Goal: Transaction & Acquisition: Purchase product/service

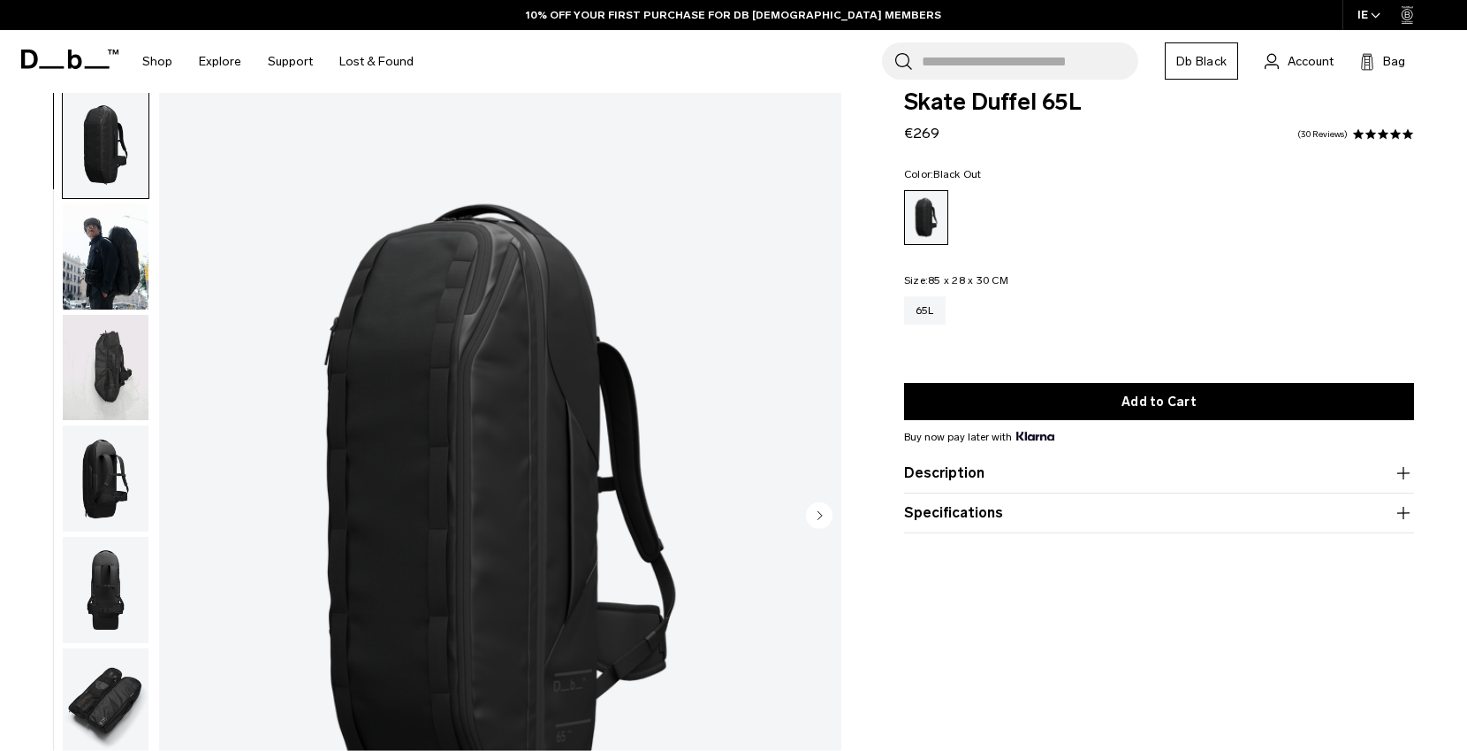
scroll to position [30, 0]
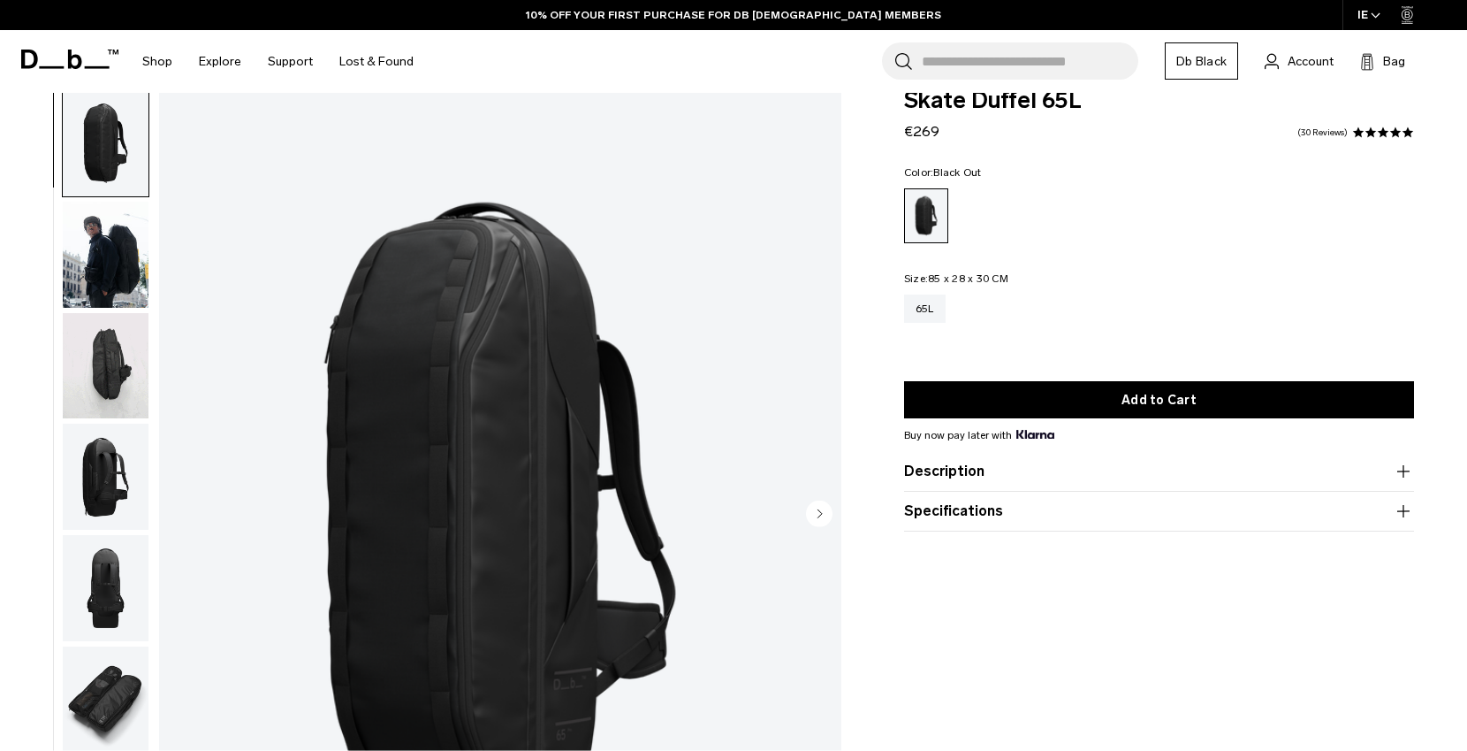
click at [990, 462] on button "Description" at bounding box center [1159, 471] width 510 height 21
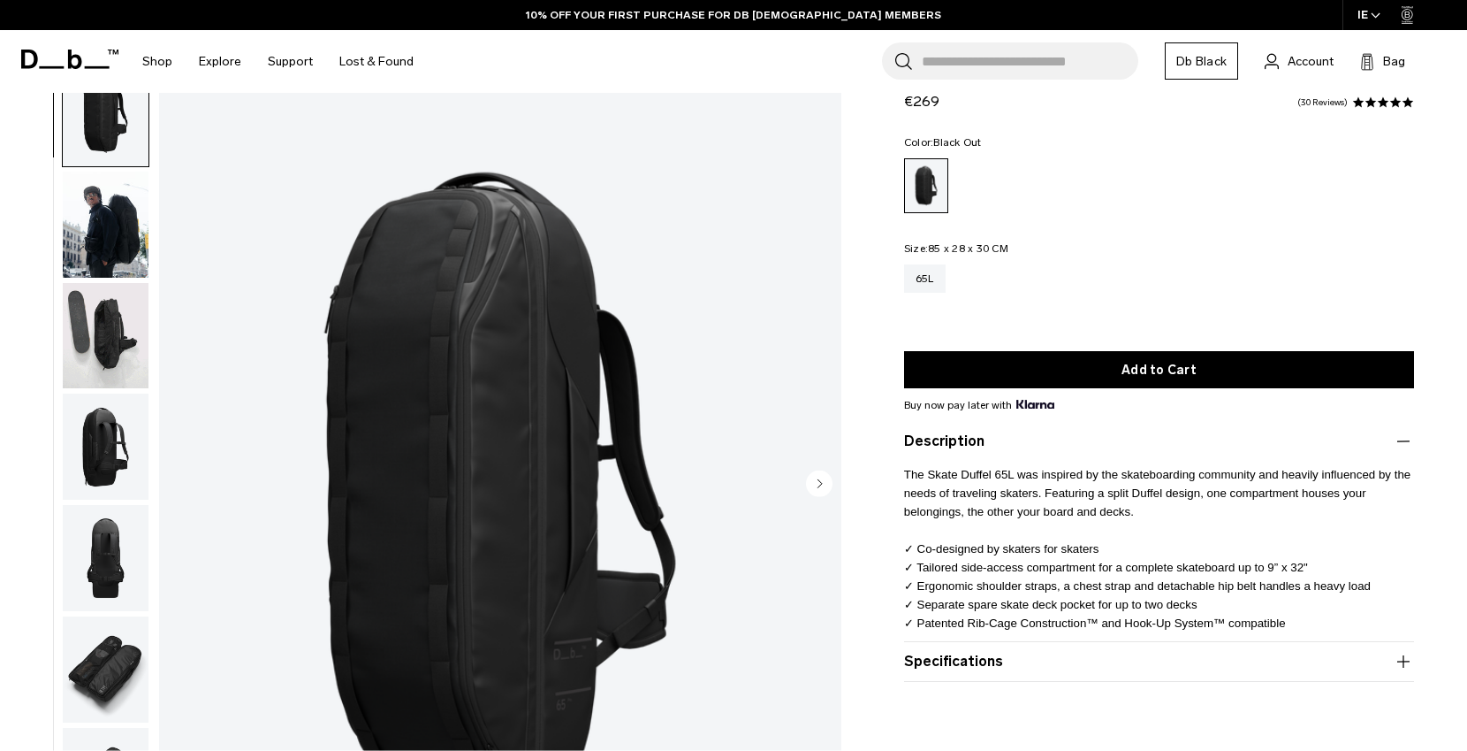
scroll to position [65, 0]
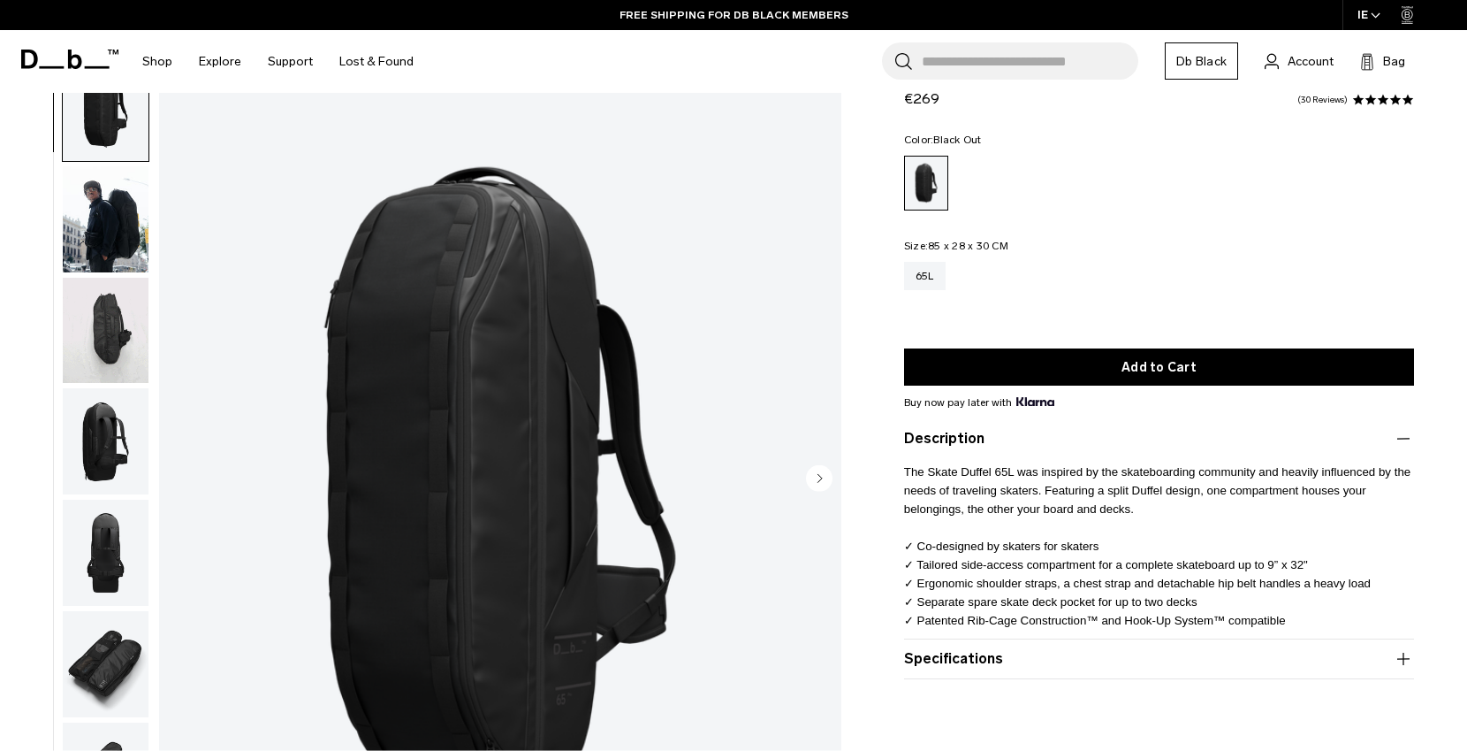
click at [111, 353] on img "button" at bounding box center [106, 331] width 86 height 106
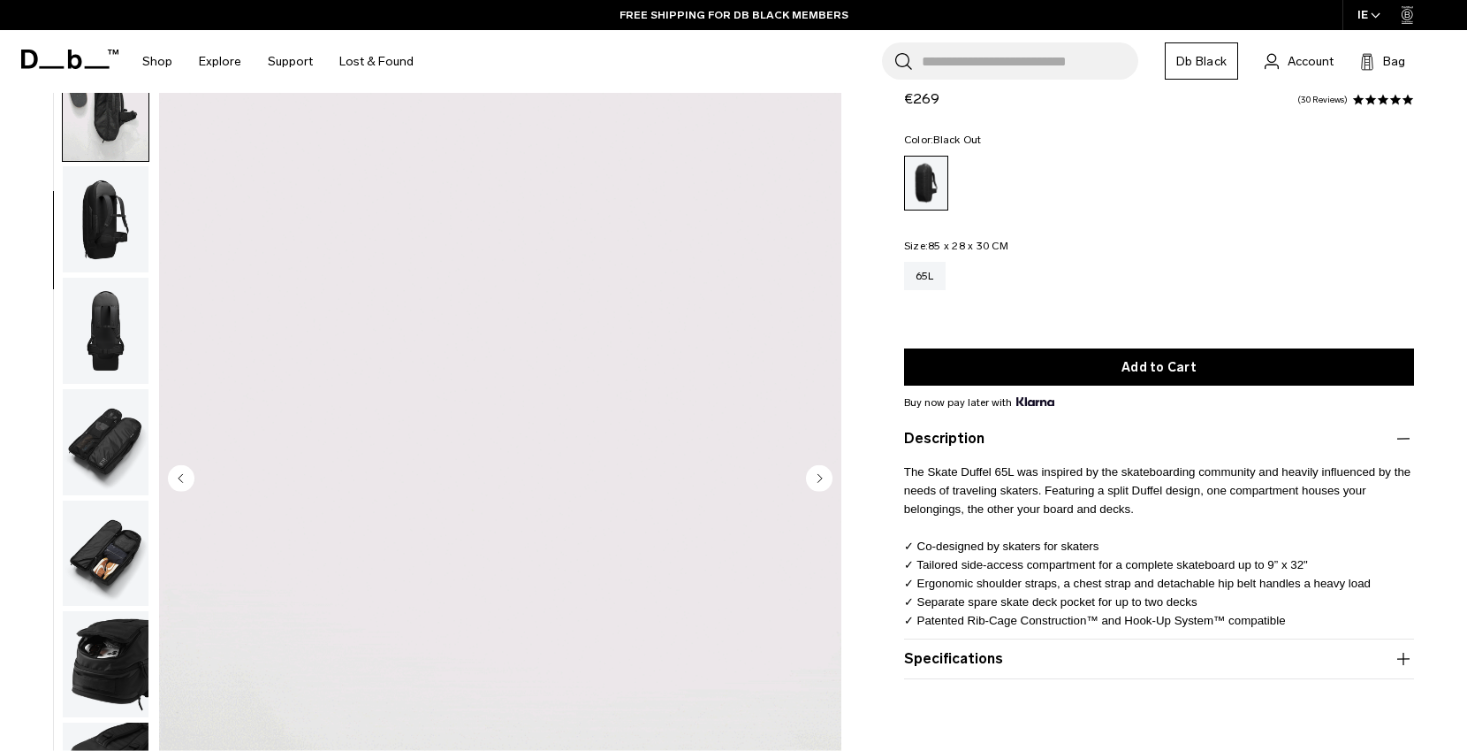
scroll to position [223, 0]
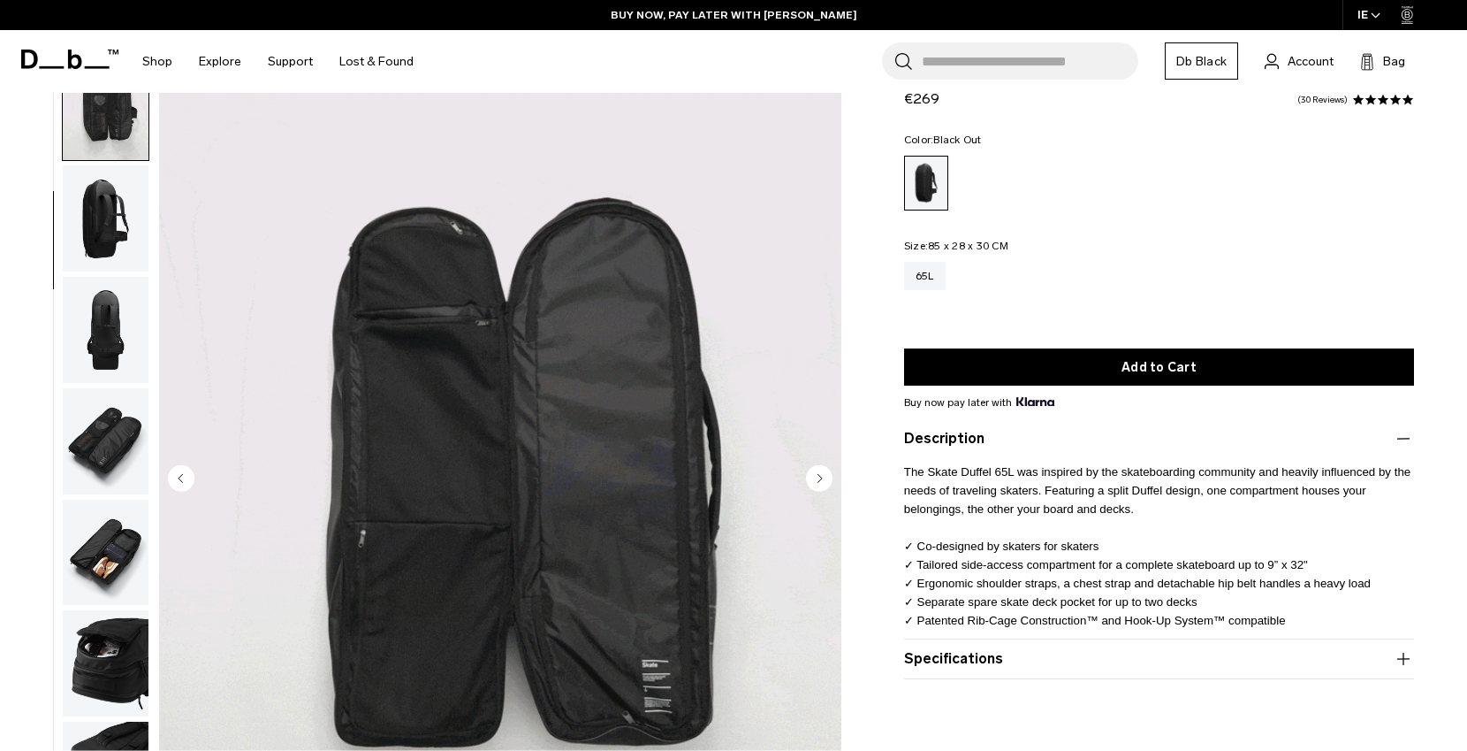
click at [118, 549] on img "button" at bounding box center [106, 552] width 86 height 106
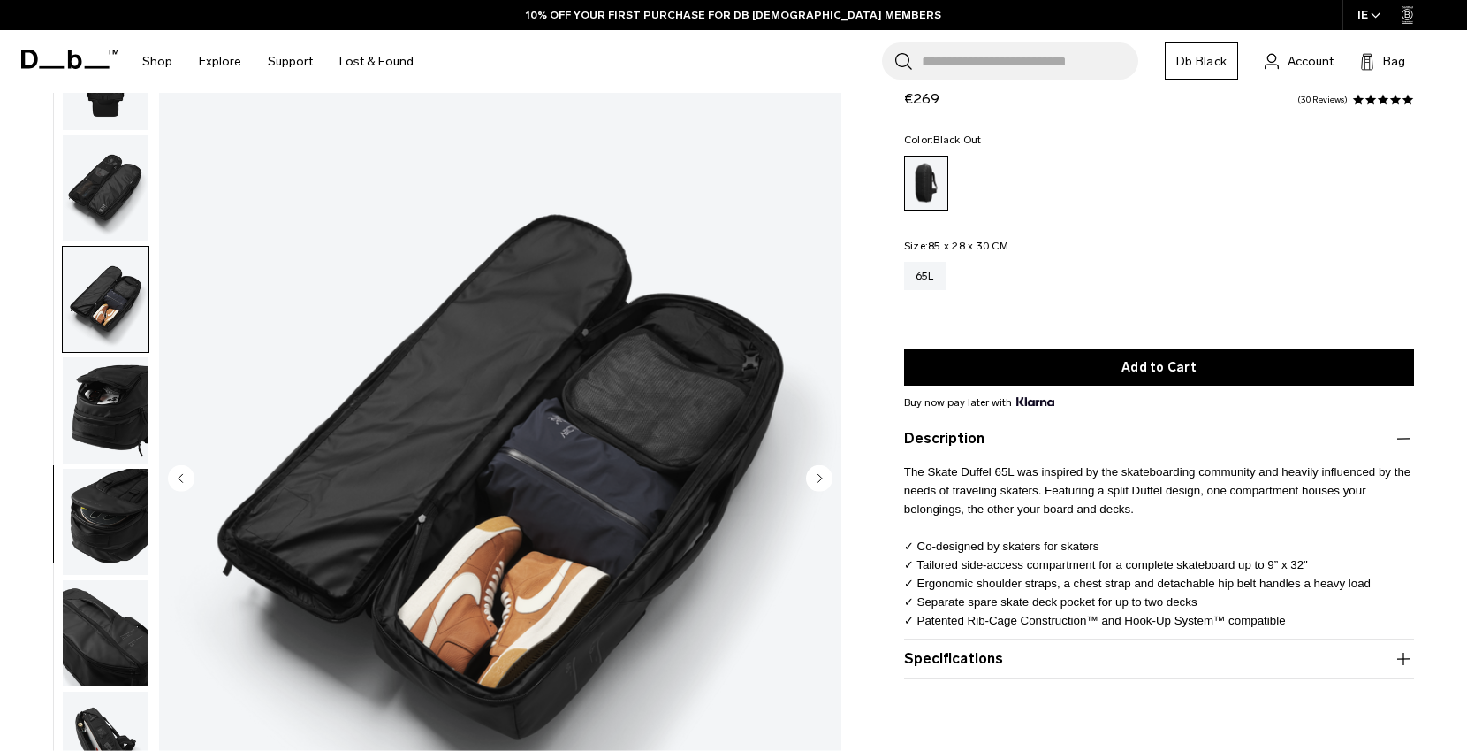
scroll to position [478, 0]
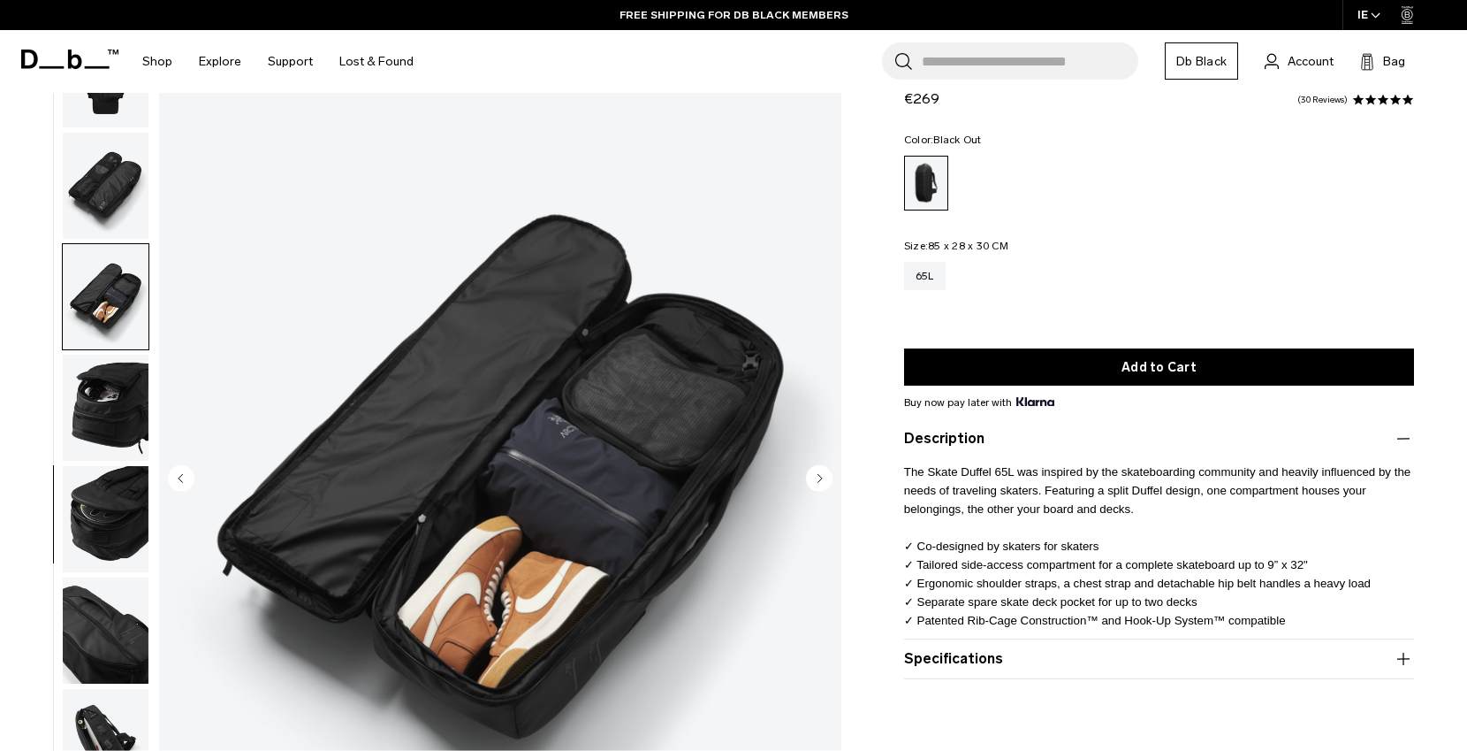
click at [97, 418] on img "button" at bounding box center [106, 407] width 86 height 106
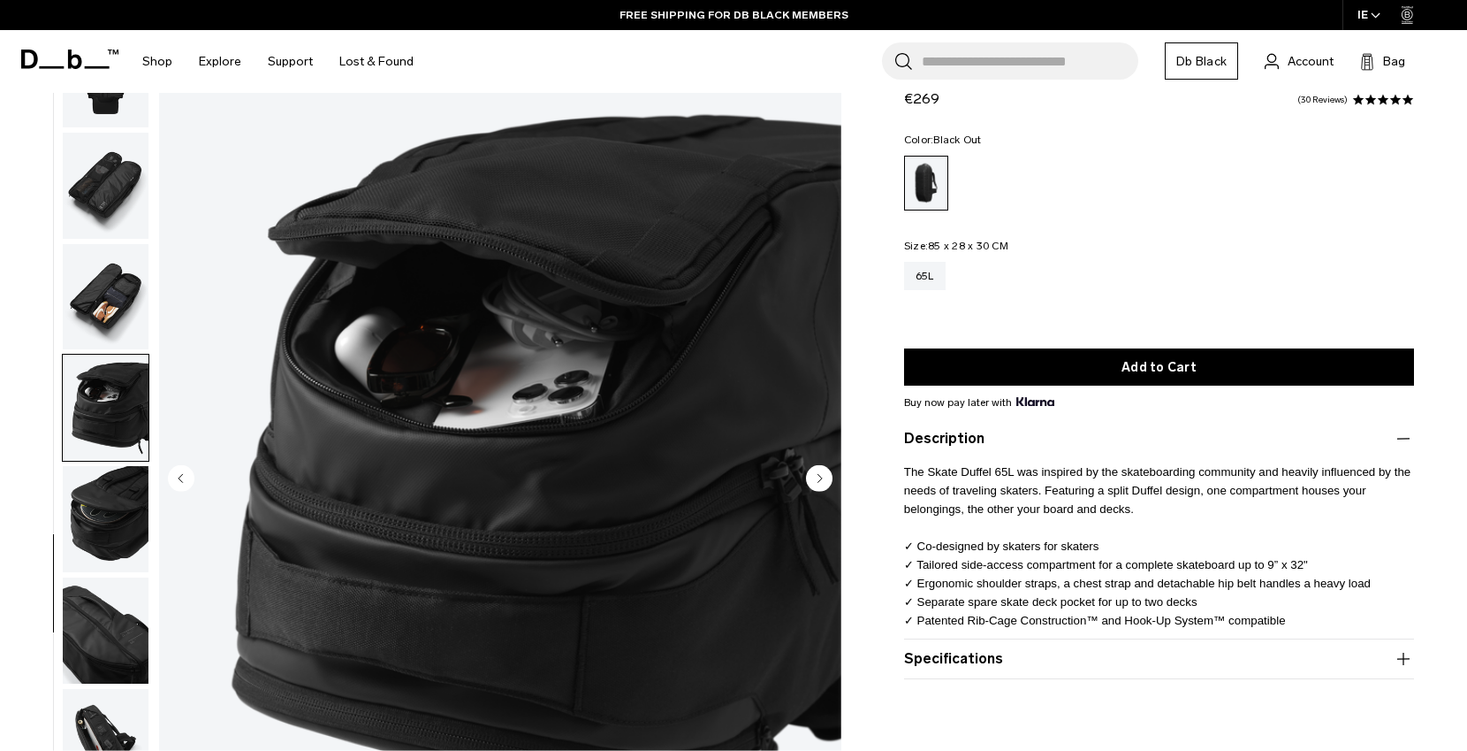
click at [106, 513] on img "button" at bounding box center [106, 519] width 86 height 106
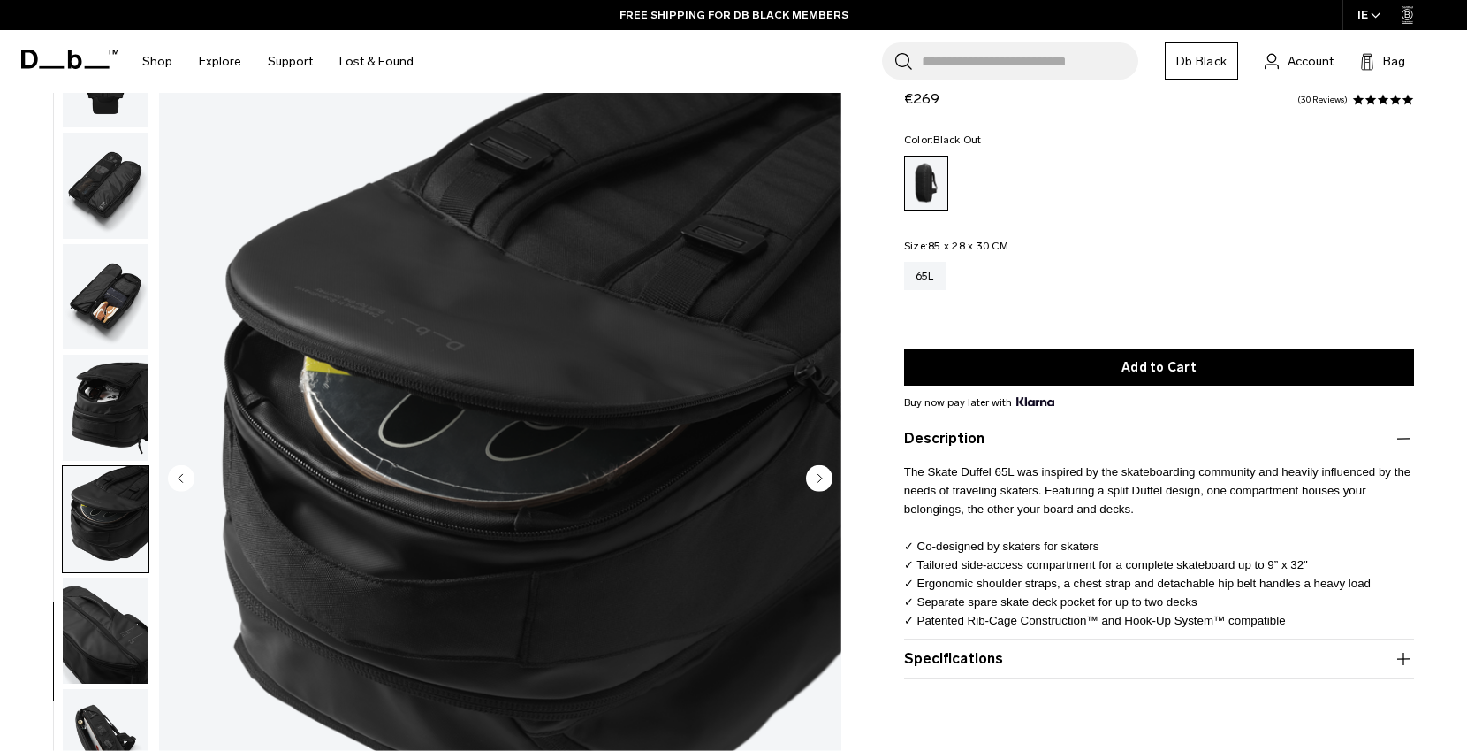
click at [118, 617] on img "button" at bounding box center [106, 630] width 86 height 106
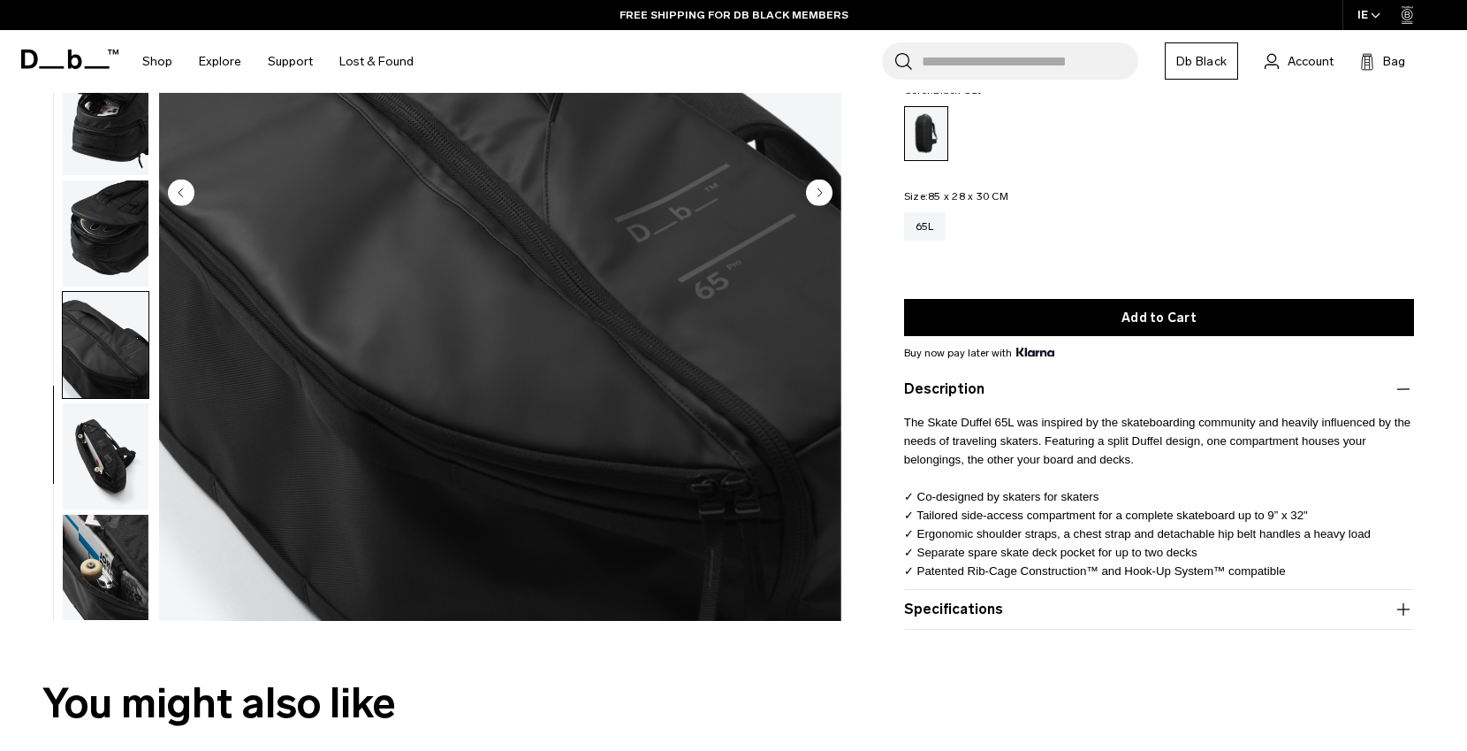
scroll to position [363, 0]
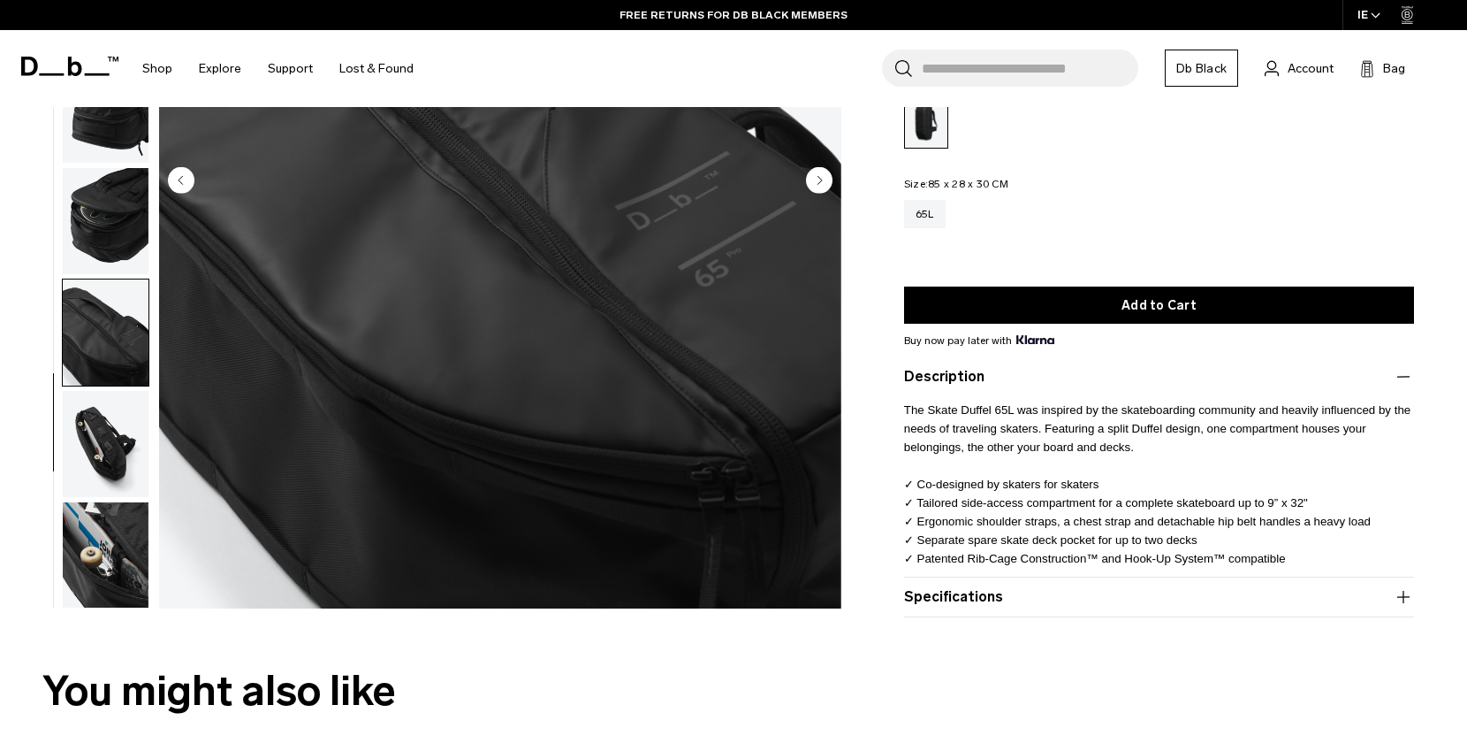
click at [93, 543] on img "button" at bounding box center [106, 555] width 86 height 106
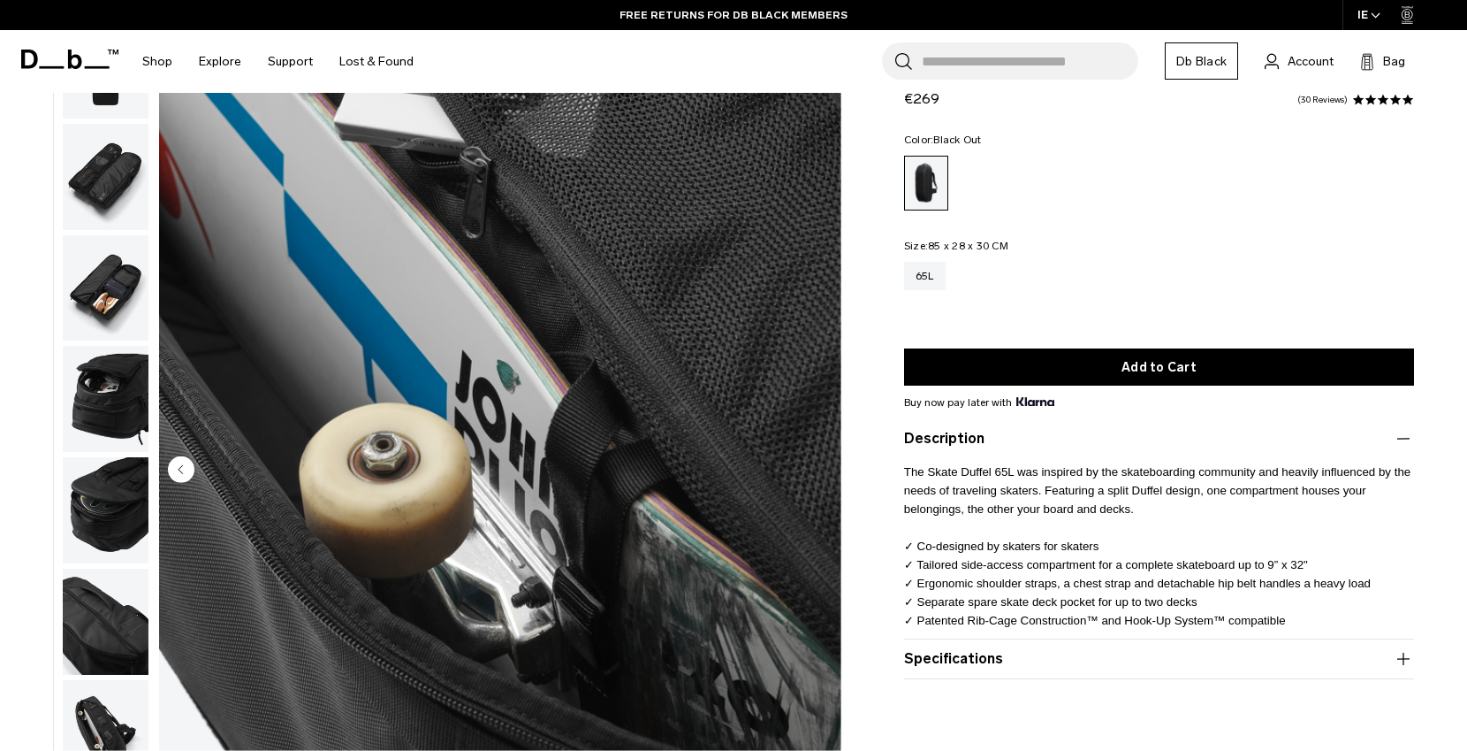
scroll to position [0, 0]
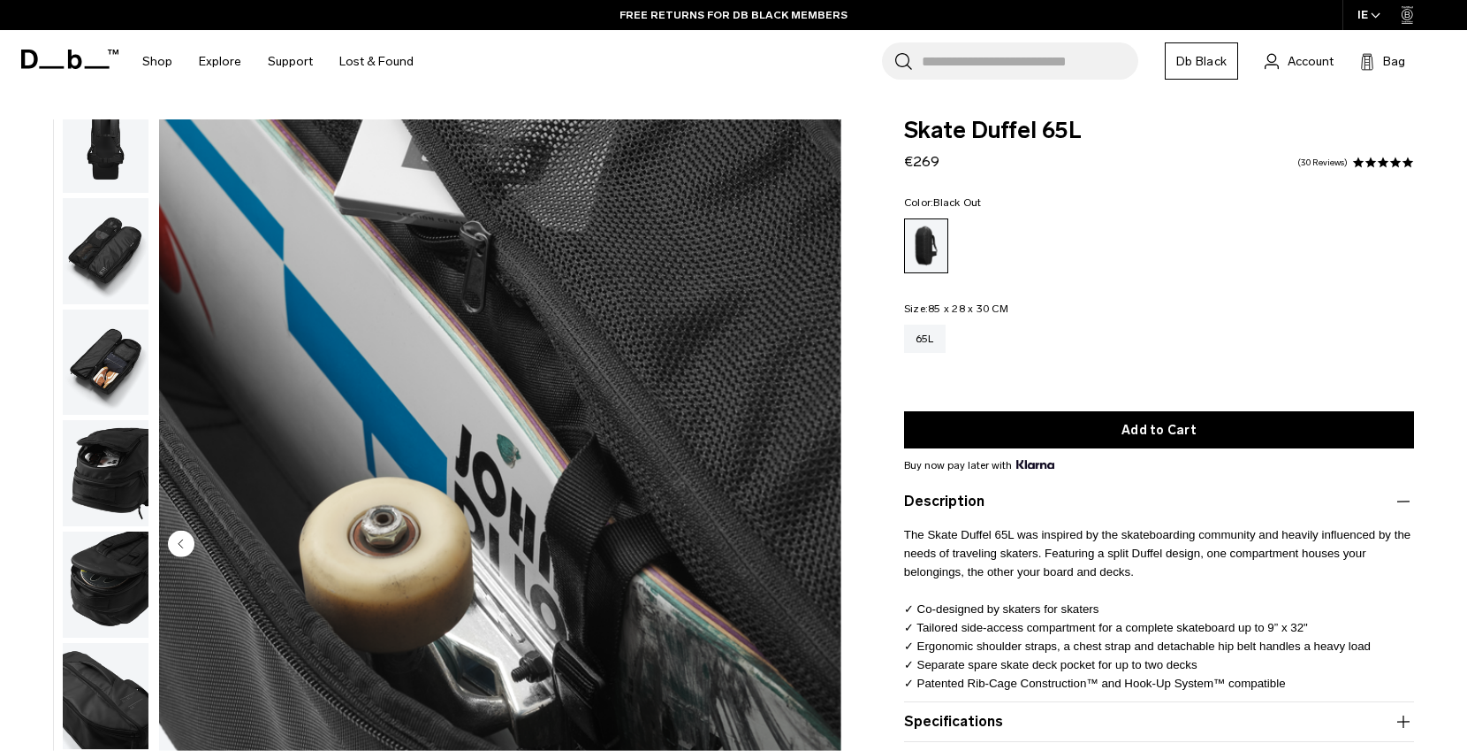
click at [120, 370] on img "button" at bounding box center [106, 362] width 86 height 106
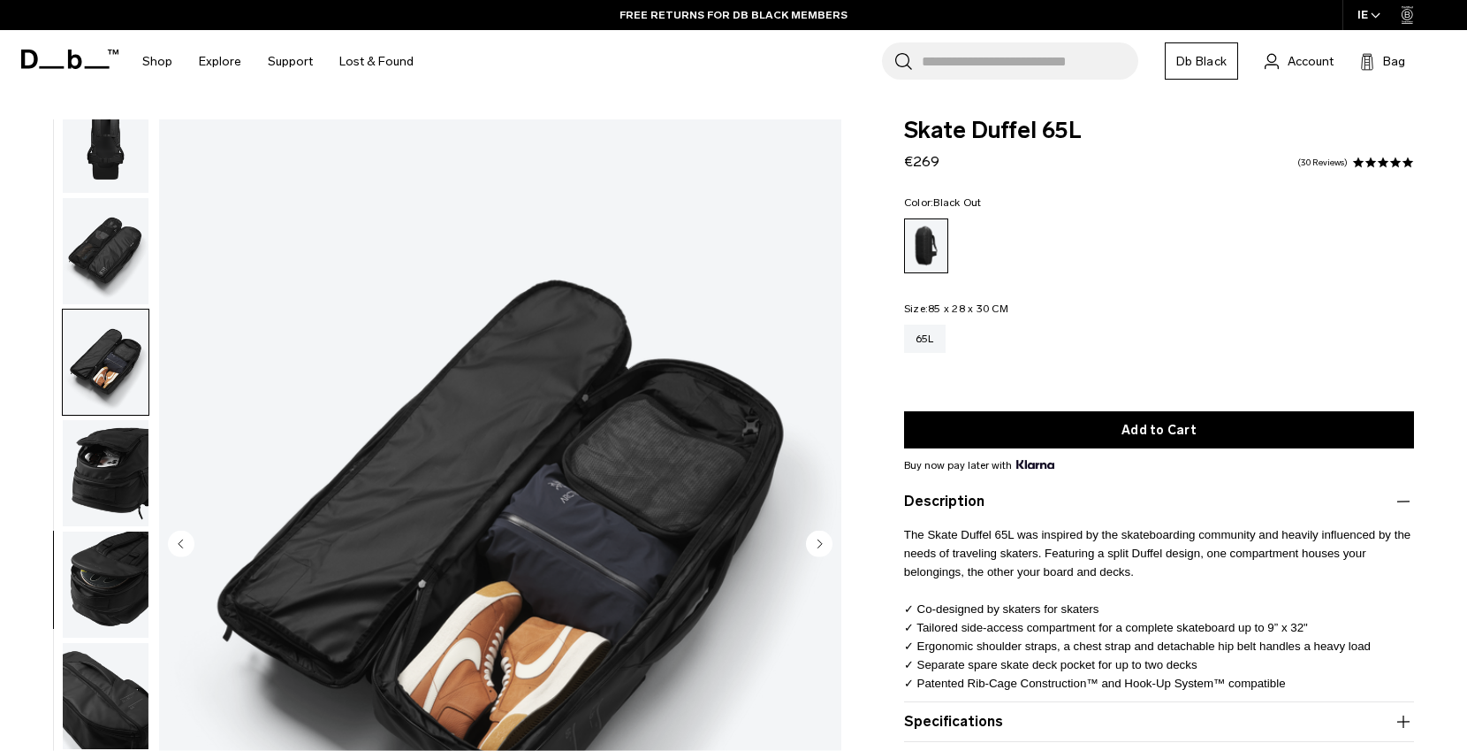
click at [120, 248] on img "button" at bounding box center [106, 251] width 86 height 106
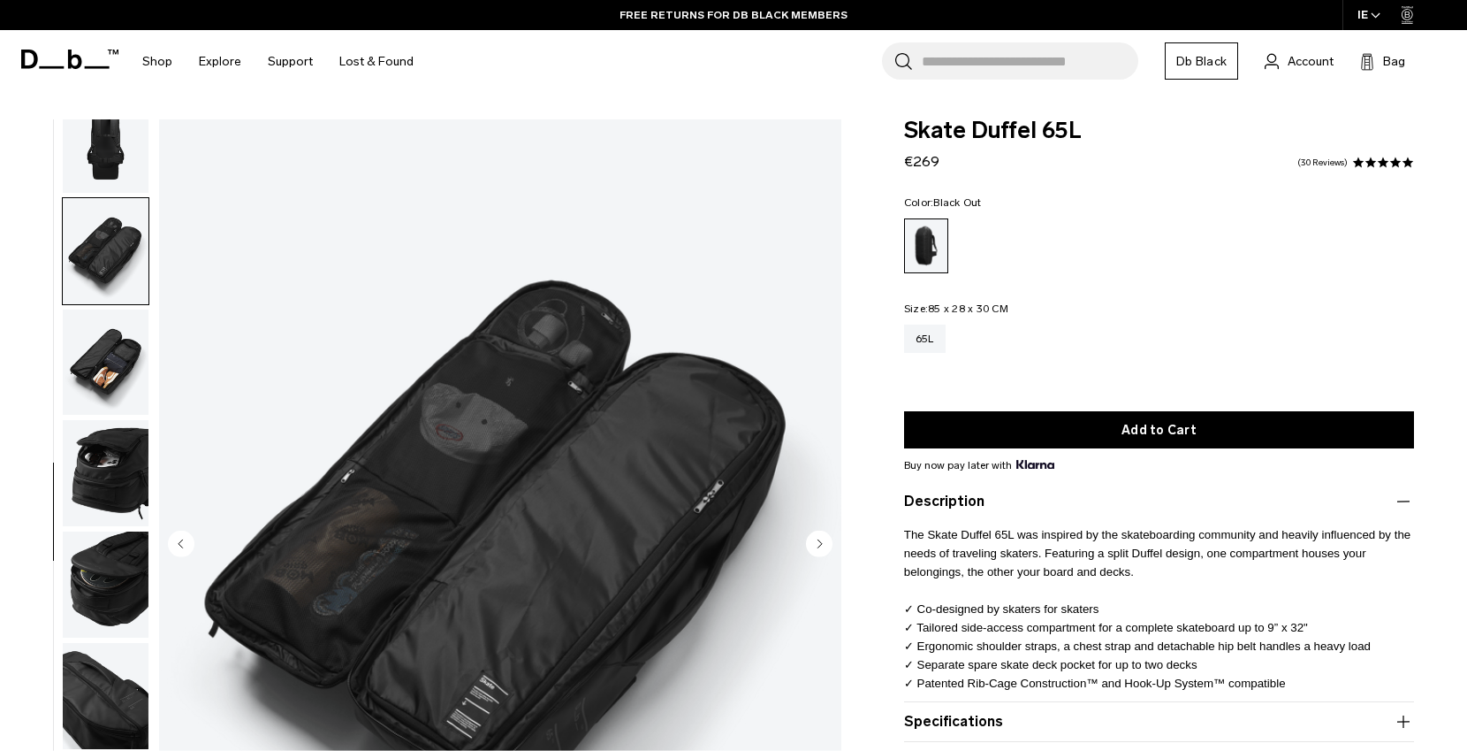
click at [115, 493] on img "button" at bounding box center [106, 473] width 86 height 106
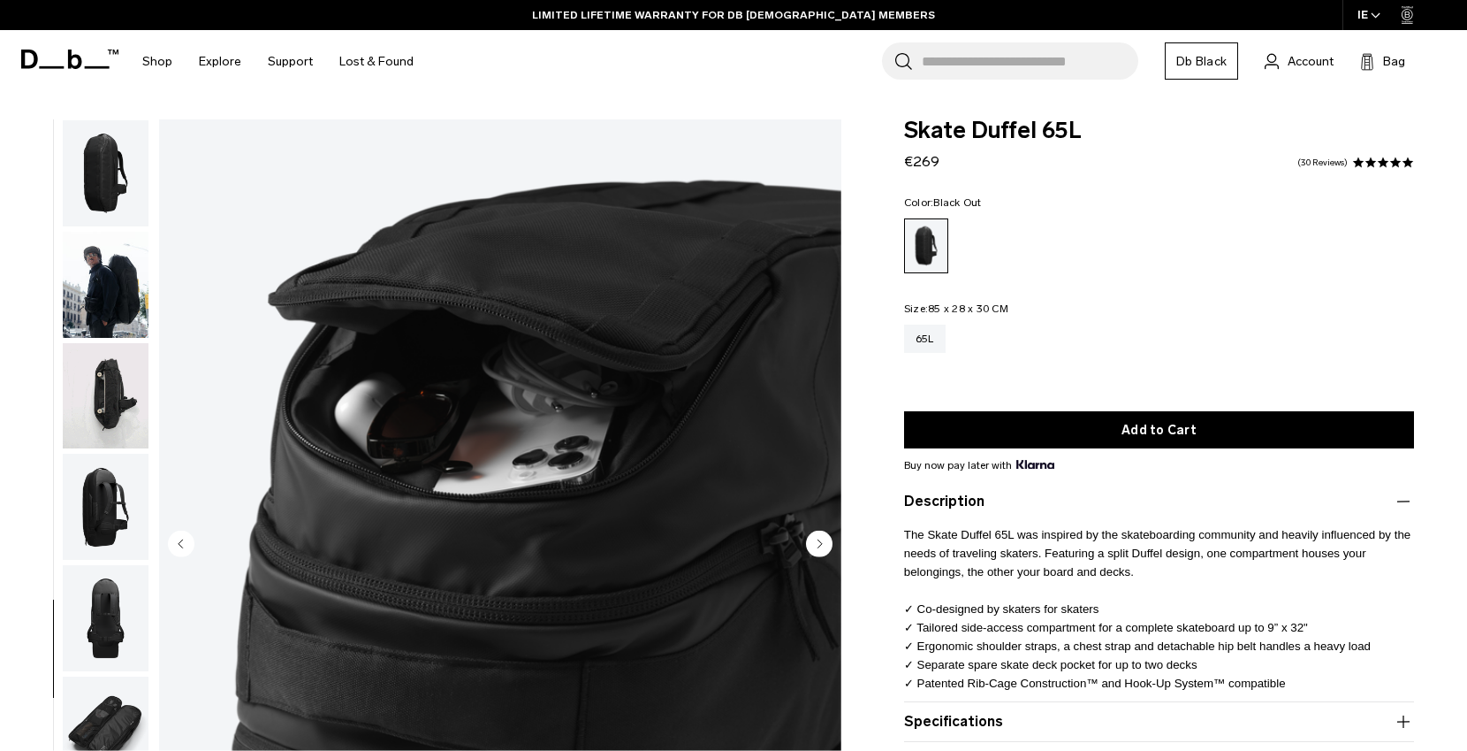
click at [112, 277] on img "button" at bounding box center [106, 285] width 86 height 106
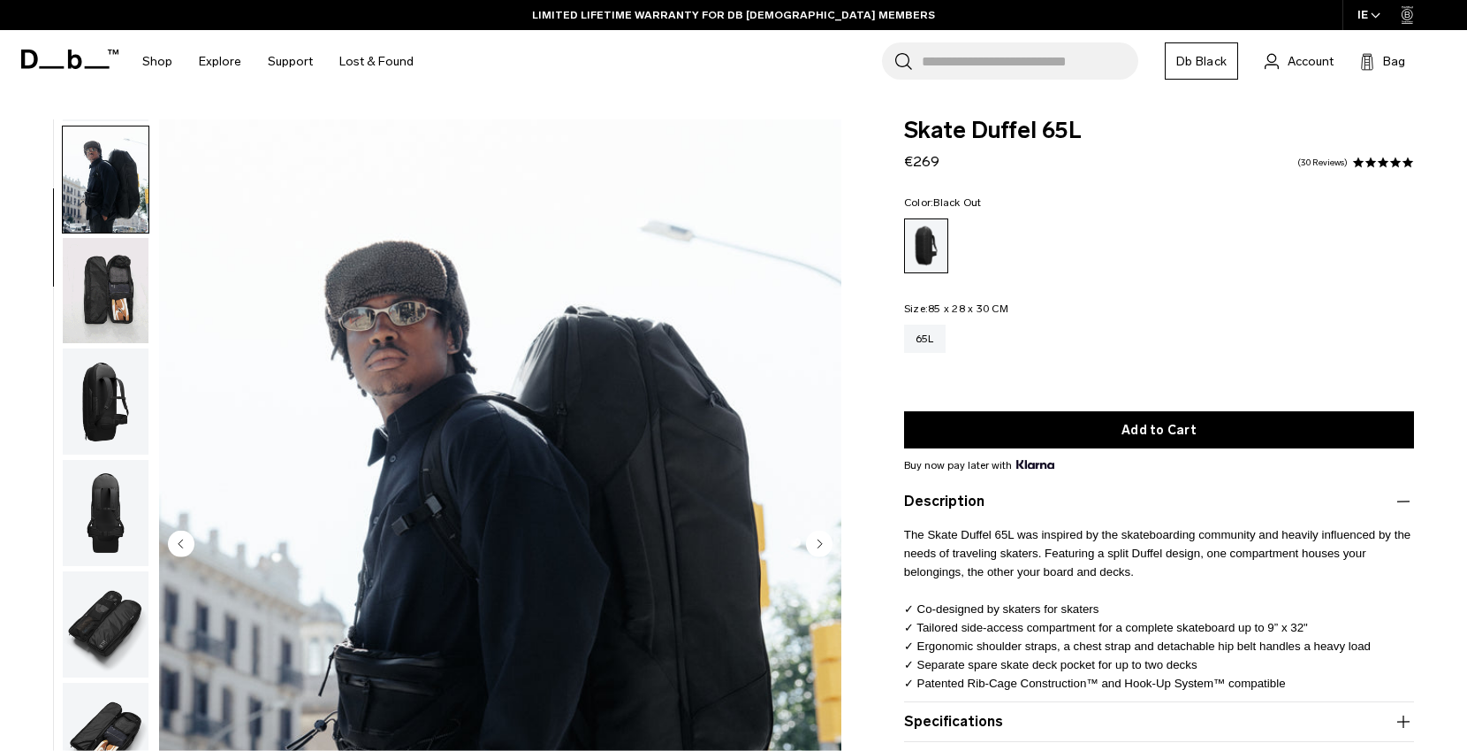
scroll to position [111, 0]
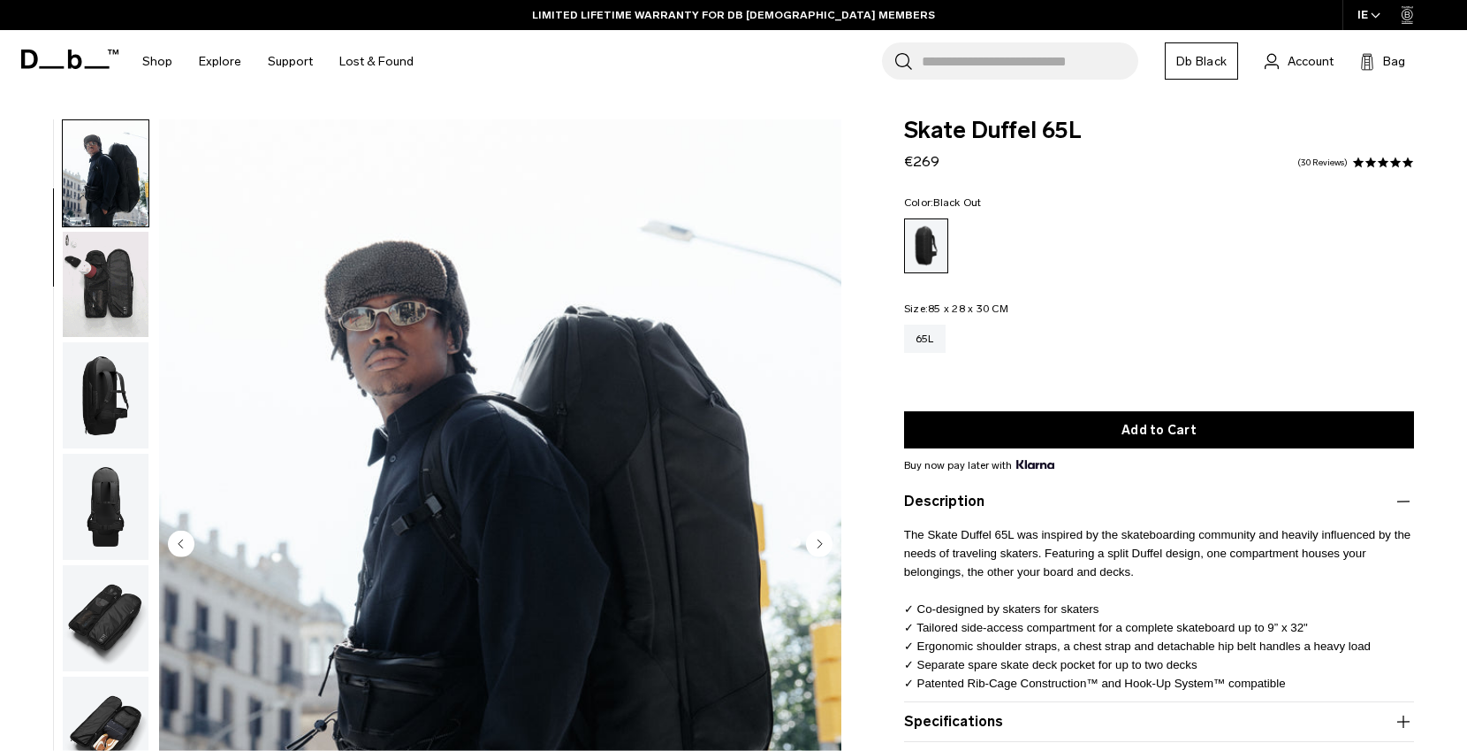
click at [116, 187] on img "button" at bounding box center [106, 173] width 86 height 106
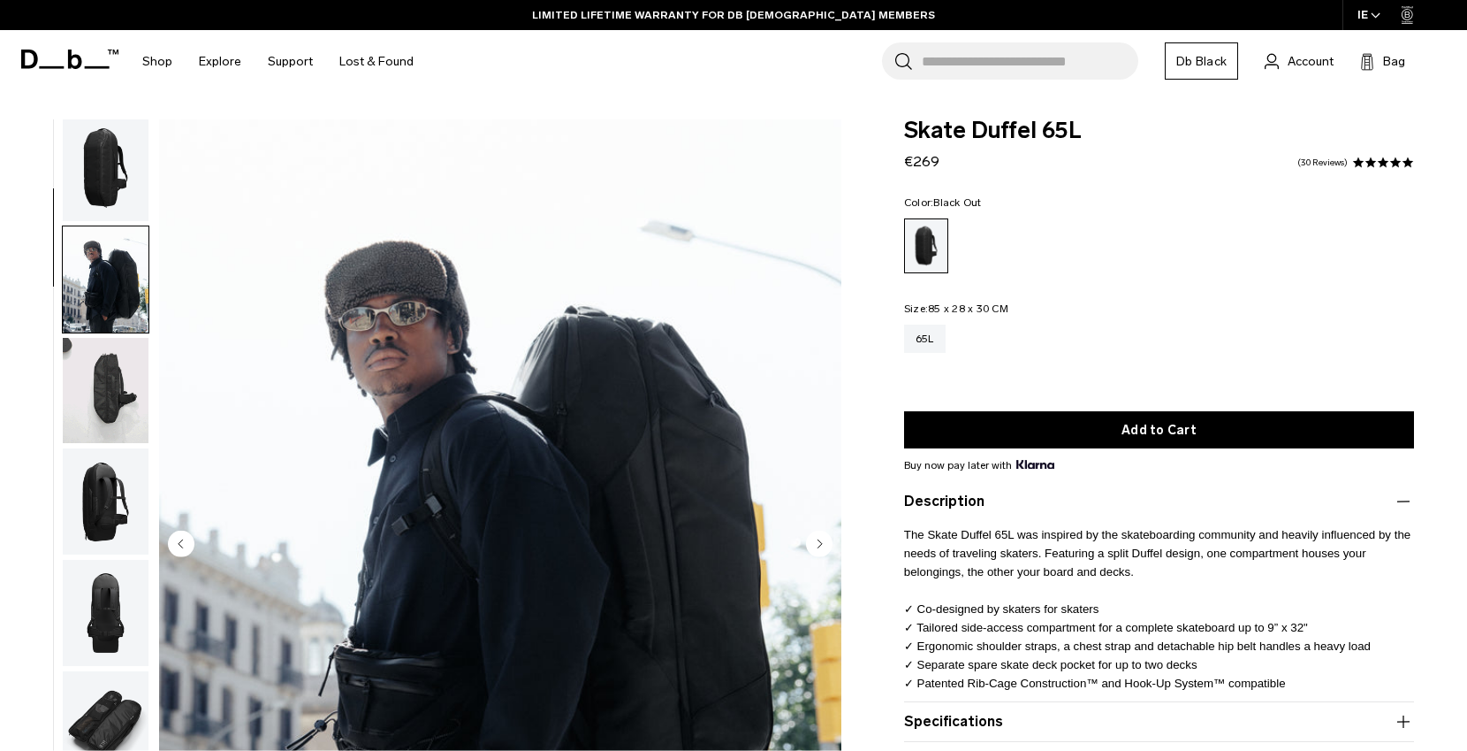
scroll to position [0, 0]
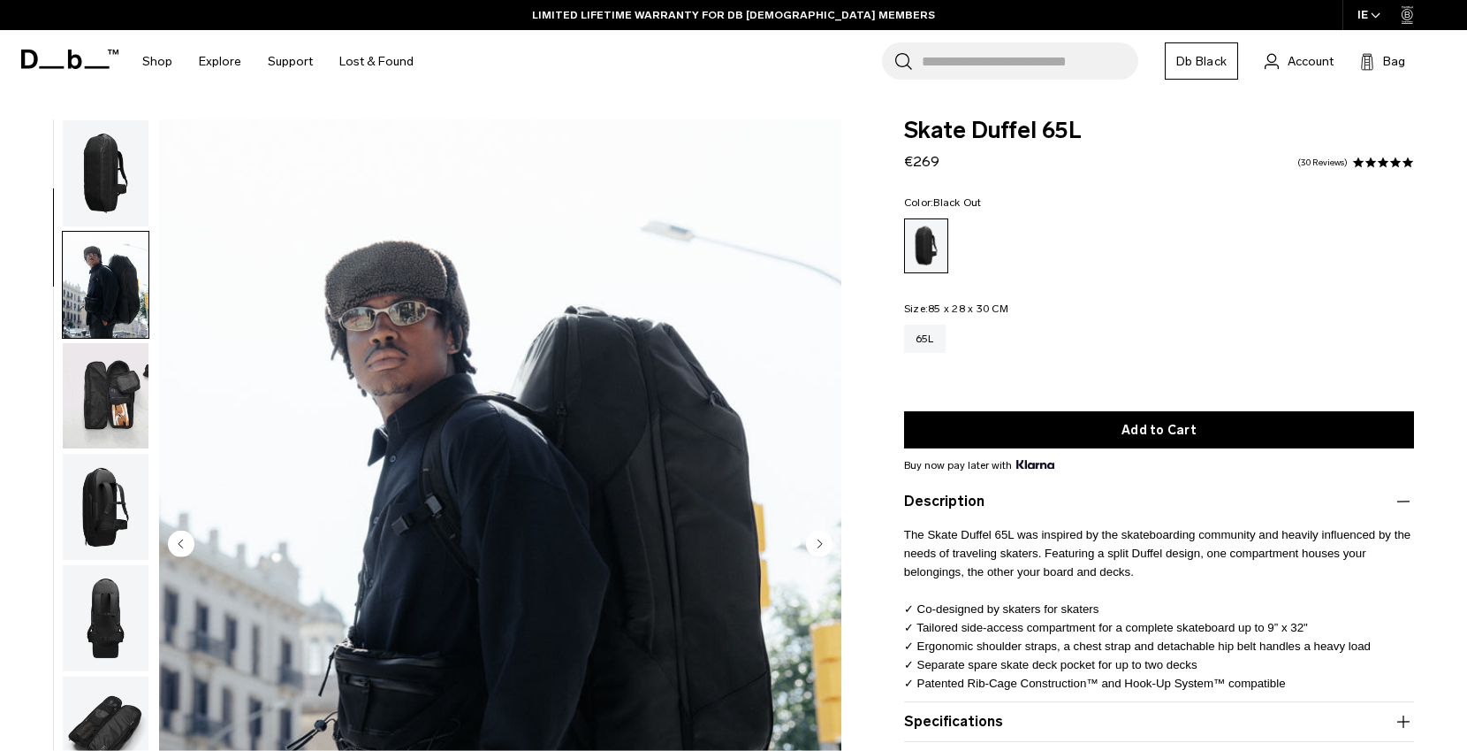
click at [120, 180] on img "button" at bounding box center [106, 173] width 86 height 106
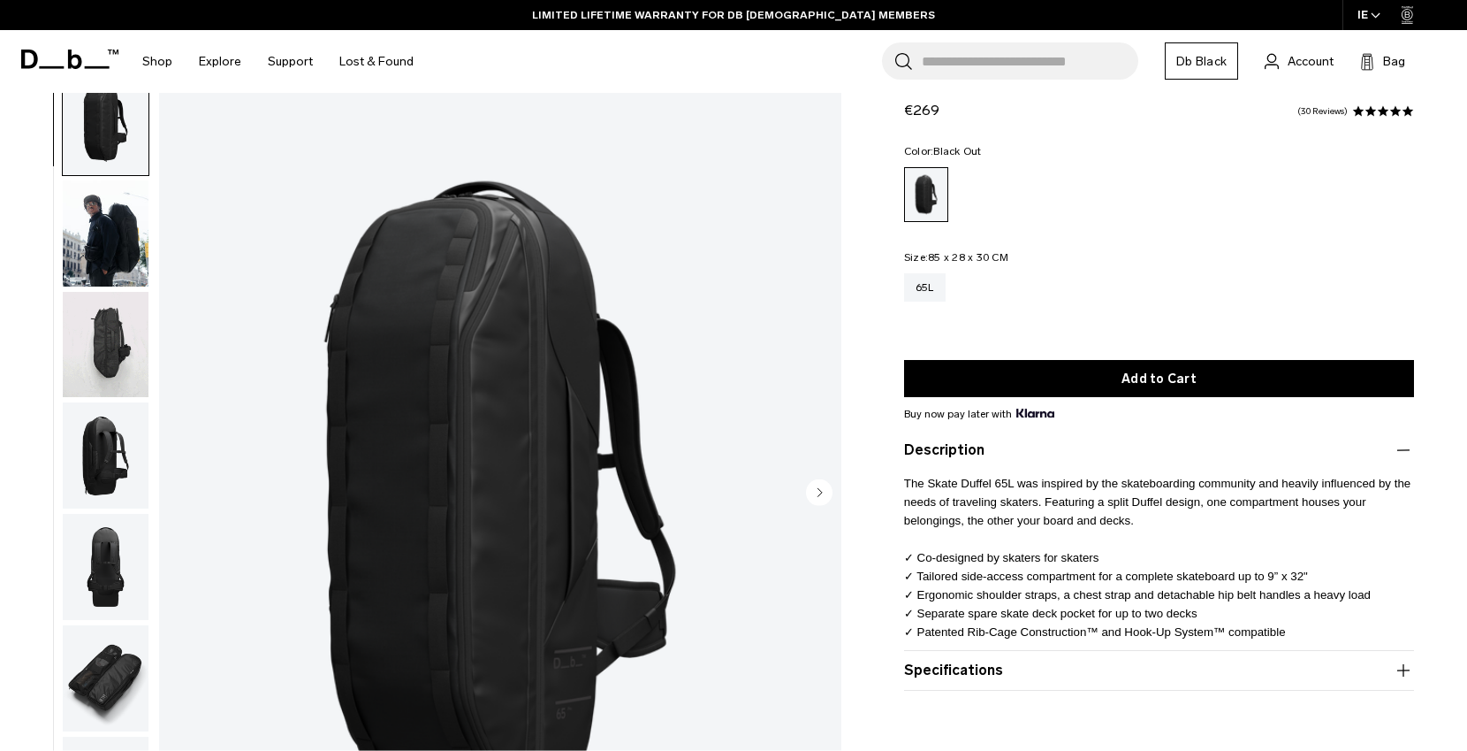
scroll to position [177, 0]
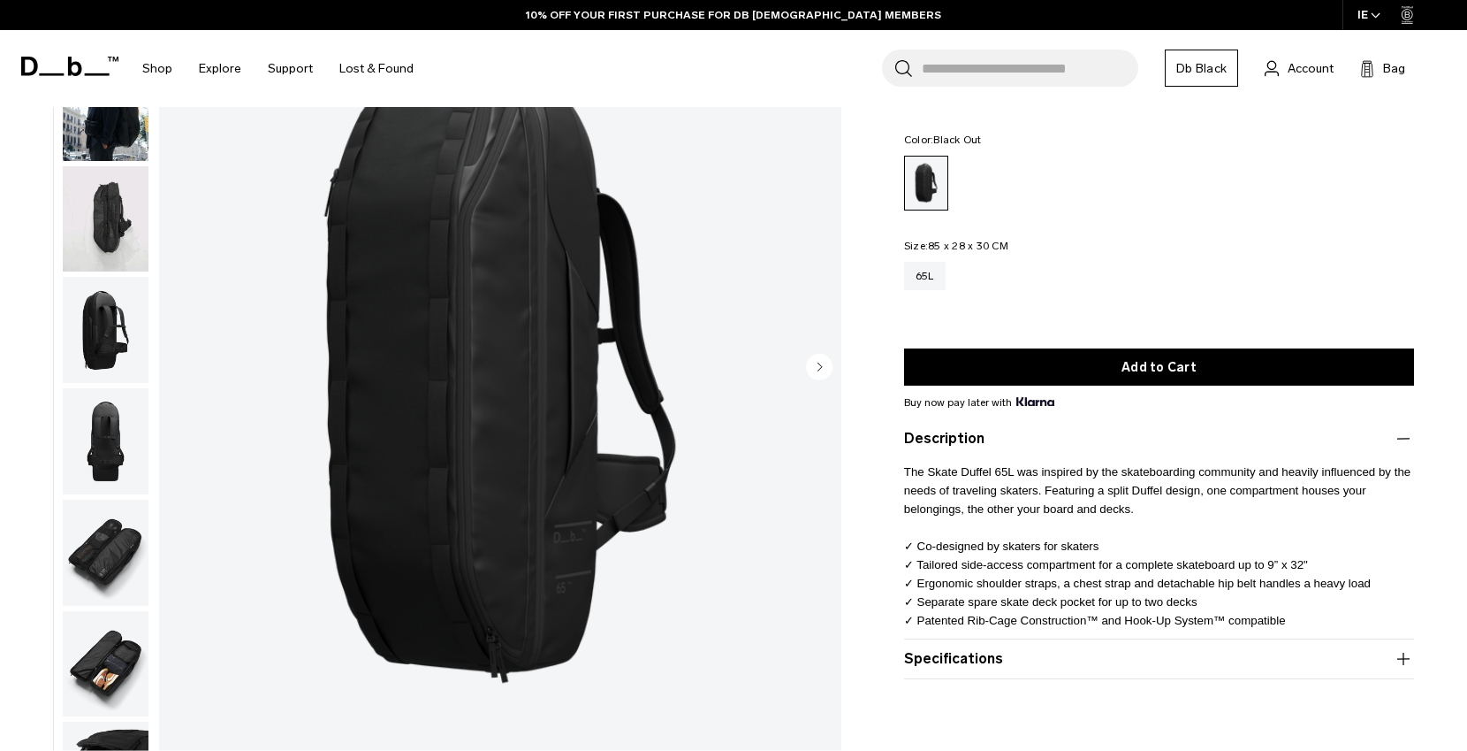
click at [118, 461] on img "button" at bounding box center [106, 441] width 86 height 106
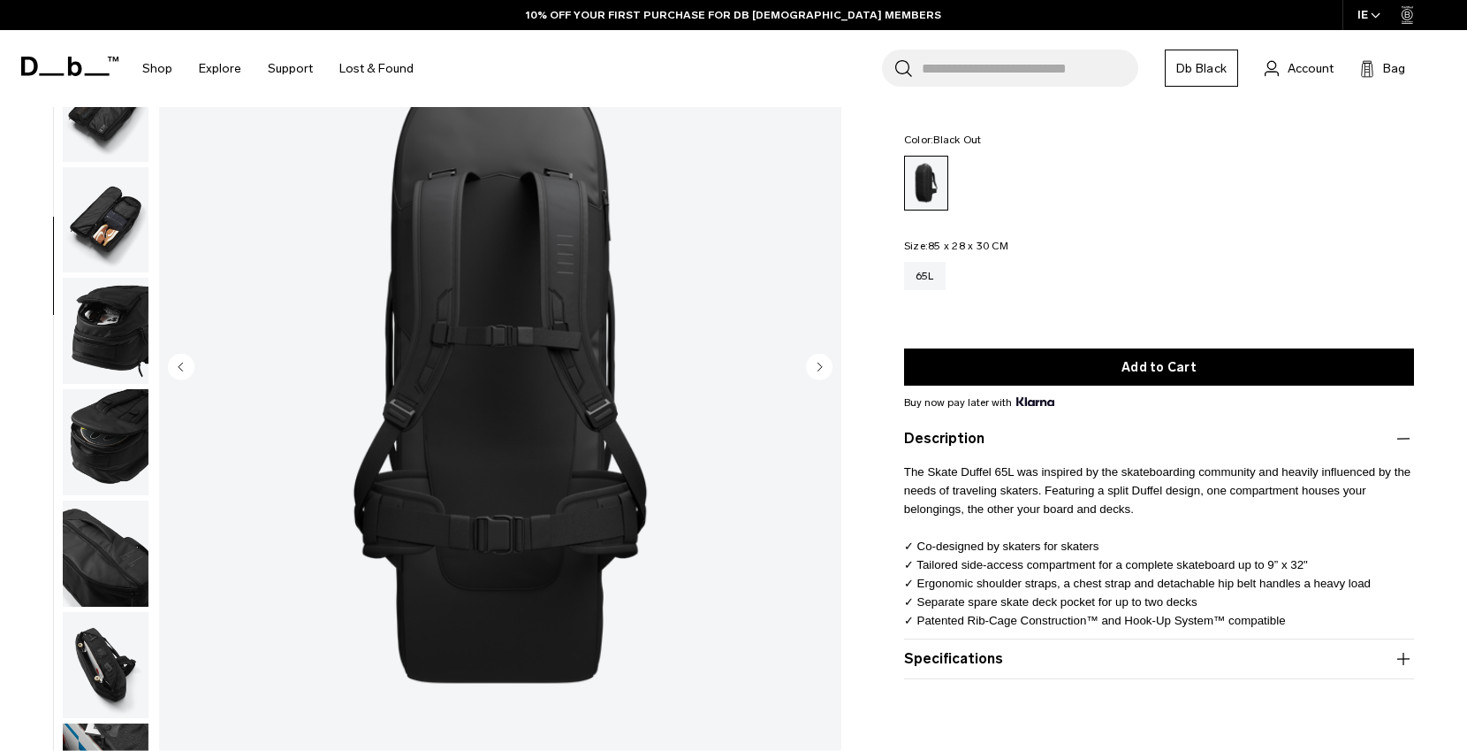
scroll to position [445, 0]
click at [118, 543] on img "button" at bounding box center [106, 552] width 86 height 106
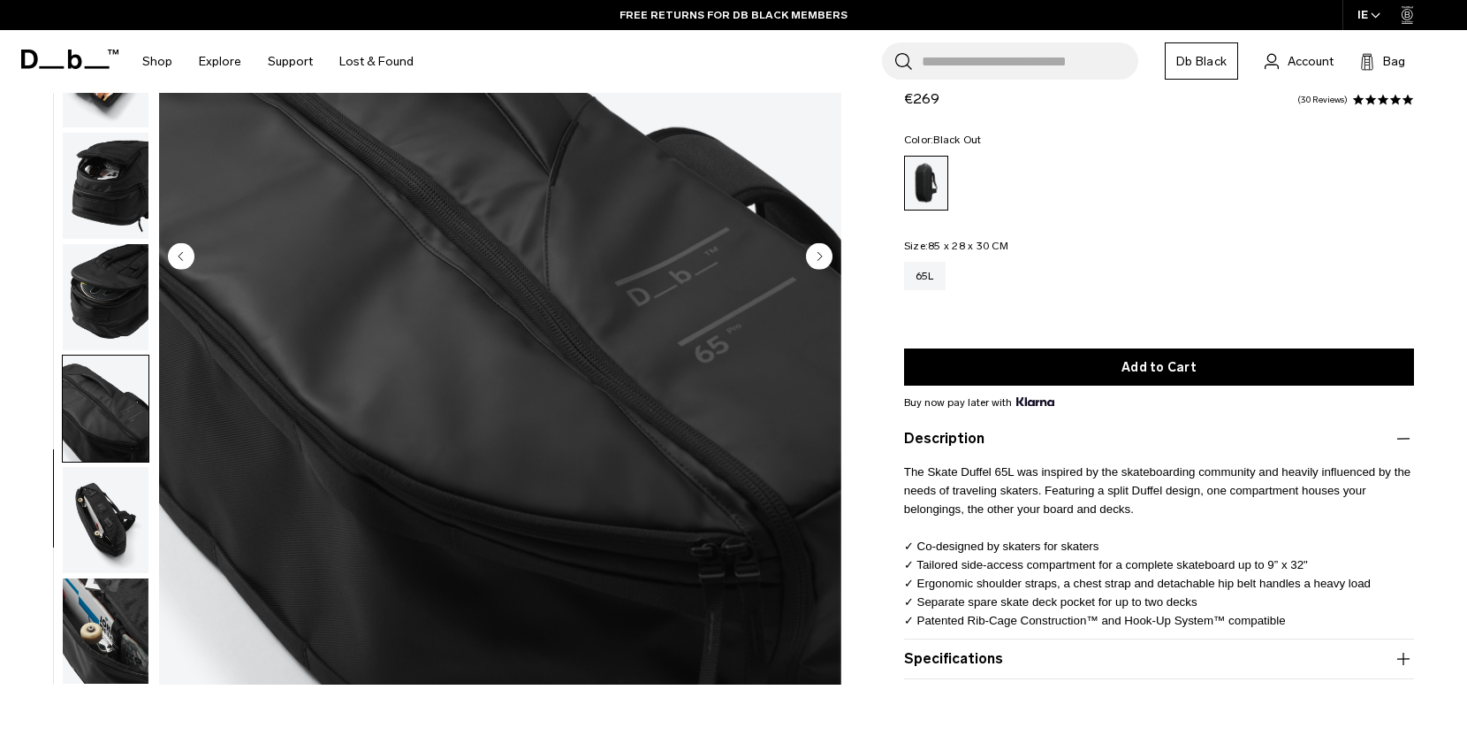
scroll to position [132, 0]
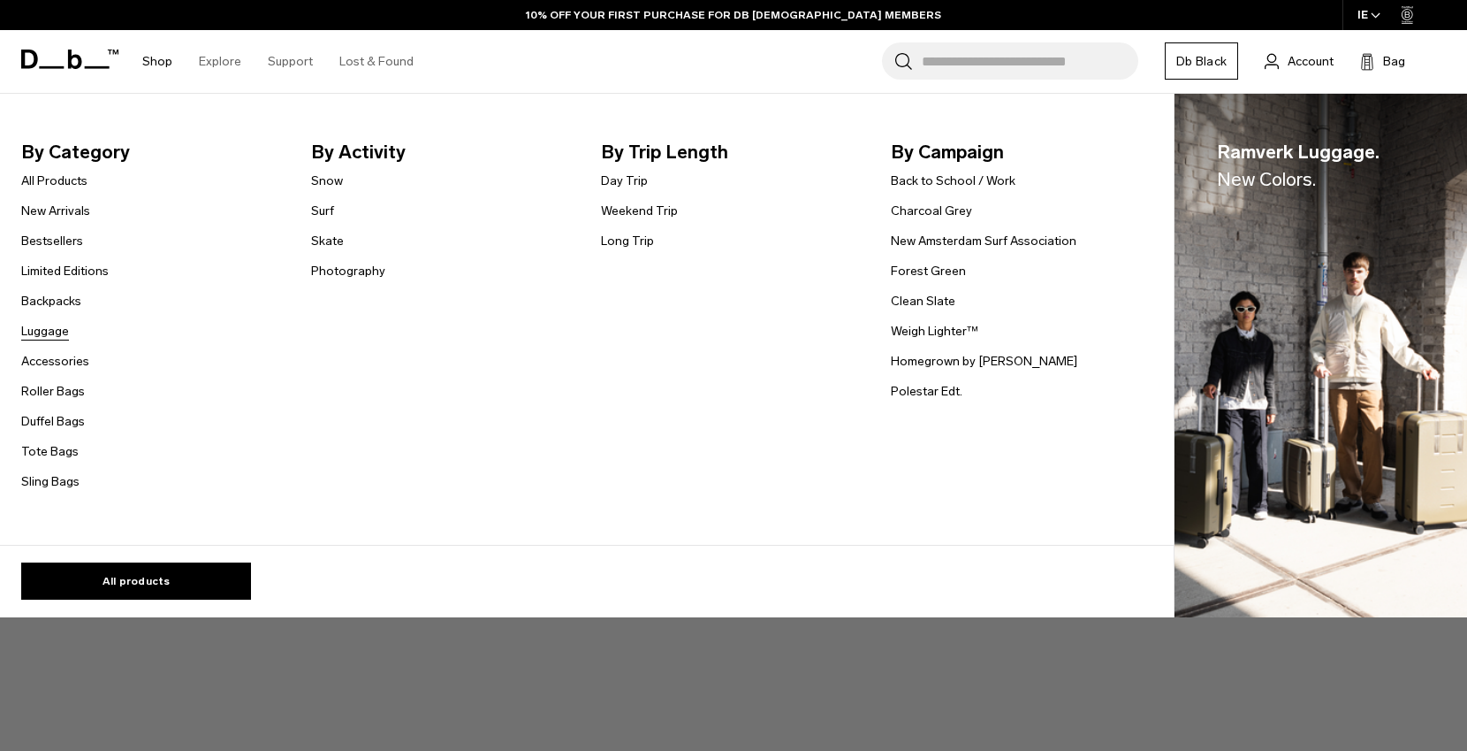
click at [67, 329] on link "Luggage" at bounding box center [45, 331] width 48 height 19
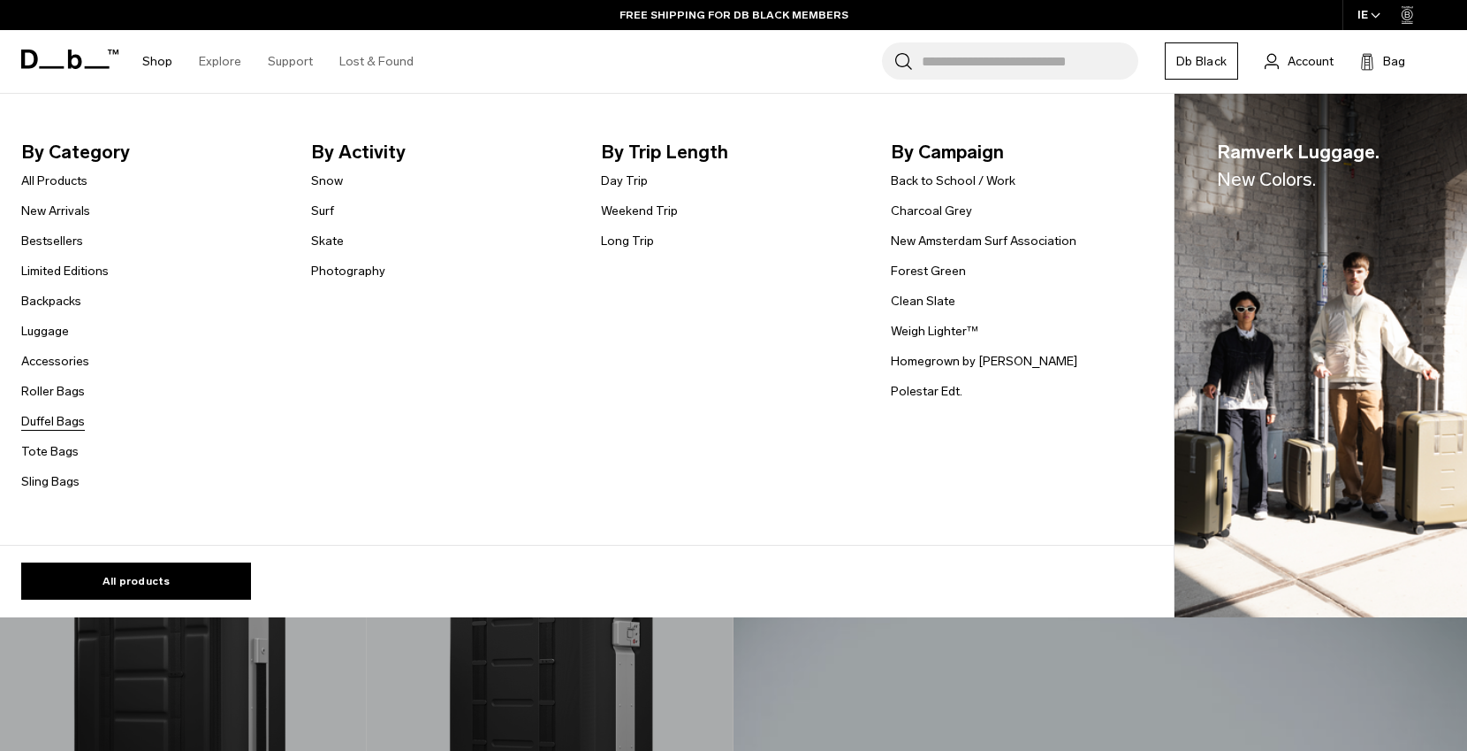
click at [65, 427] on link "Duffel Bags" at bounding box center [53, 421] width 64 height 19
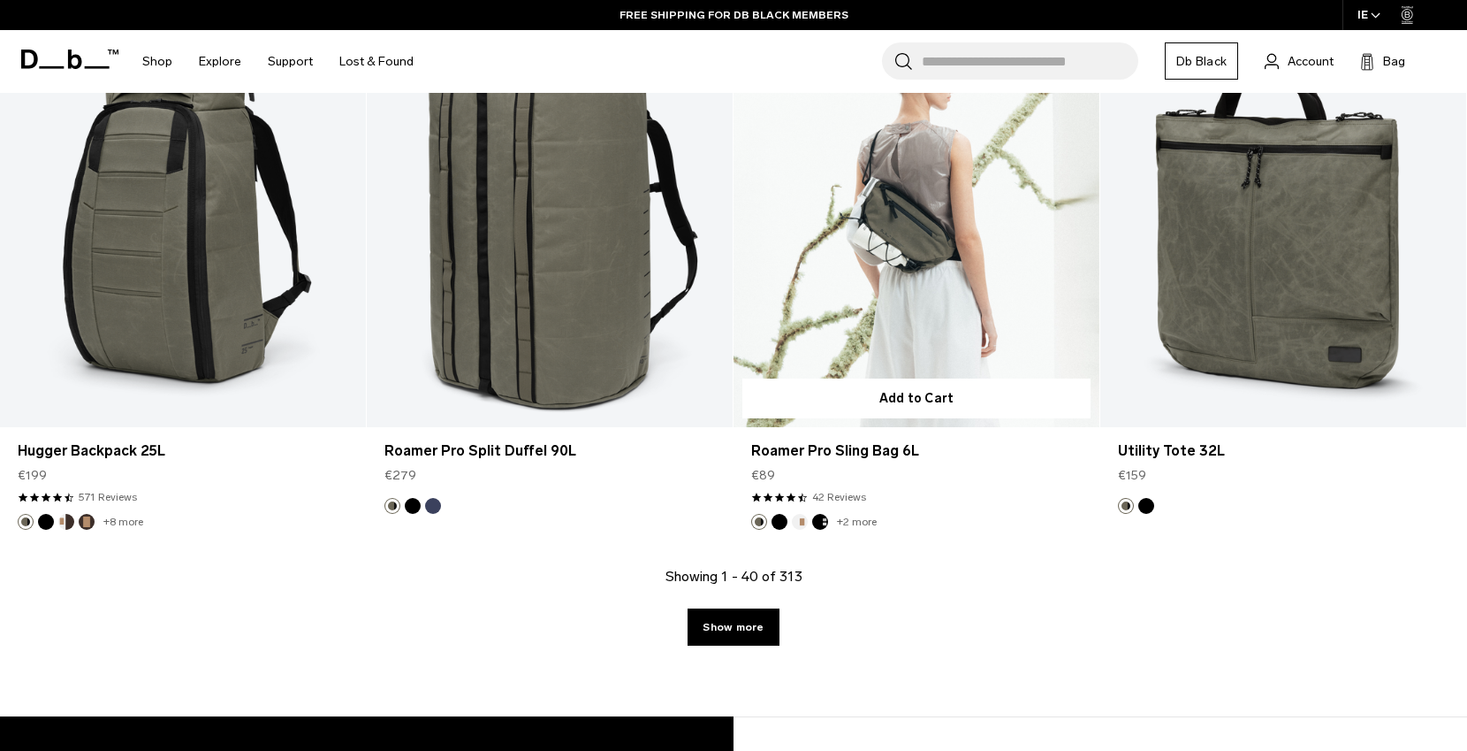
scroll to position [6173, 0]
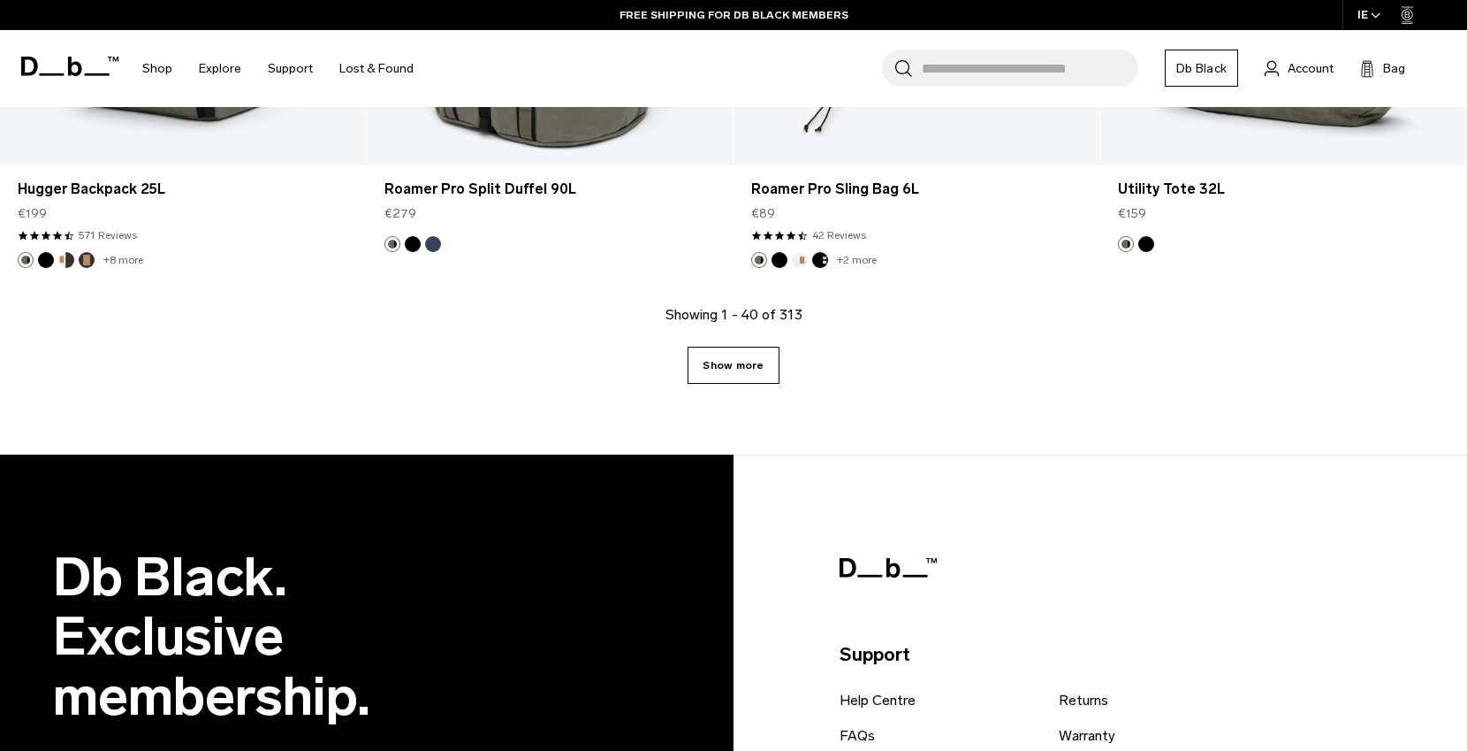
click at [726, 371] on link "Show more" at bounding box center [733, 365] width 91 height 37
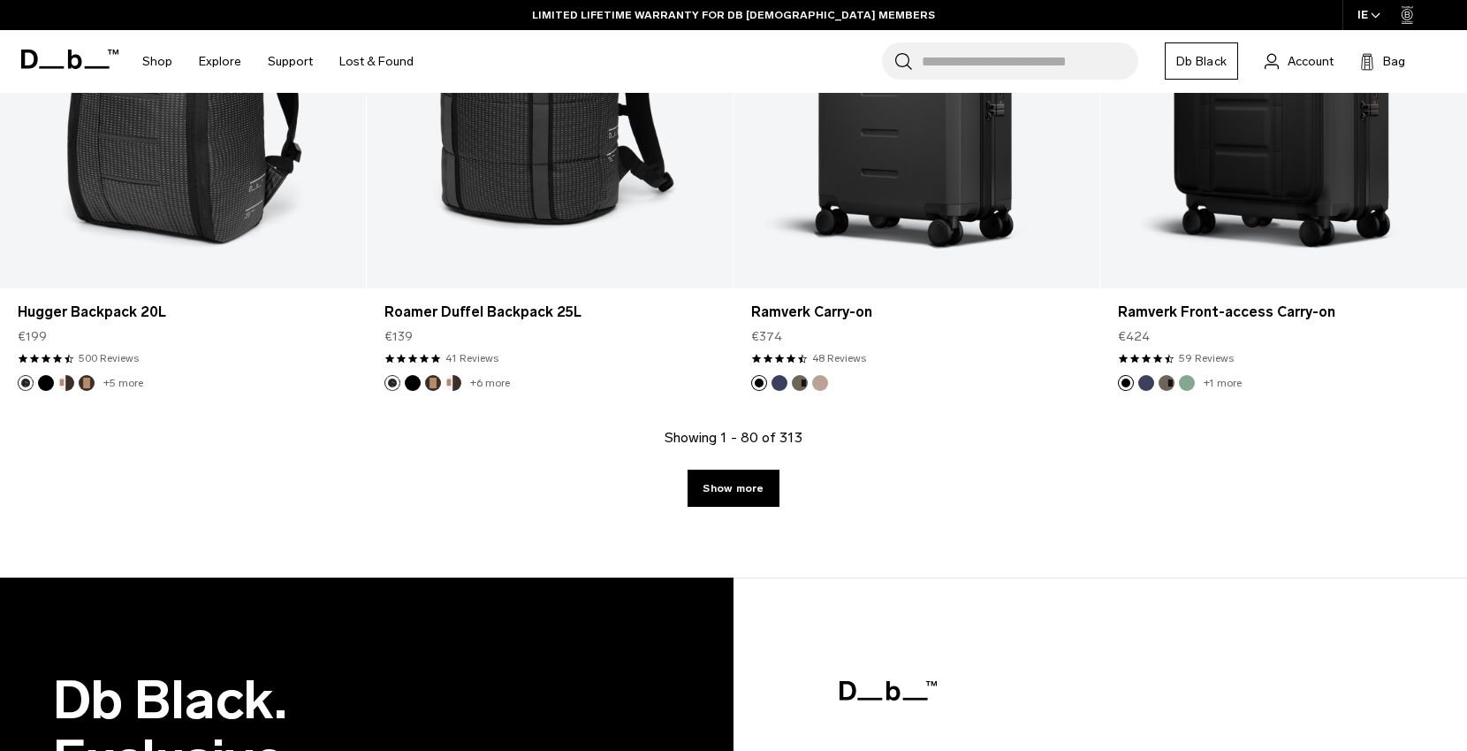
scroll to position [11524, 0]
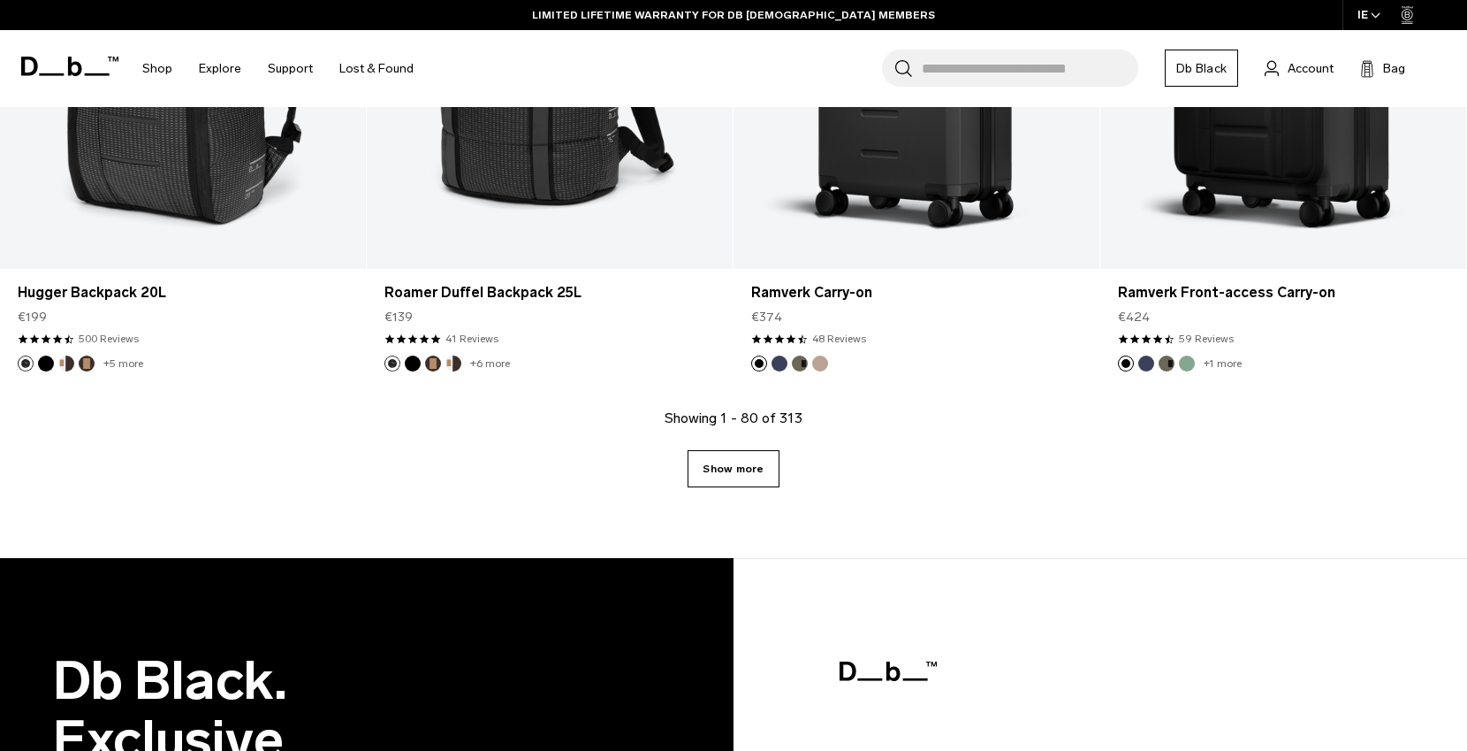
click at [760, 472] on link "Show more" at bounding box center [733, 468] width 91 height 37
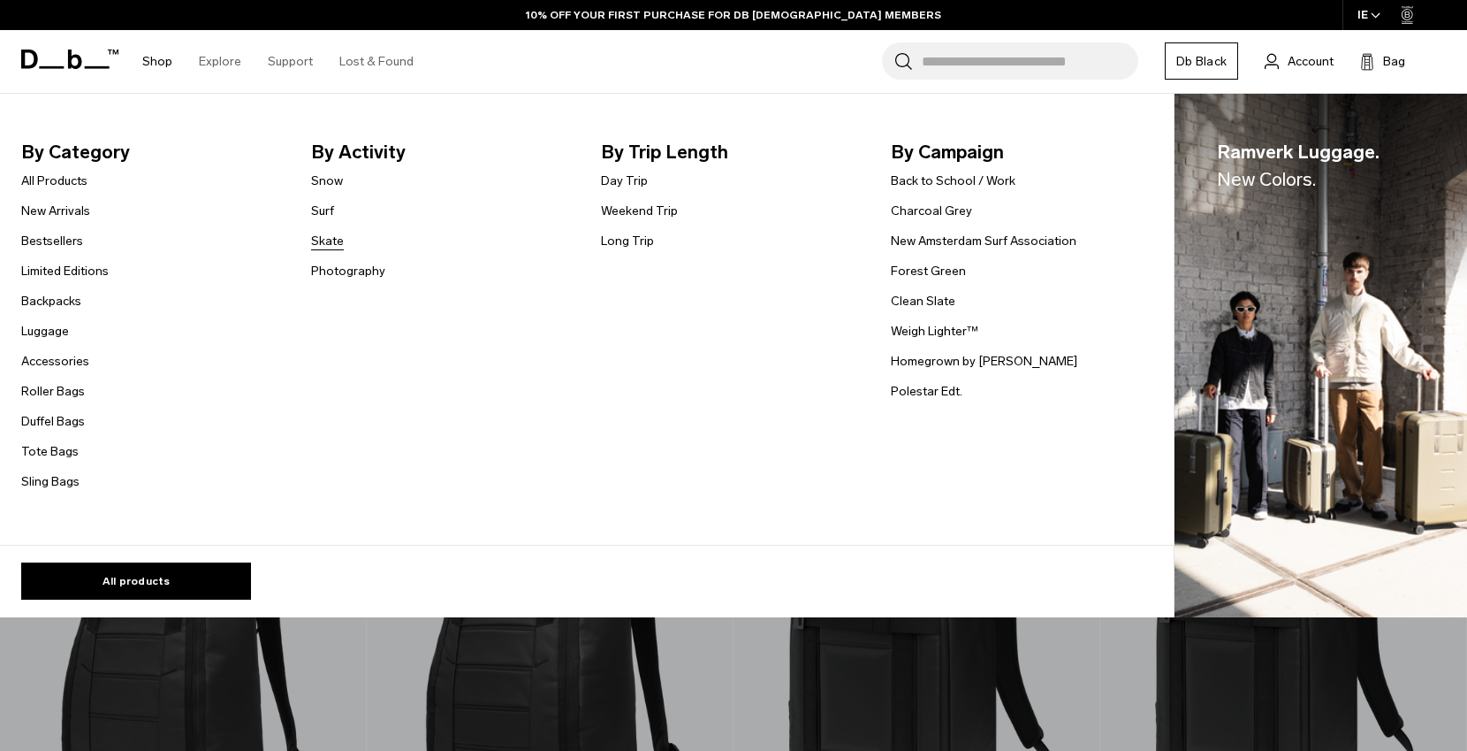
click at [332, 239] on link "Skate" at bounding box center [327, 241] width 33 height 19
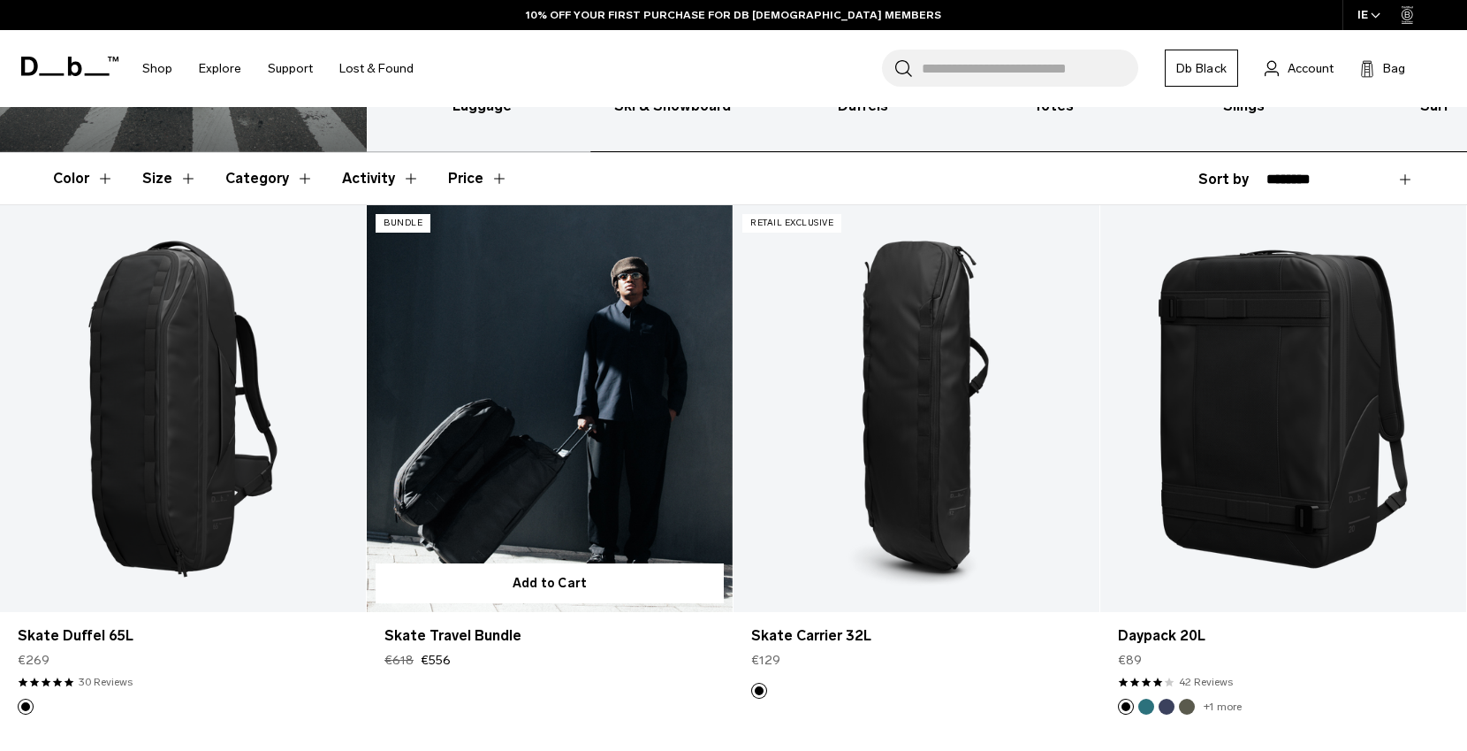
scroll to position [273, 0]
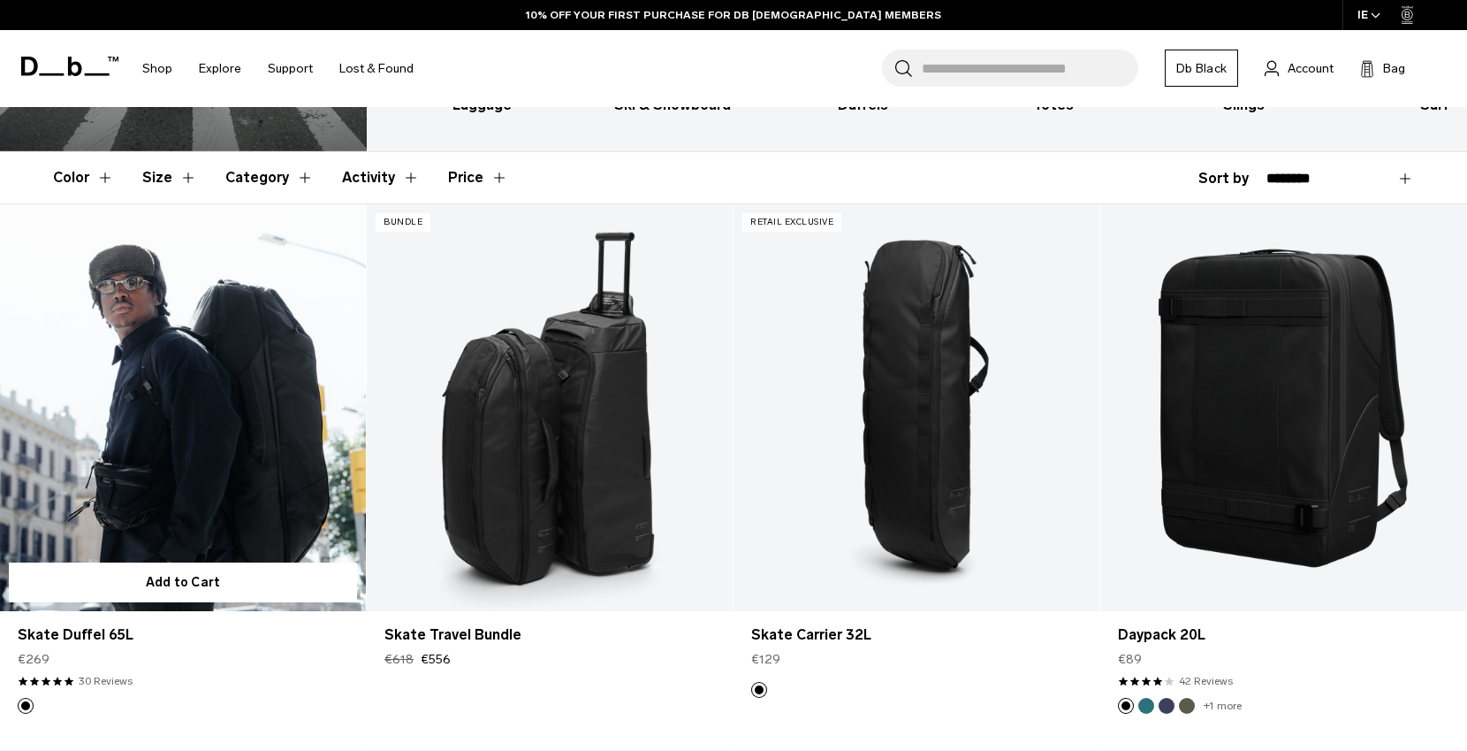
click at [232, 507] on link "Skate Duffel 65L" at bounding box center [183, 407] width 366 height 407
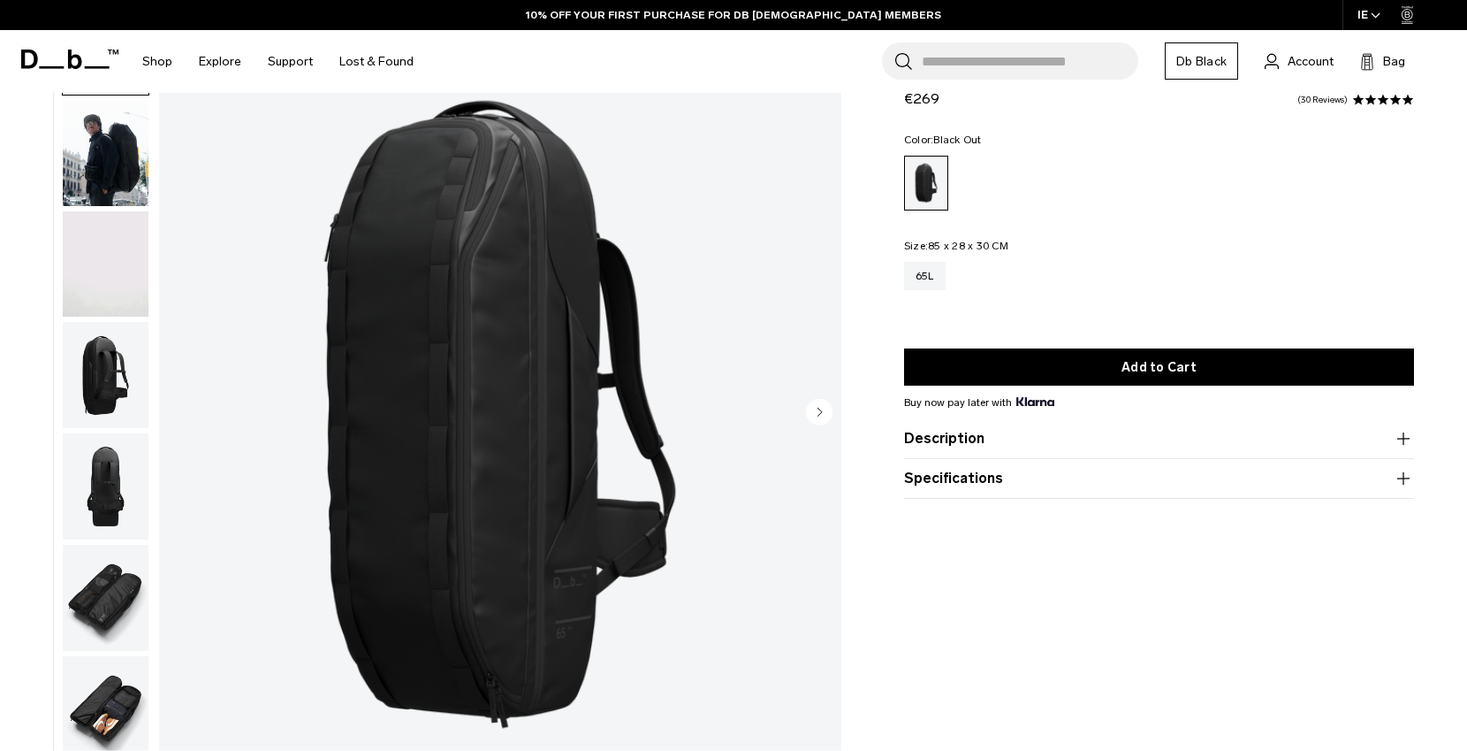
scroll to position [128, 0]
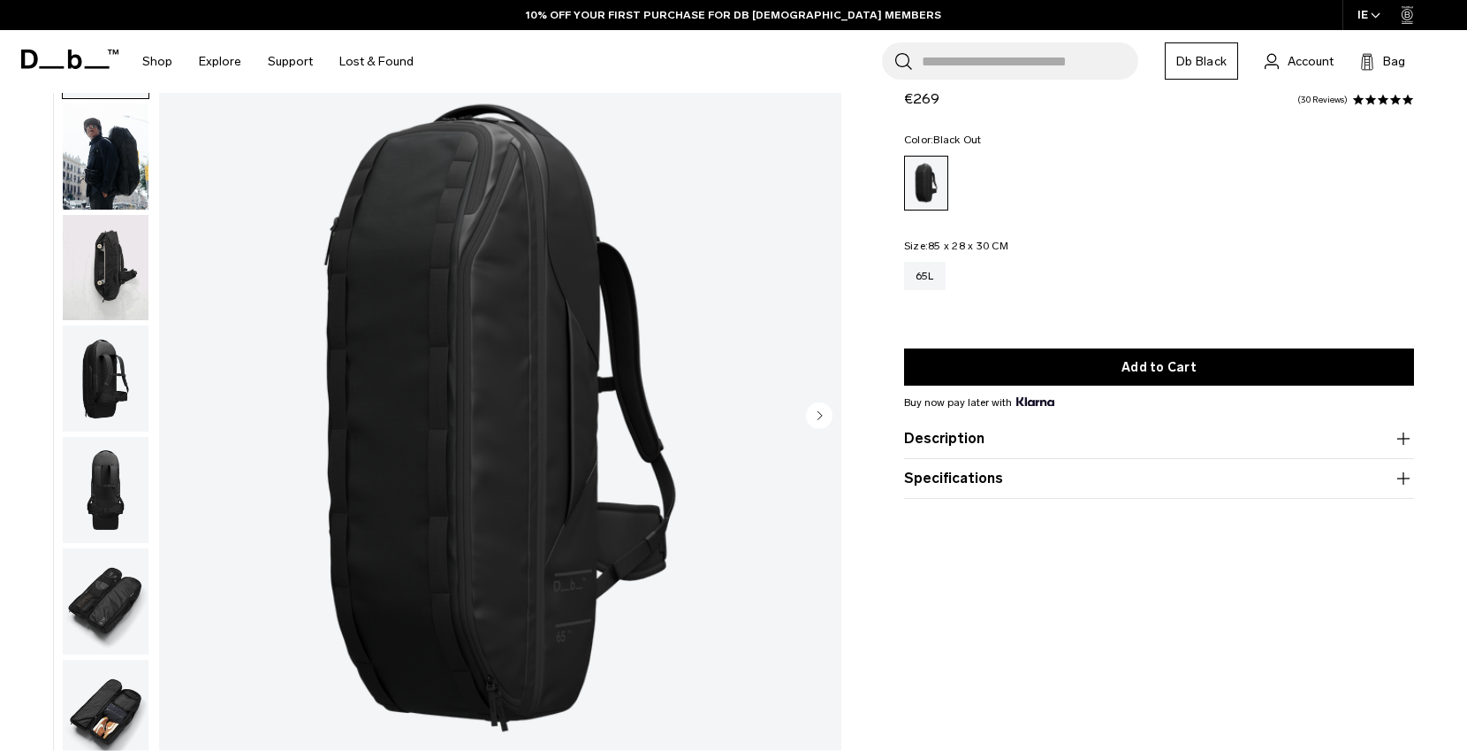
click at [124, 272] on img "button" at bounding box center [106, 268] width 86 height 106
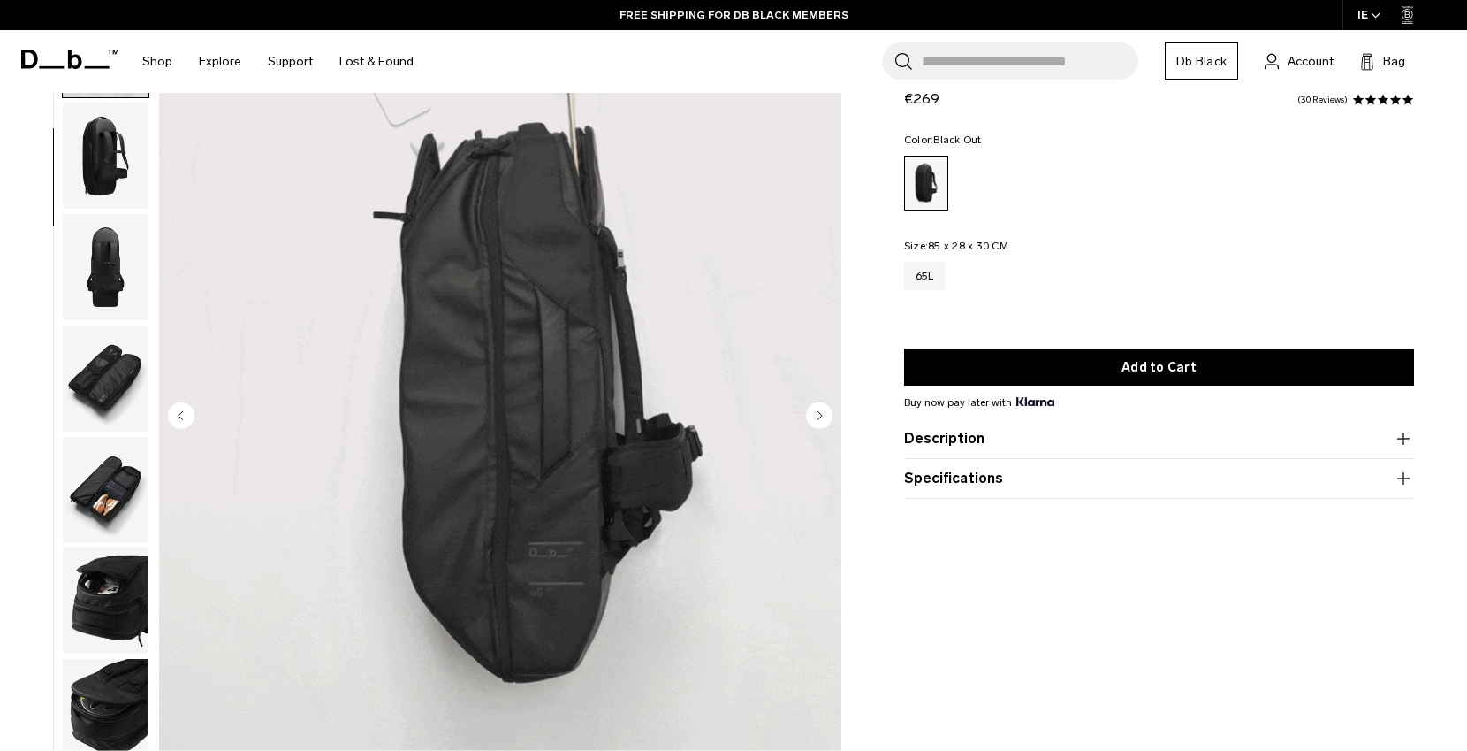
click at [119, 377] on img "button" at bounding box center [106, 378] width 86 height 106
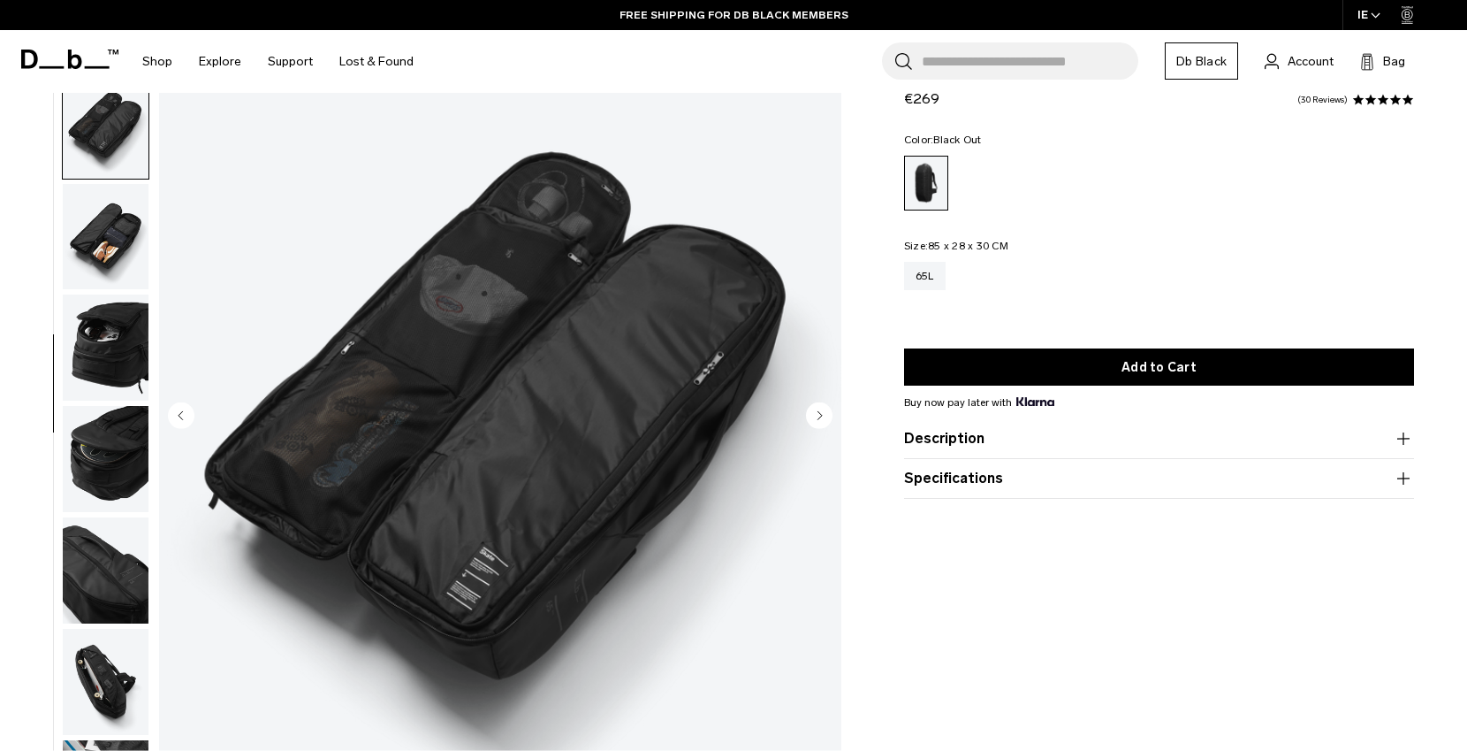
scroll to position [478, 0]
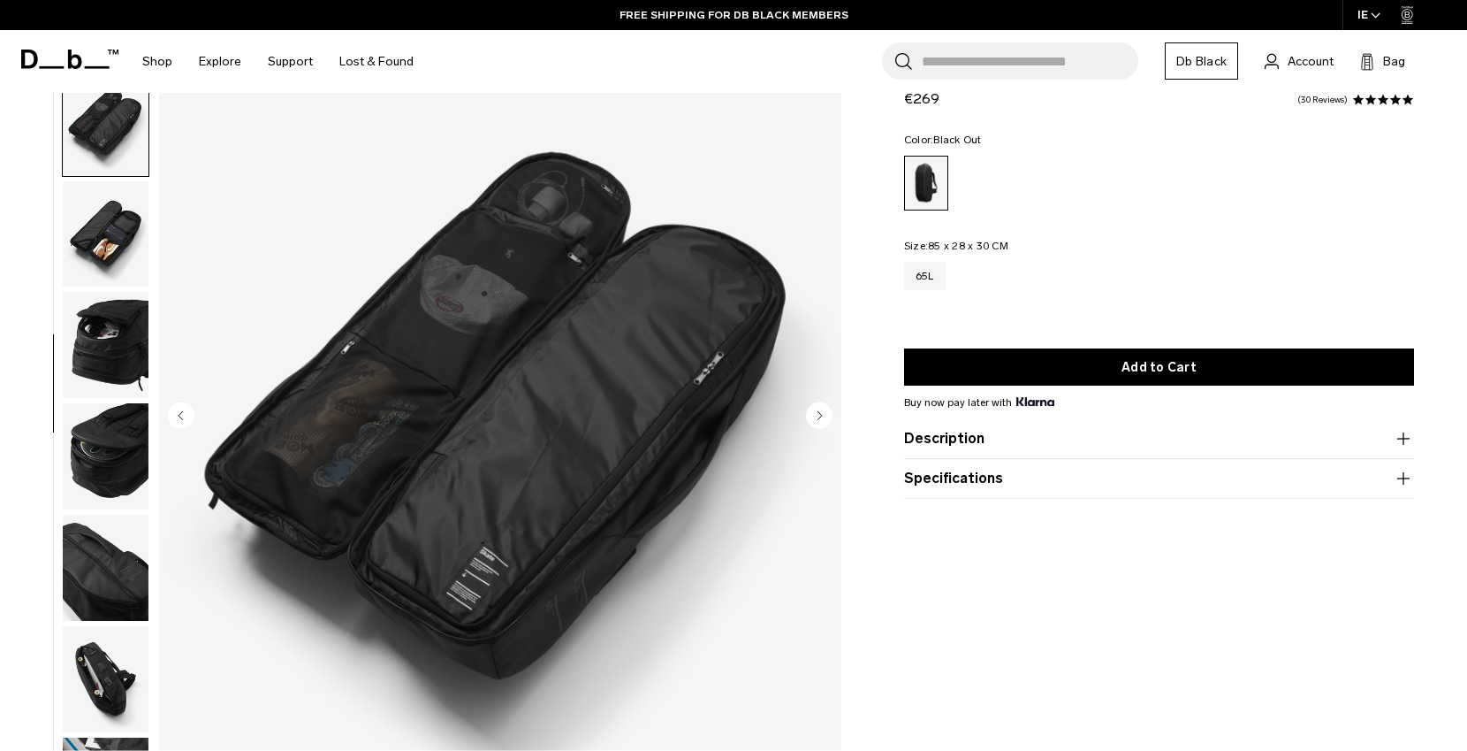
click at [115, 468] on img "button" at bounding box center [106, 456] width 86 height 106
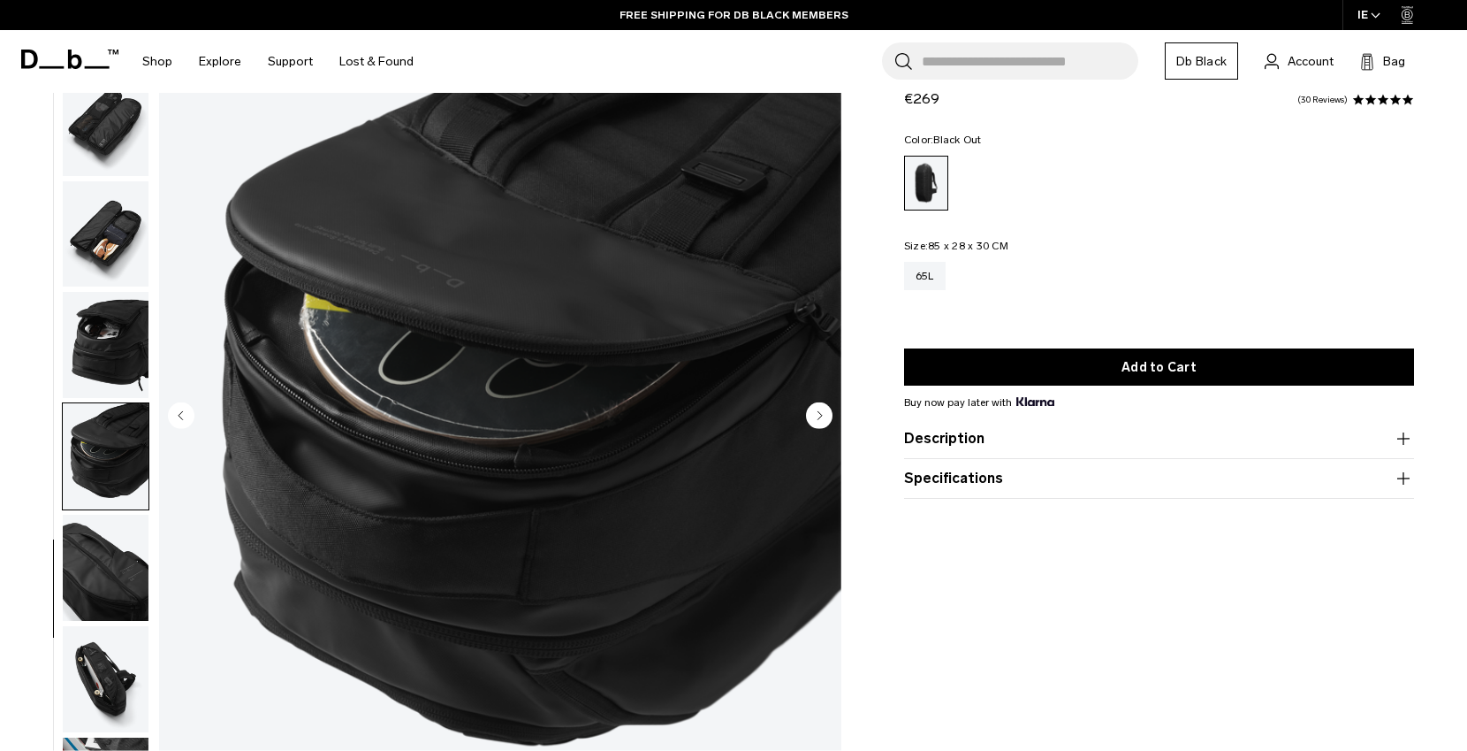
click at [126, 575] on img "button" at bounding box center [106, 567] width 86 height 106
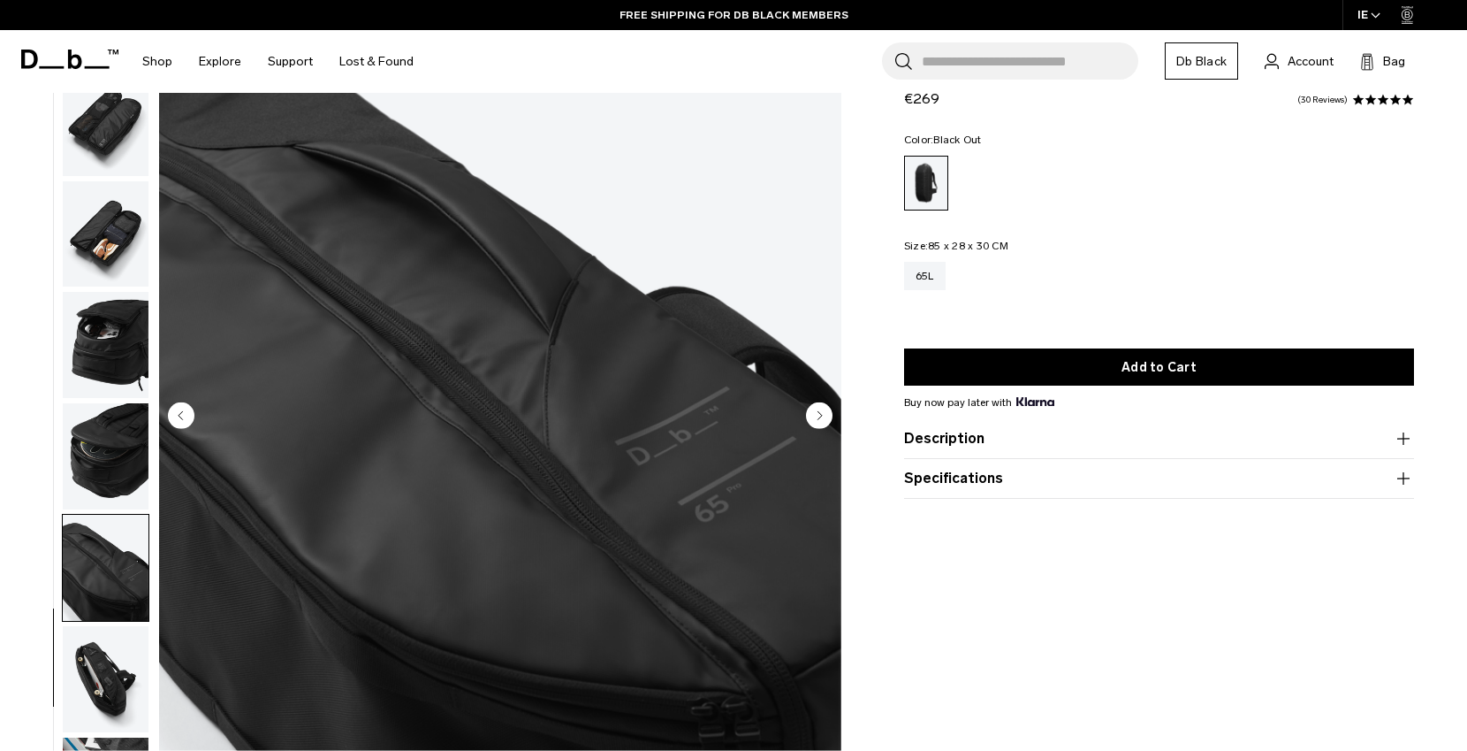
click at [117, 659] on img "button" at bounding box center [106, 679] width 86 height 106
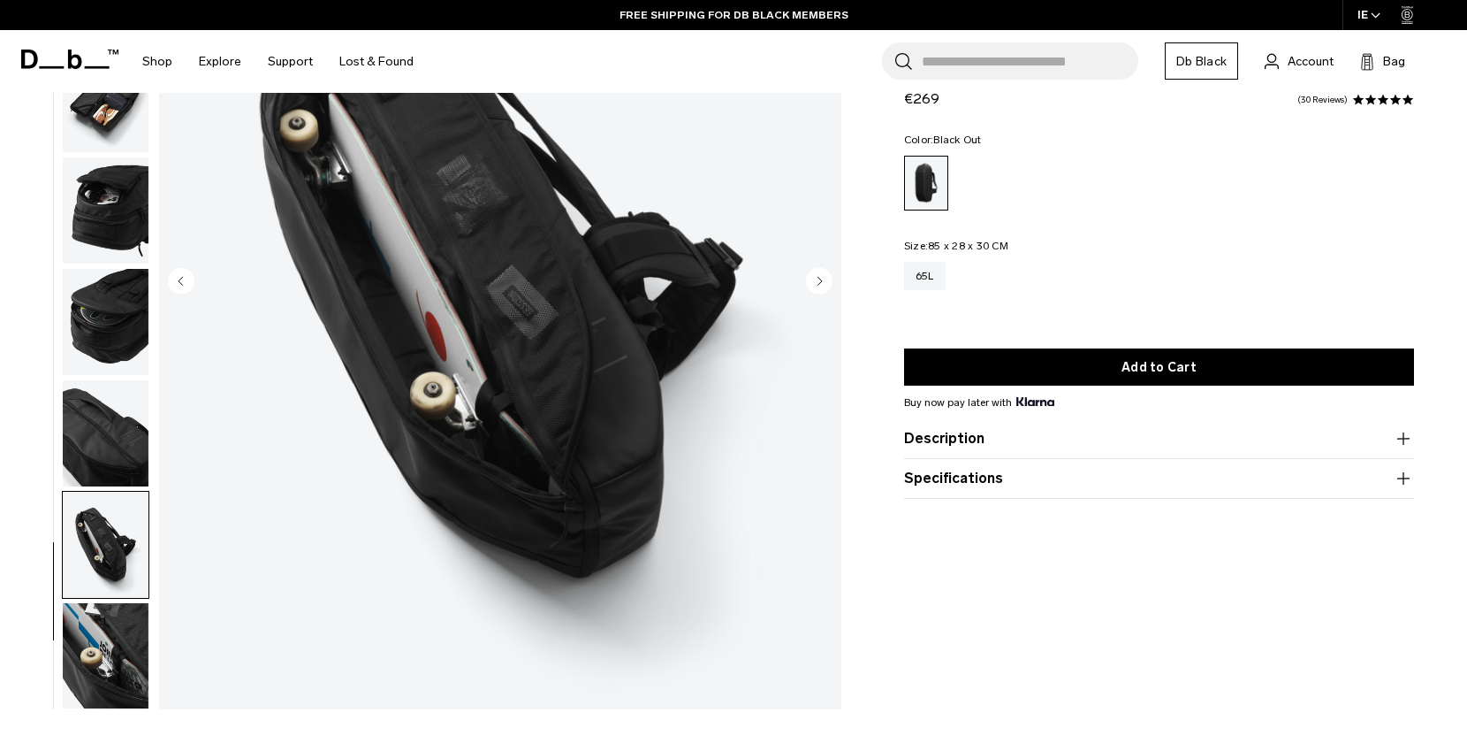
scroll to position [277, 0]
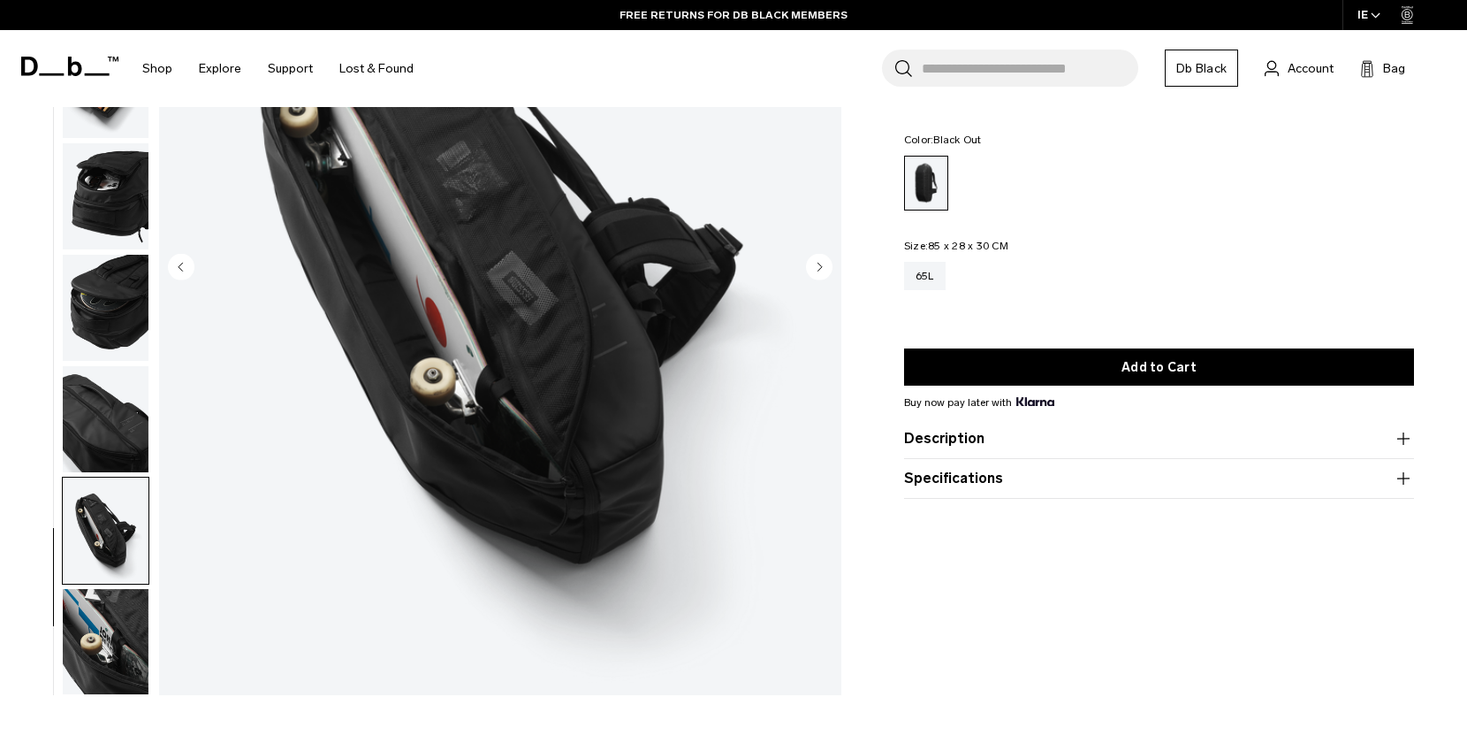
click at [114, 643] on img "button" at bounding box center [106, 642] width 86 height 106
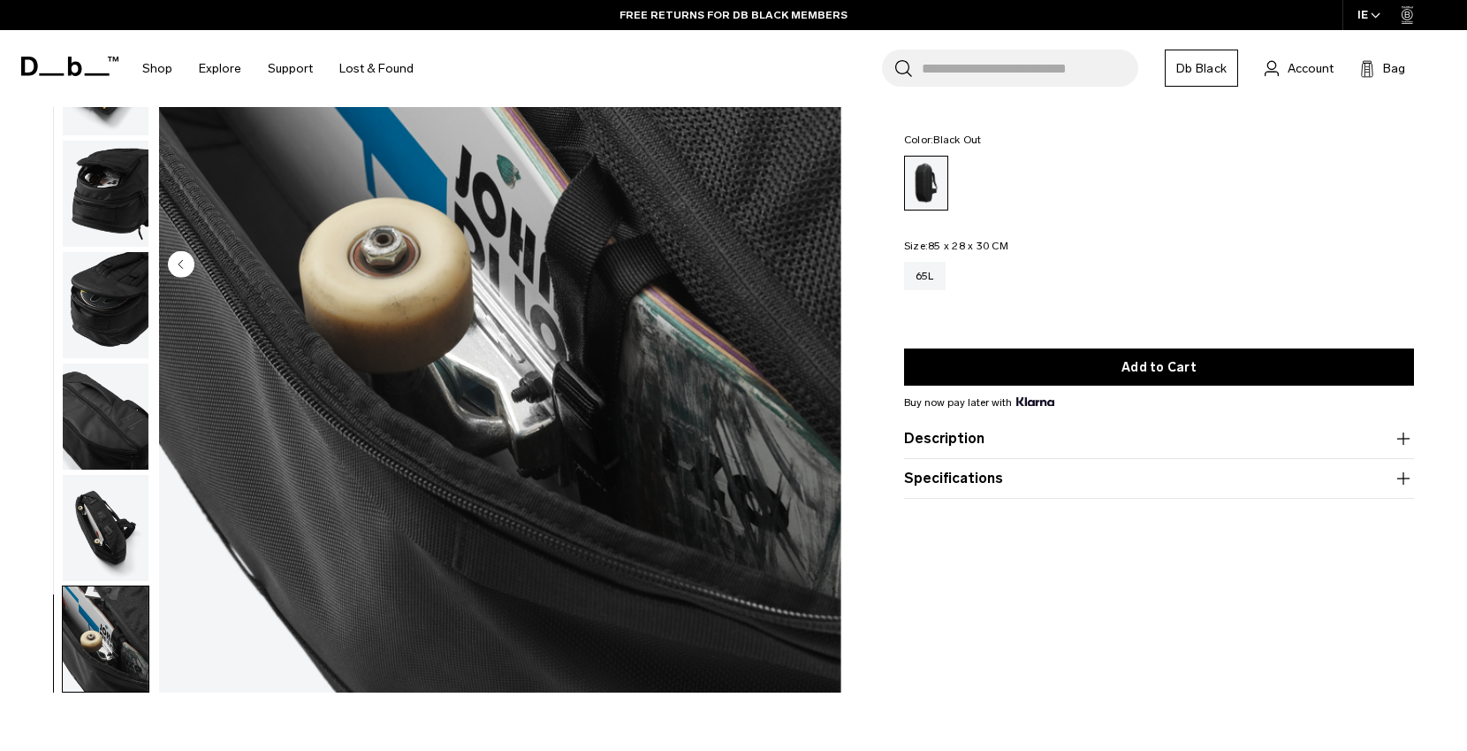
scroll to position [280, 0]
click at [121, 537] on img "button" at bounding box center [106, 527] width 86 height 106
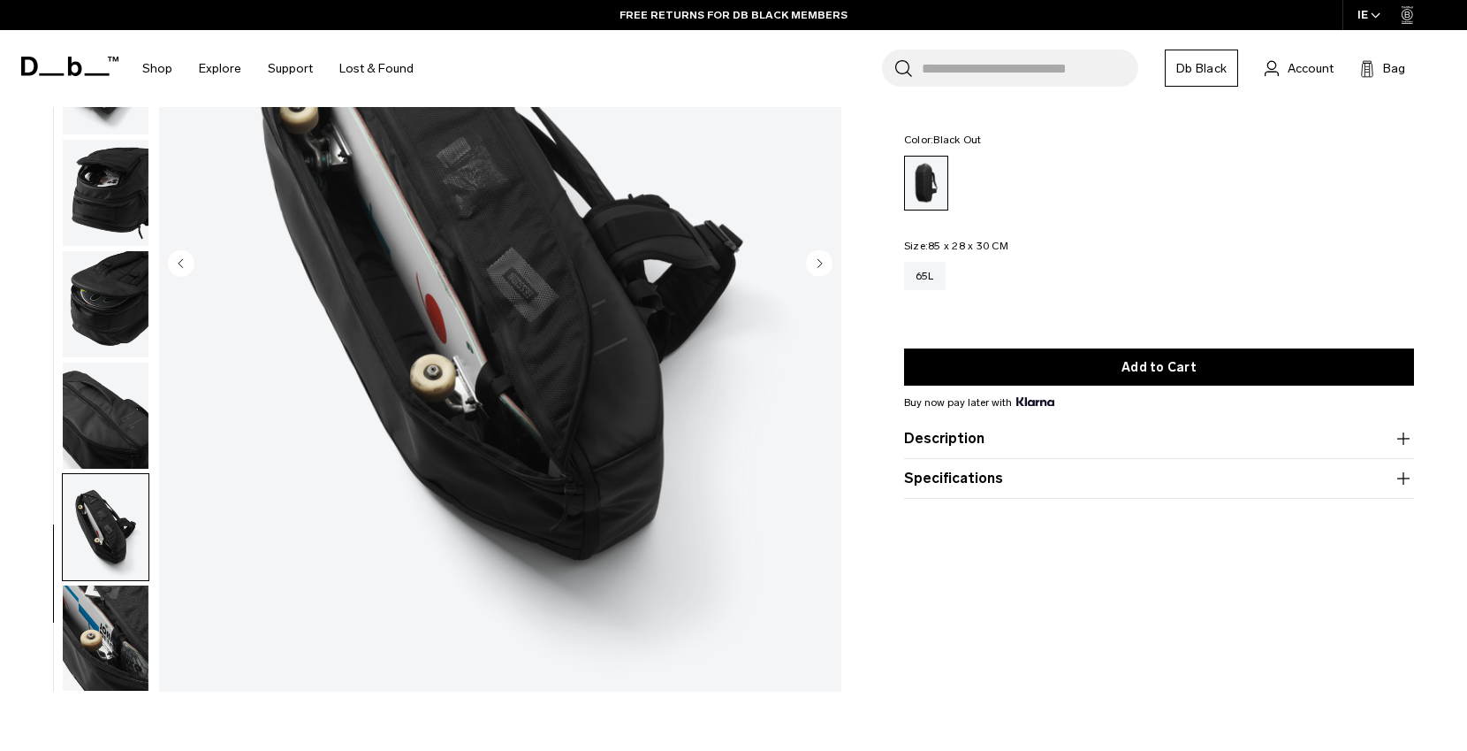
click at [118, 409] on img "button" at bounding box center [106, 415] width 86 height 106
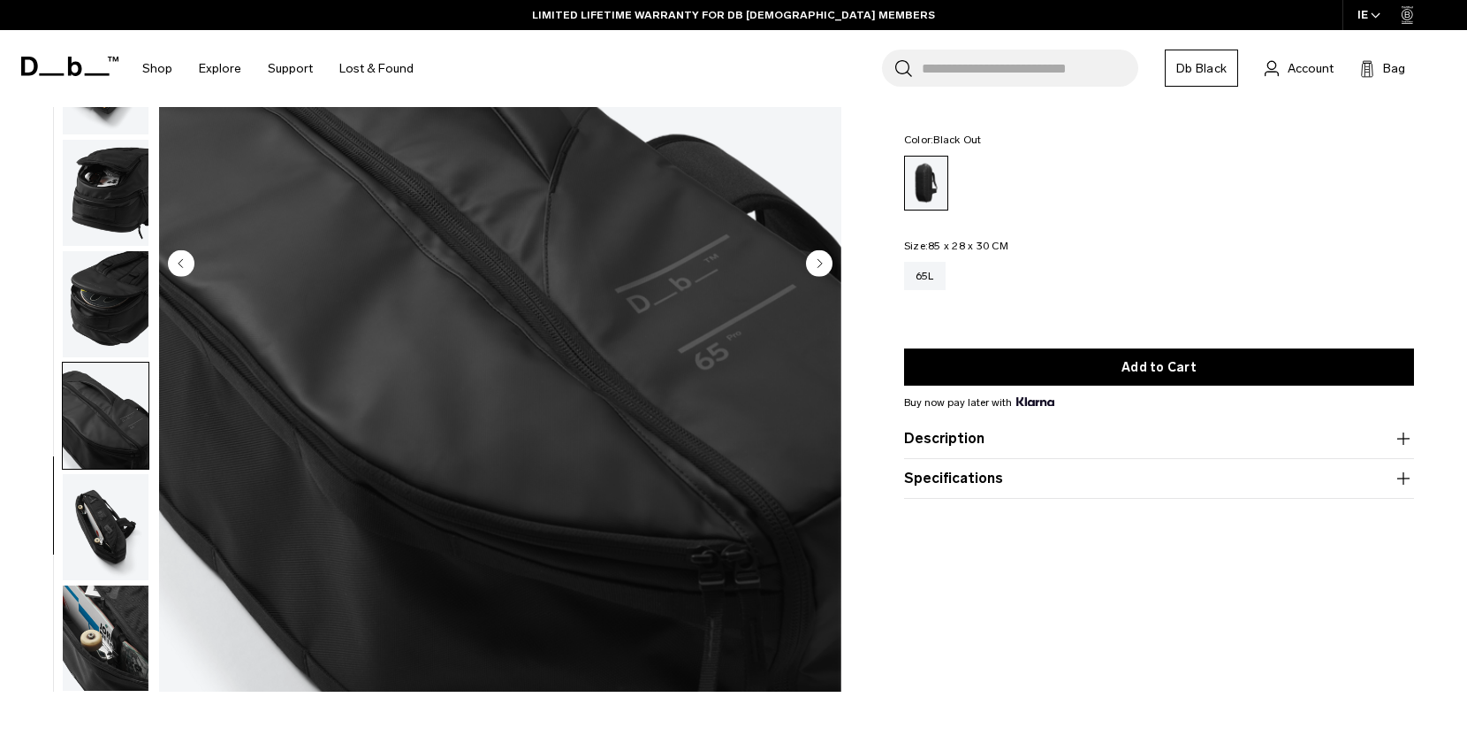
click at [118, 327] on img "button" at bounding box center [106, 304] width 86 height 106
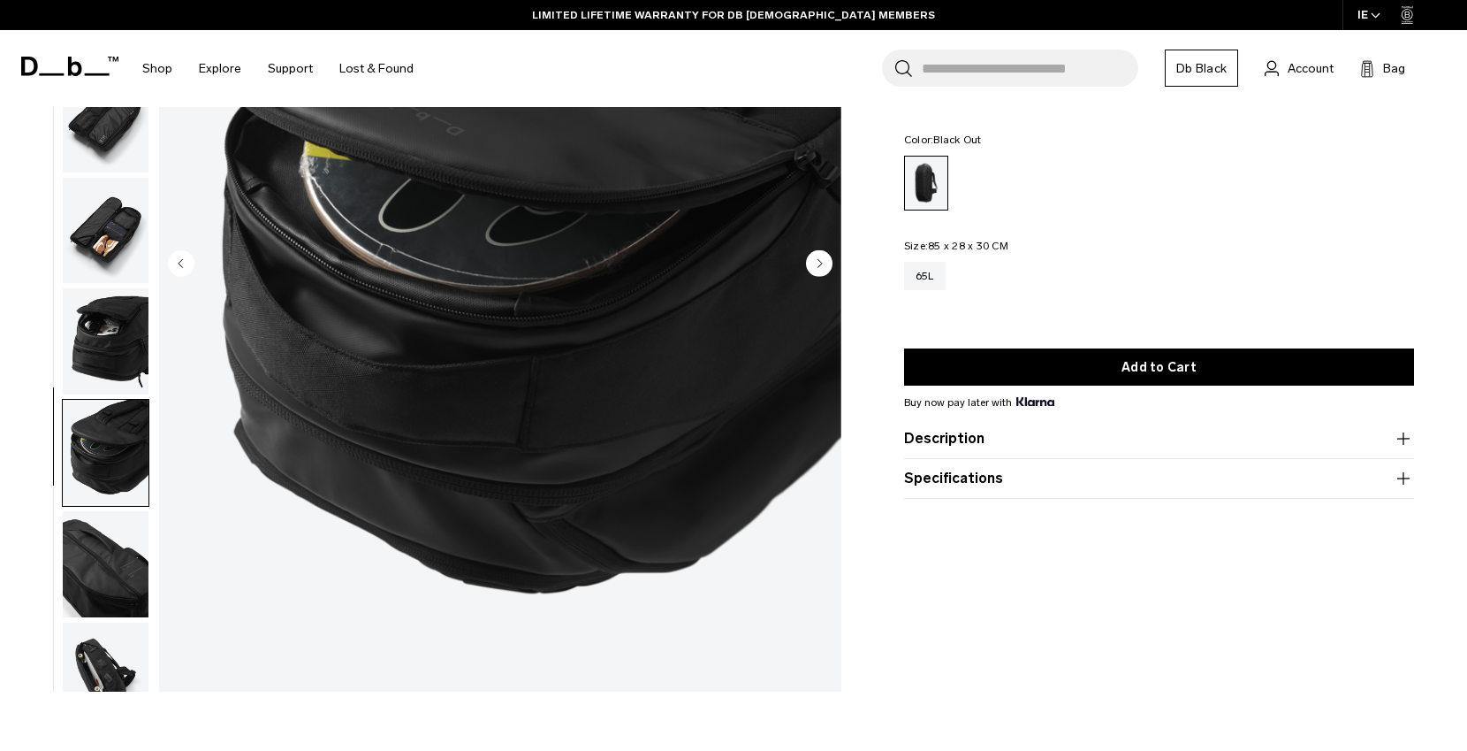
click at [114, 325] on img "button" at bounding box center [106, 341] width 86 height 106
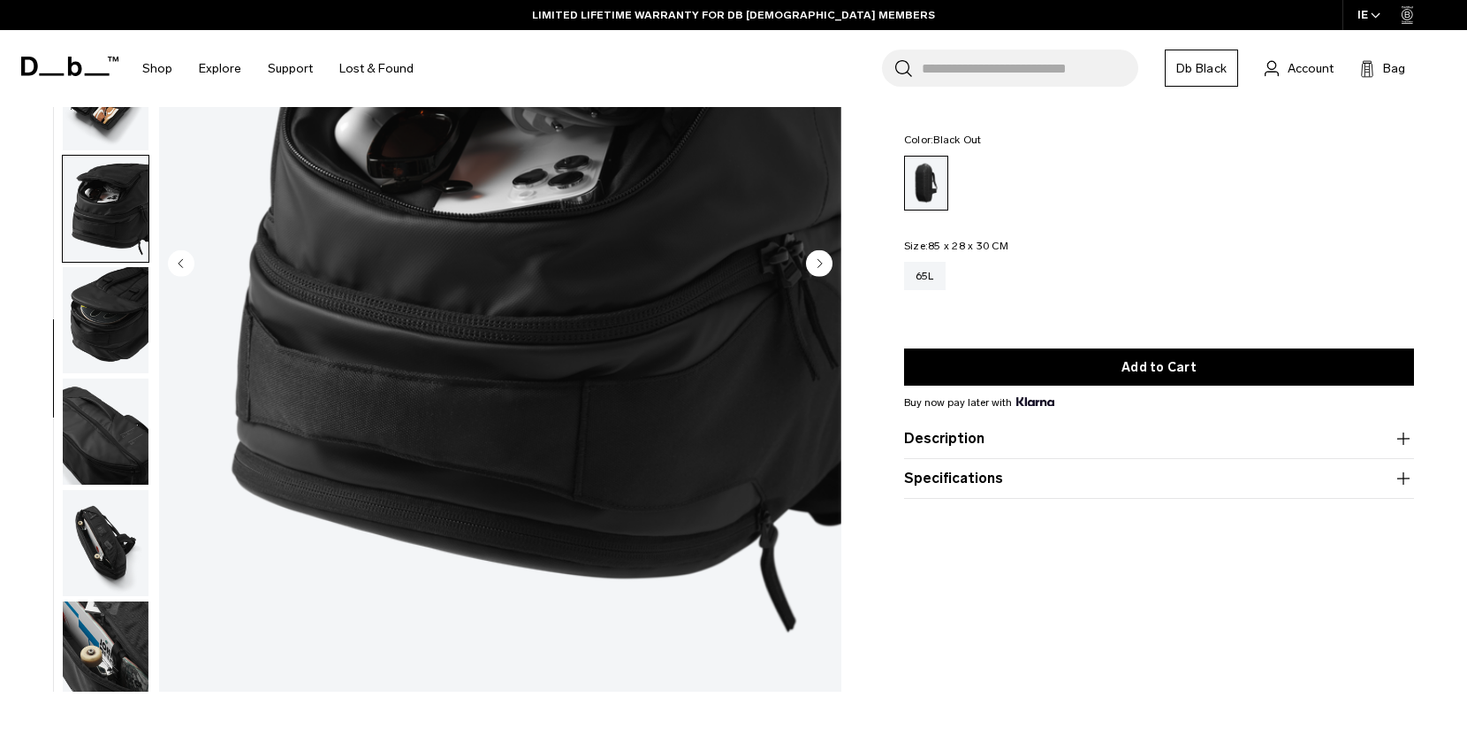
scroll to position [478, 0]
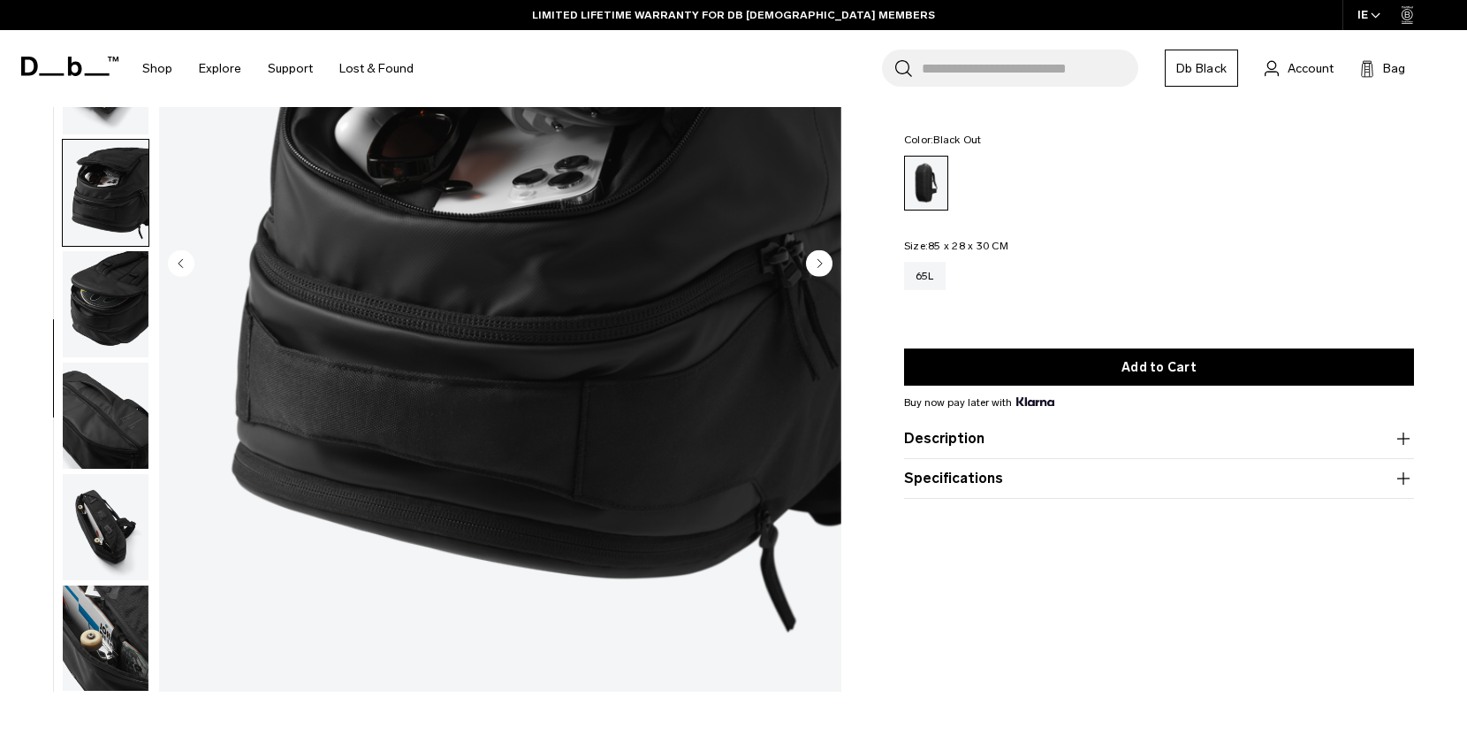
click at [113, 224] on img "button" at bounding box center [106, 193] width 86 height 106
click at [109, 183] on img "button" at bounding box center [106, 193] width 86 height 106
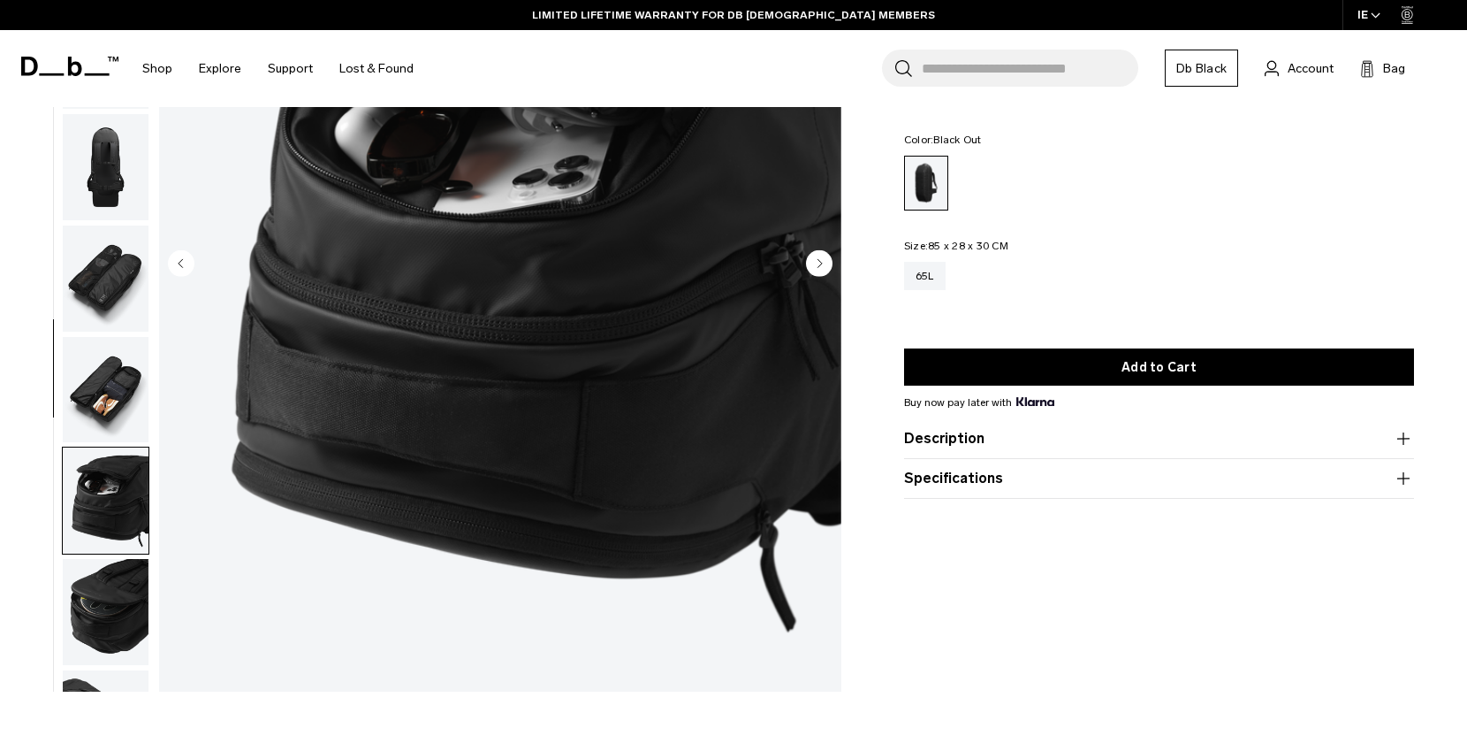
click at [112, 266] on img "button" at bounding box center [106, 278] width 86 height 106
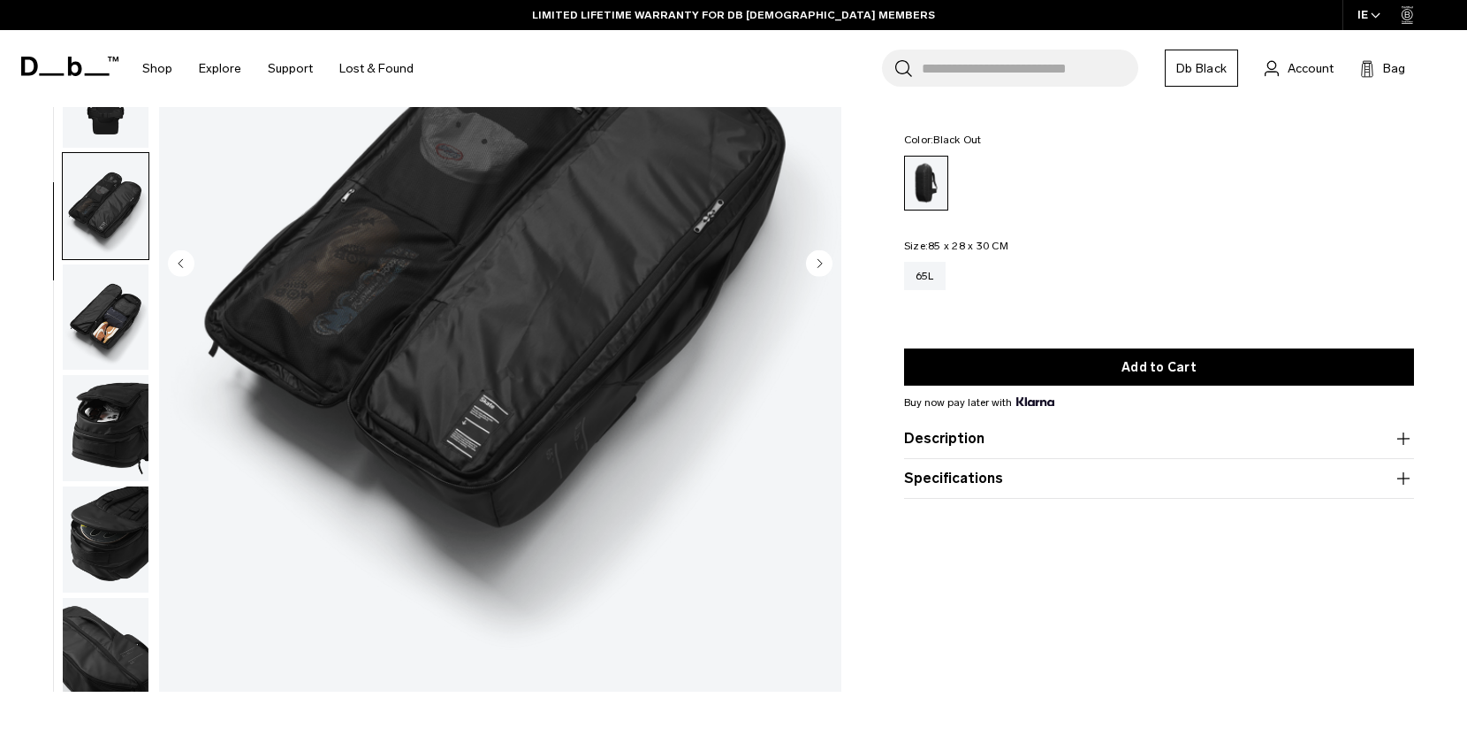
scroll to position [0, 0]
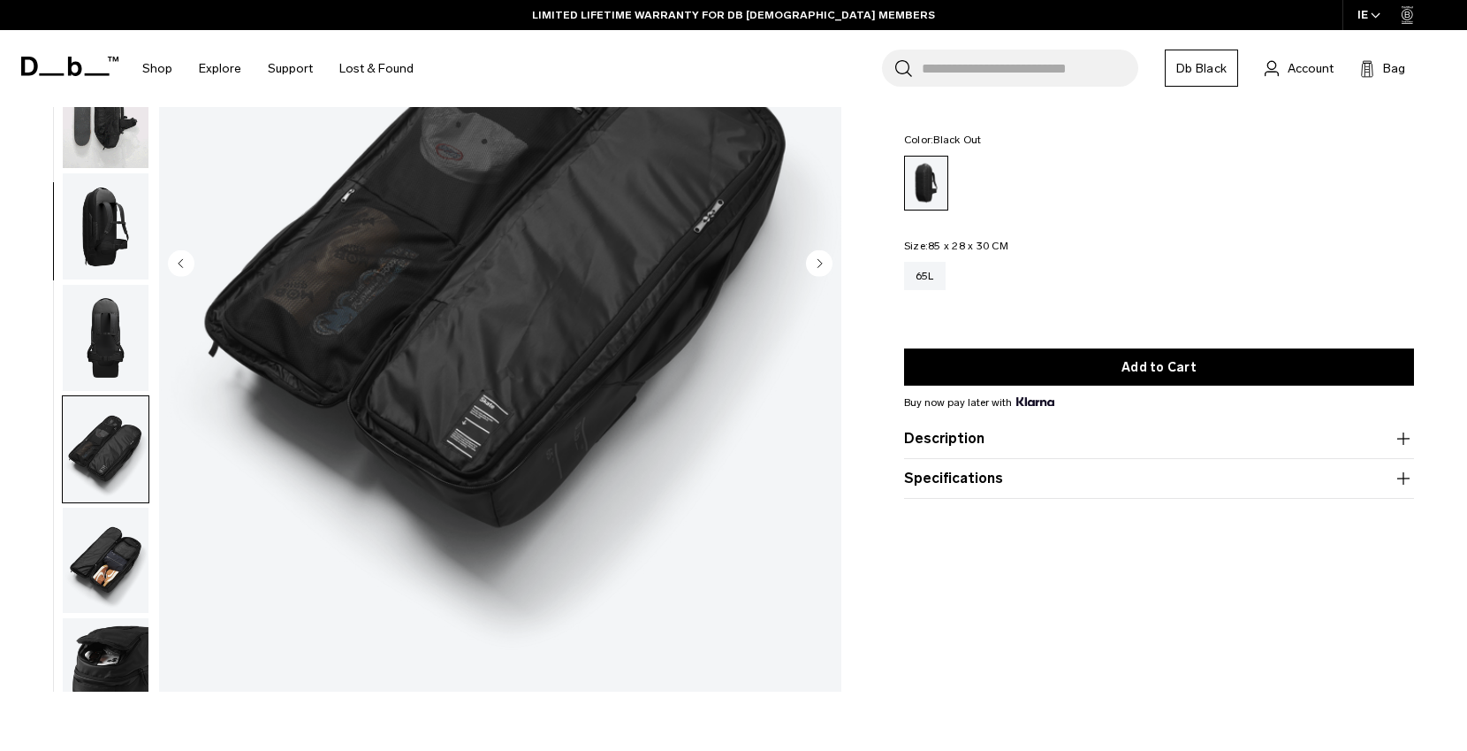
click at [111, 137] on img "button" at bounding box center [106, 116] width 86 height 106
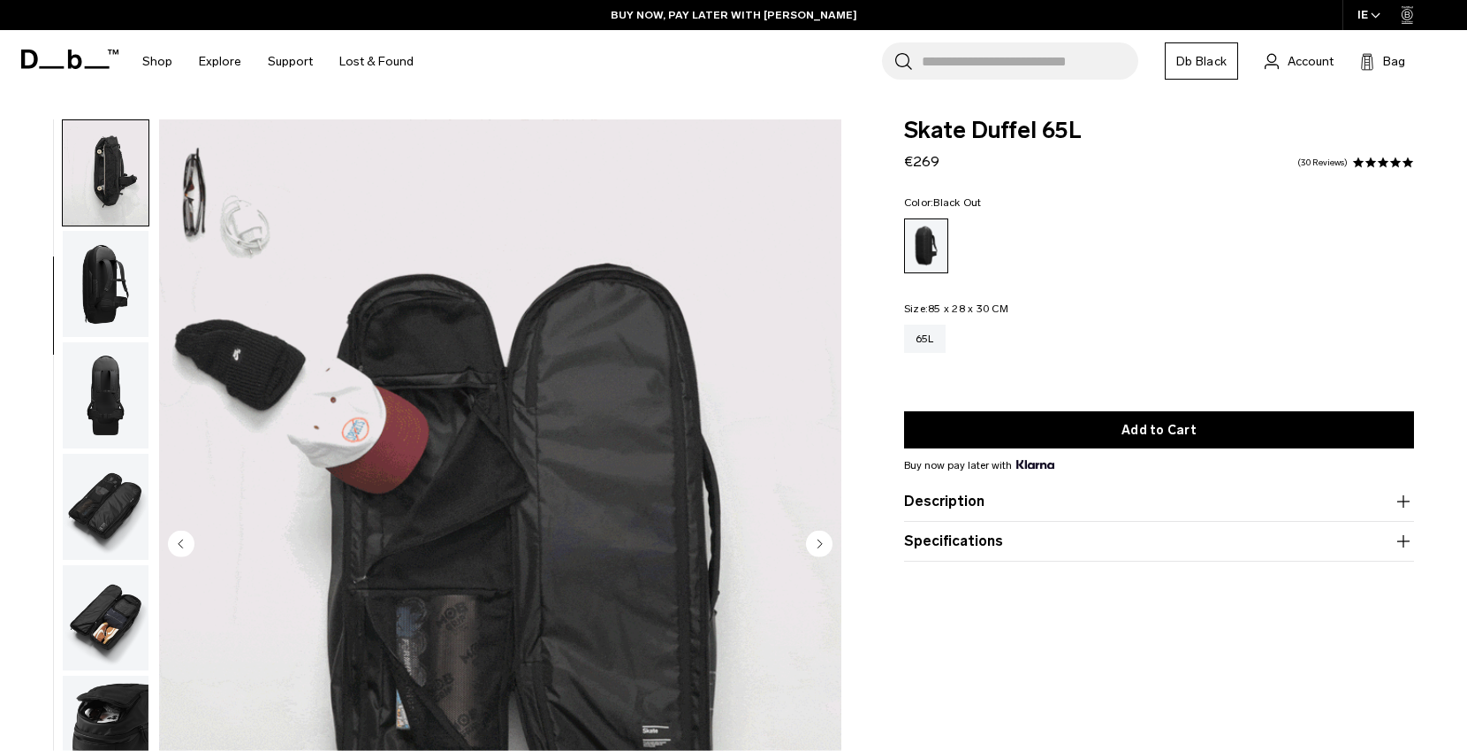
click at [1061, 505] on button "Description" at bounding box center [1159, 501] width 510 height 21
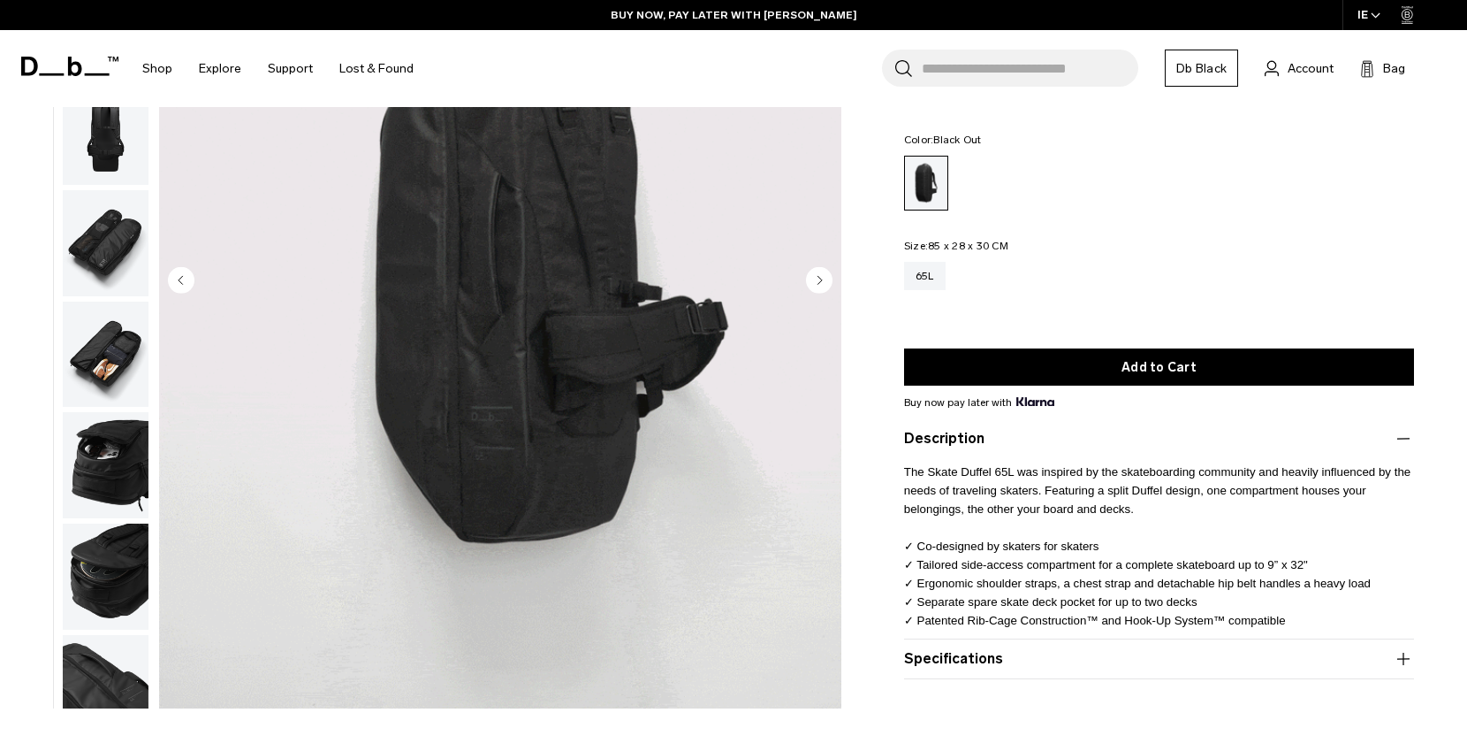
scroll to position [265, 0]
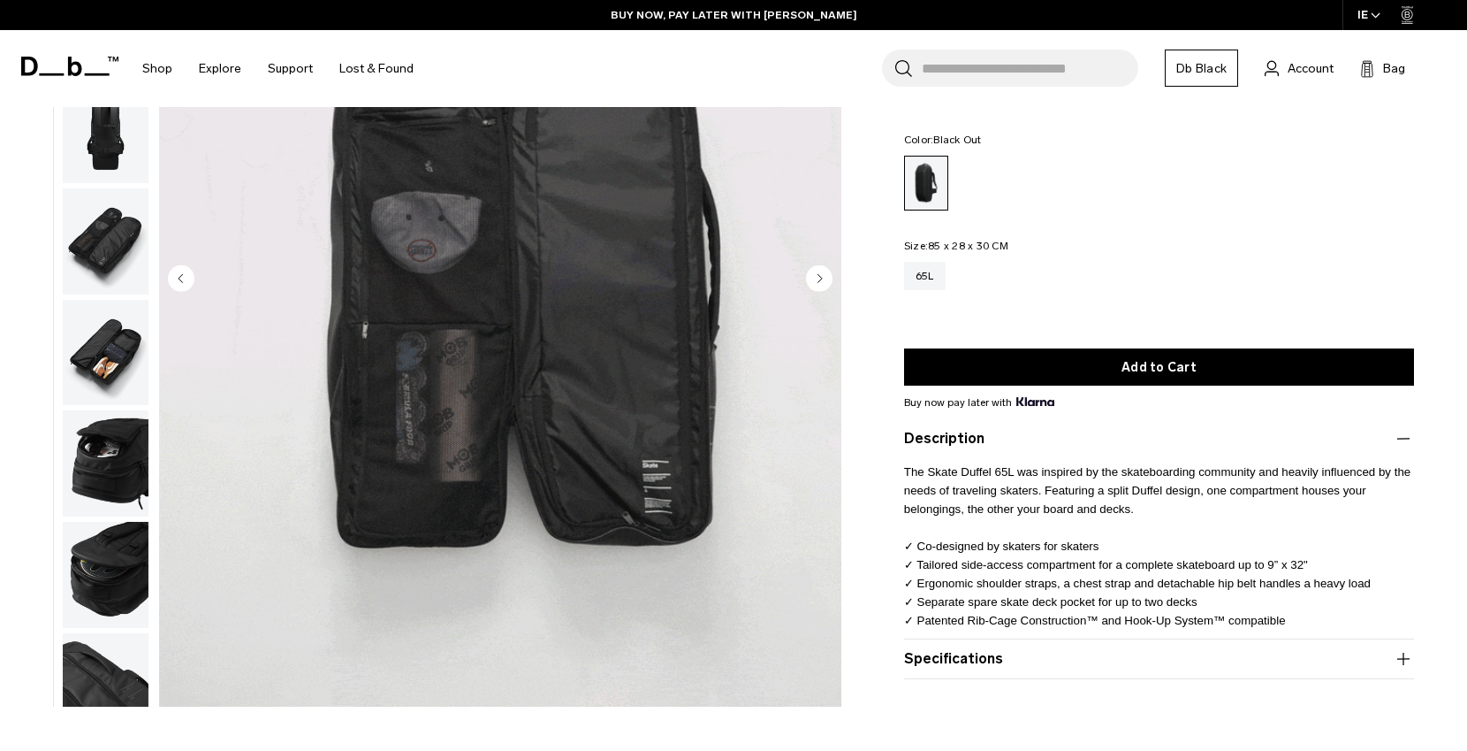
click at [1038, 666] on button "Specifications" at bounding box center [1159, 658] width 510 height 21
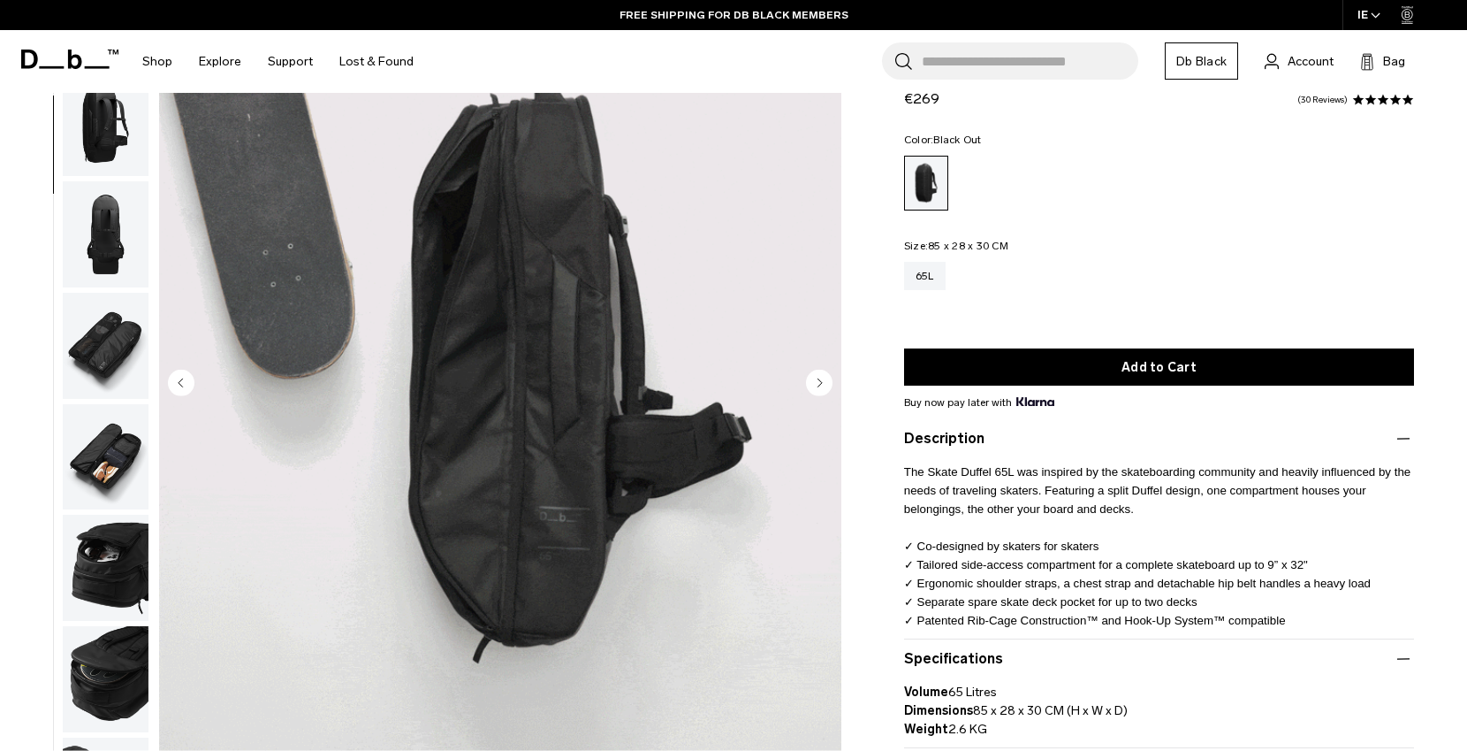
scroll to position [73, 0]
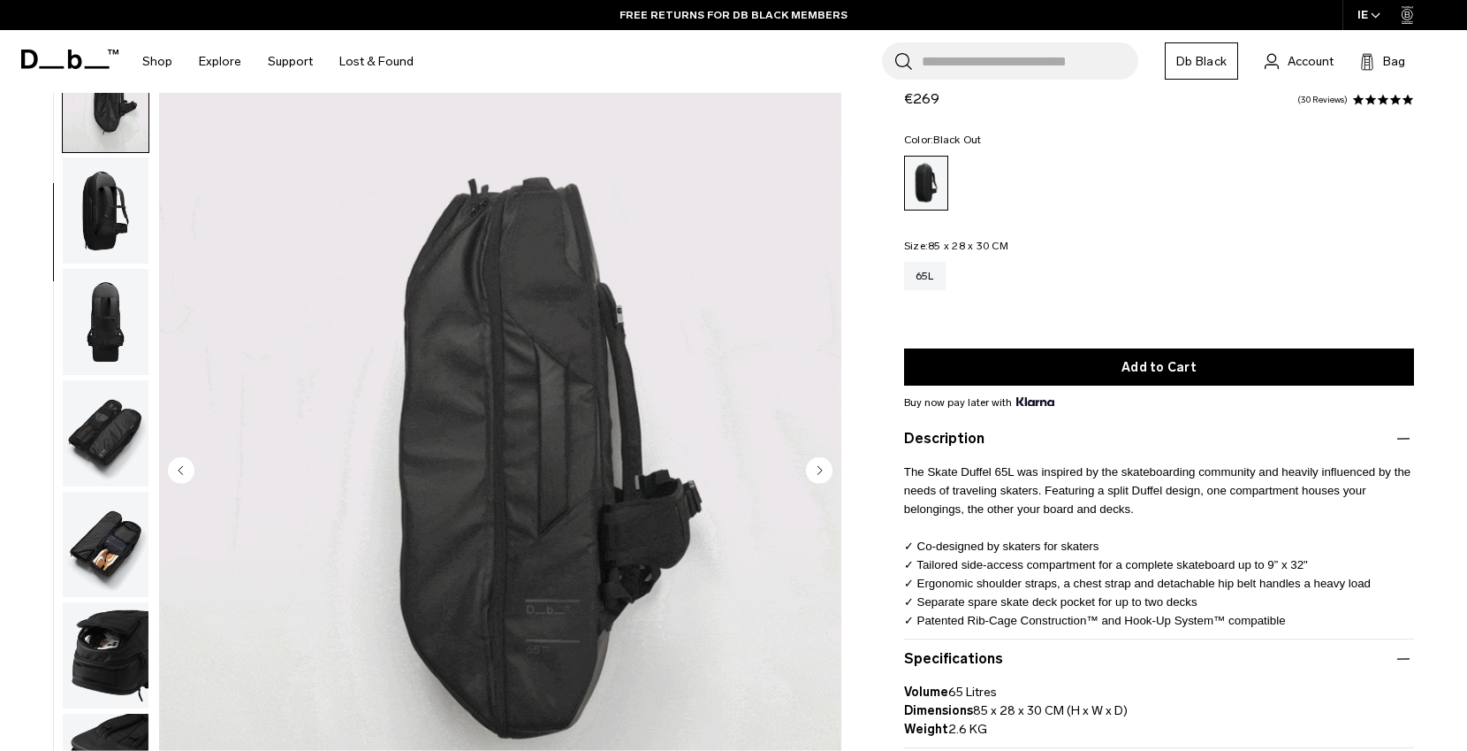
click at [1369, 98] on span at bounding box center [1371, 100] width 12 height 12
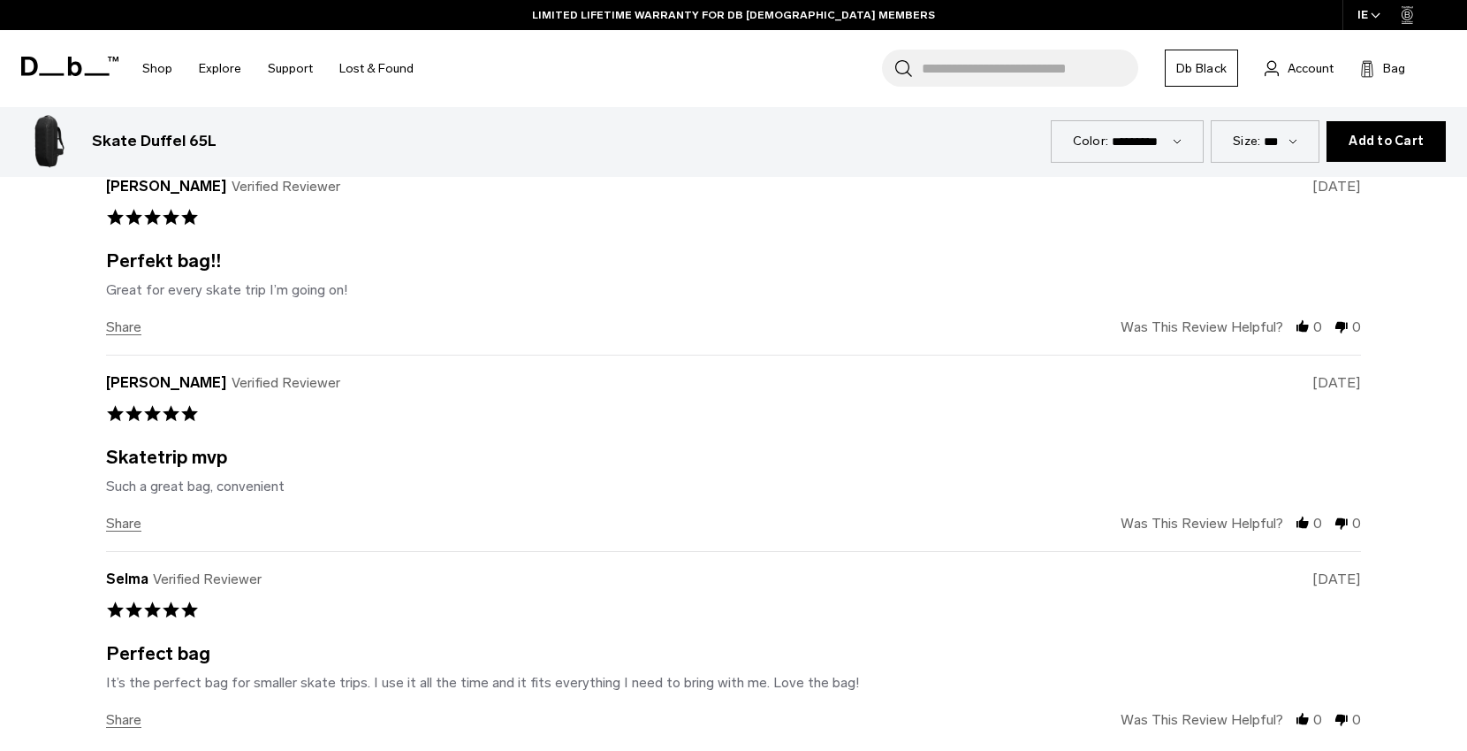
scroll to position [5295, 0]
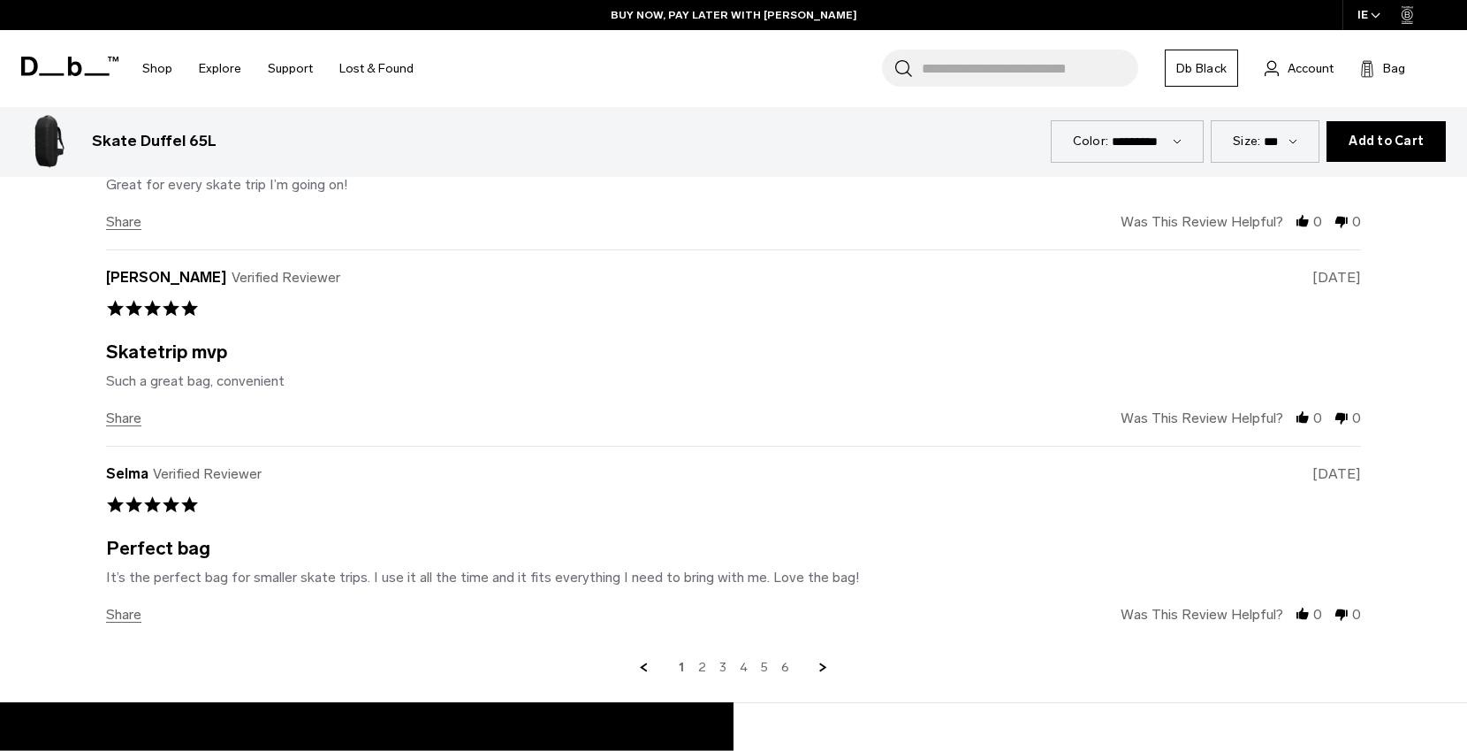
click at [701, 666] on link "2" at bounding box center [702, 667] width 8 height 16
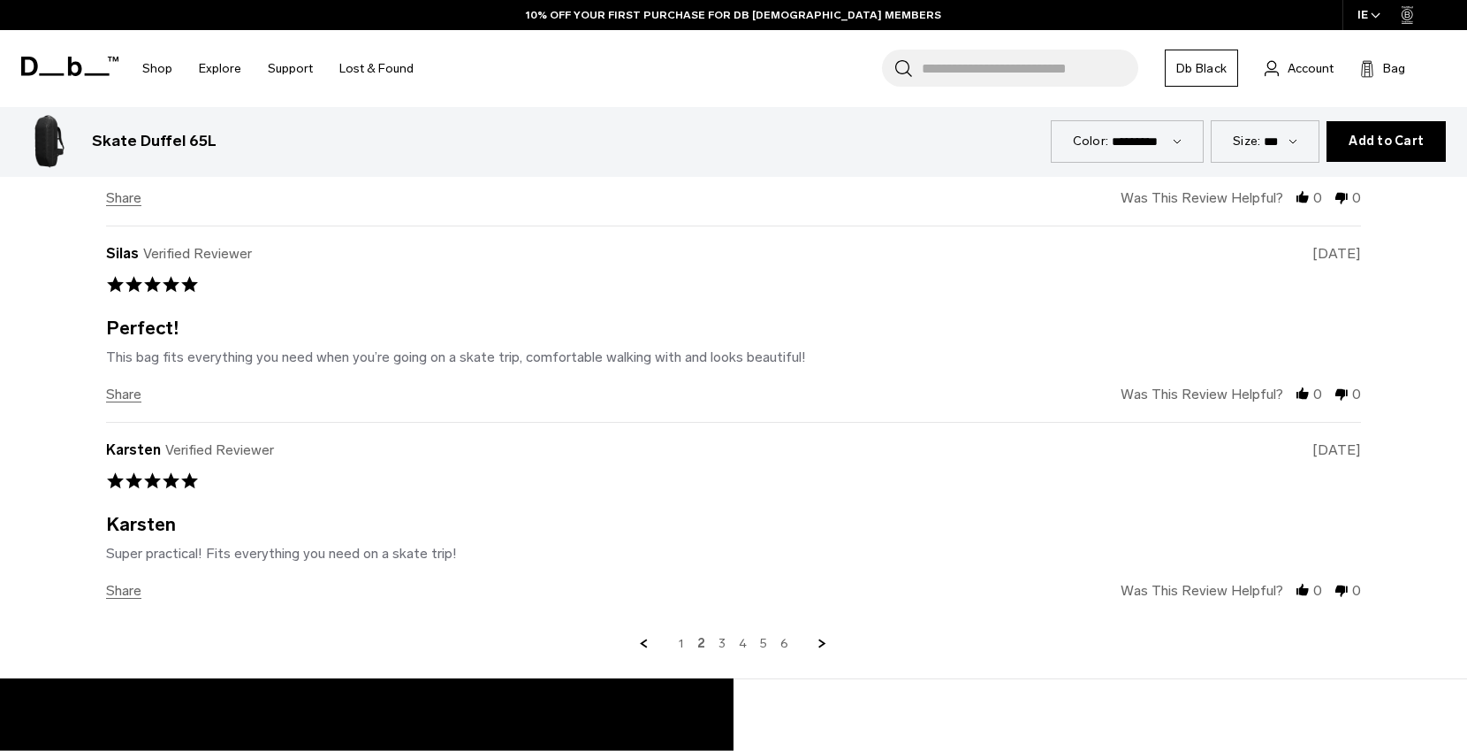
scroll to position [5320, 0]
click at [720, 644] on link "3" at bounding box center [722, 643] width 7 height 16
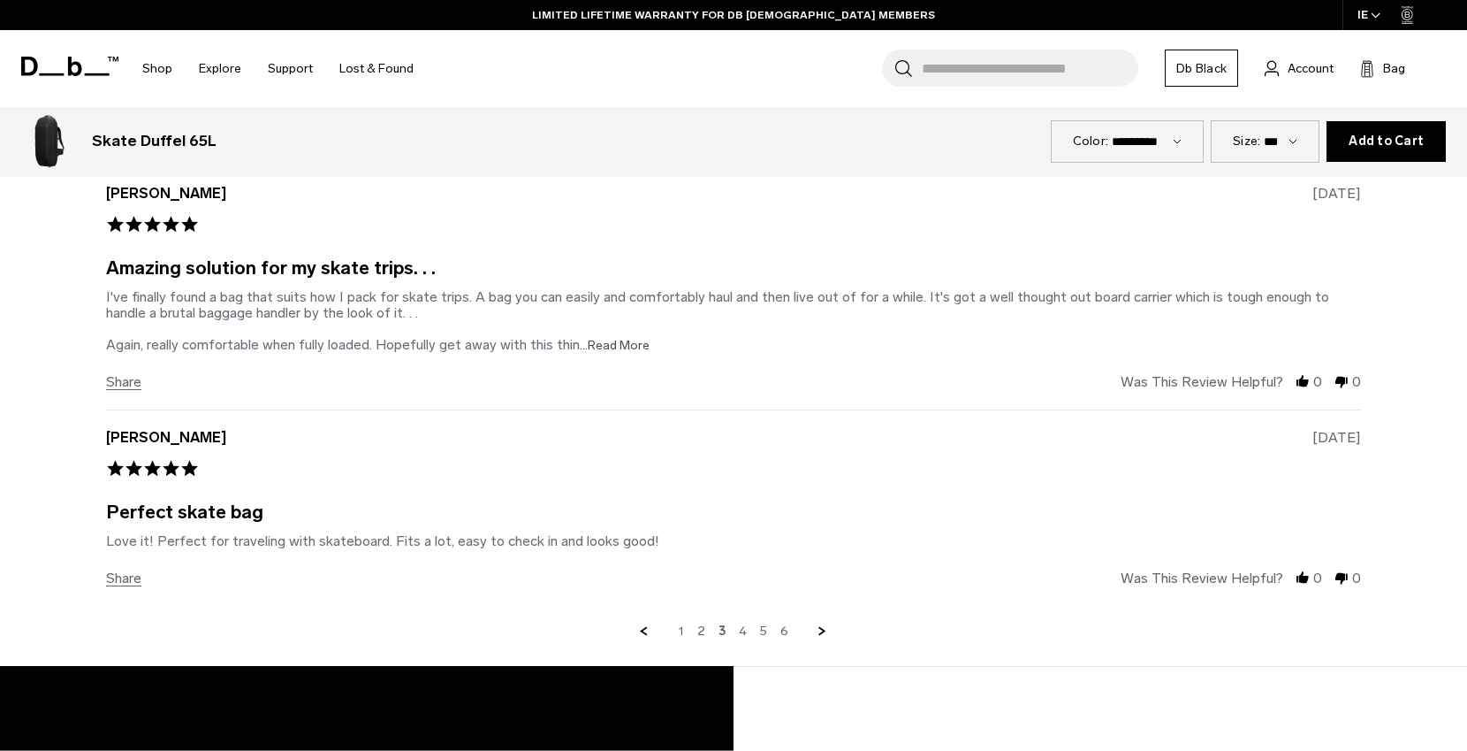
scroll to position [5424, 0]
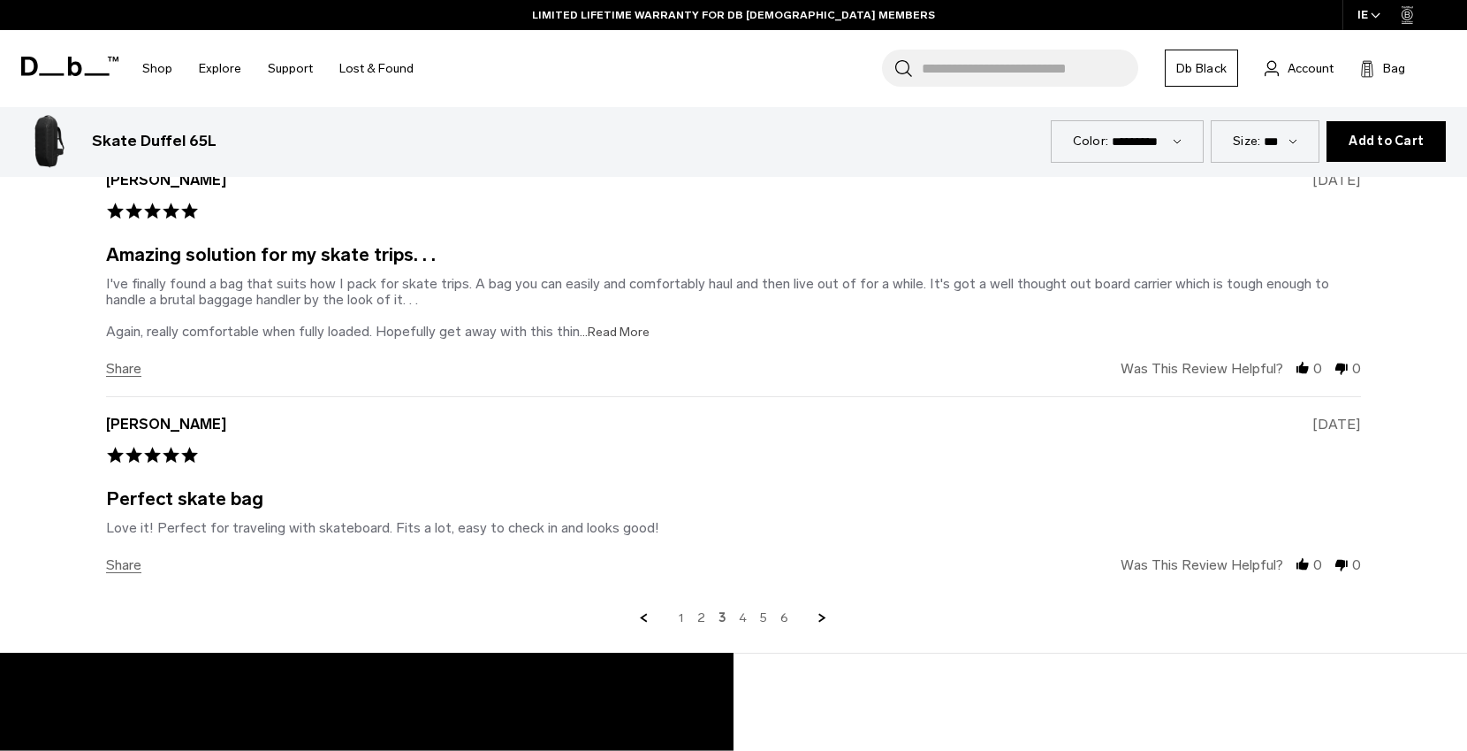
click at [739, 617] on link "4" at bounding box center [743, 618] width 8 height 16
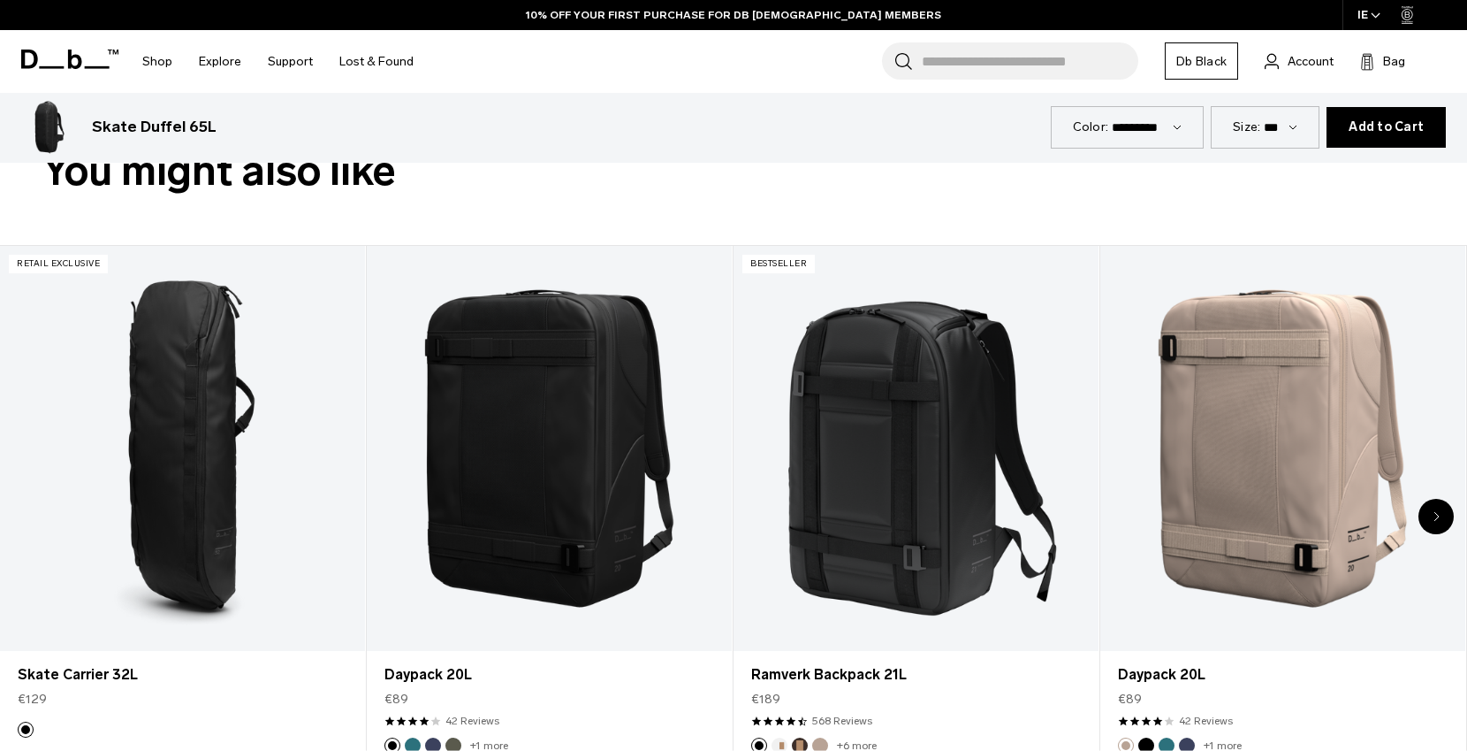
scroll to position [878, 0]
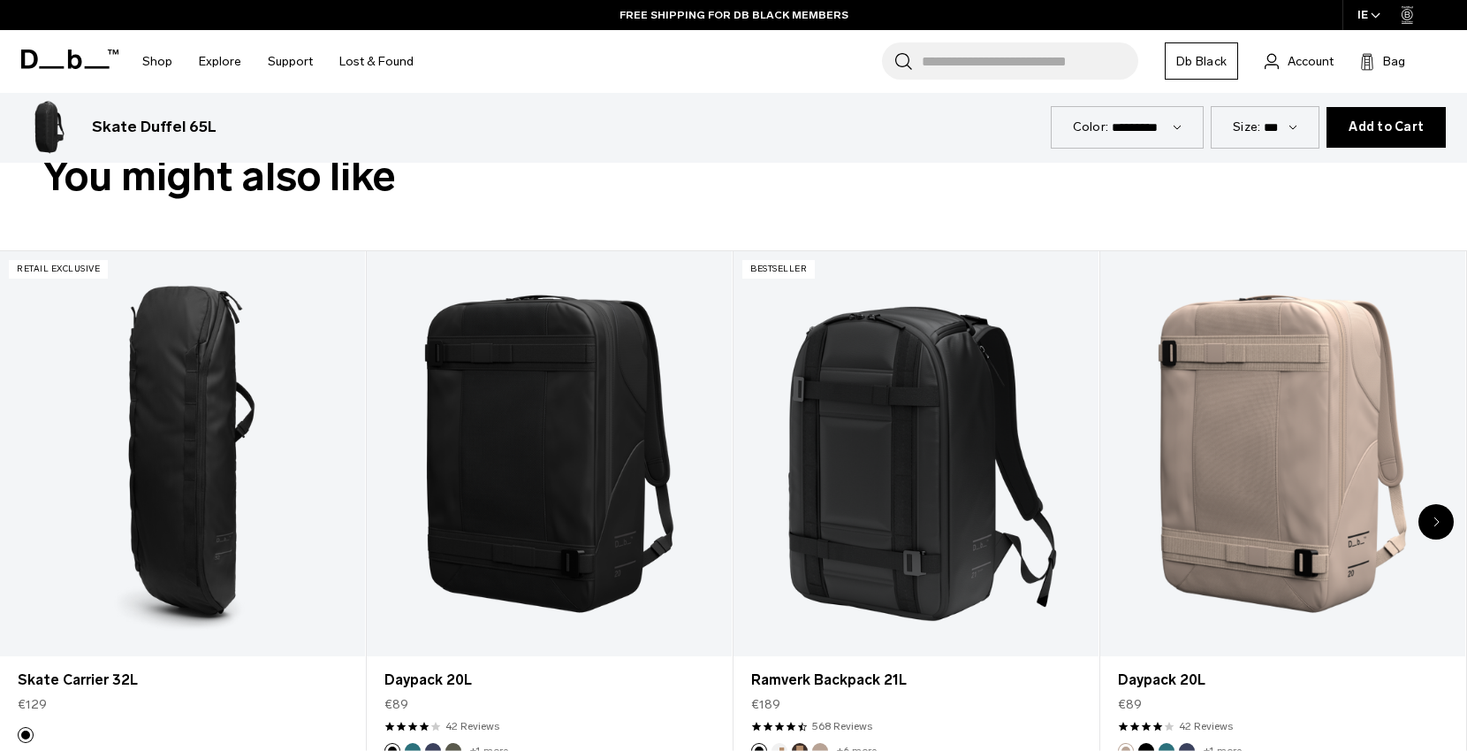
click at [1280, 129] on select "***" at bounding box center [1281, 126] width 34 height 15
